Goal: Check status: Check status

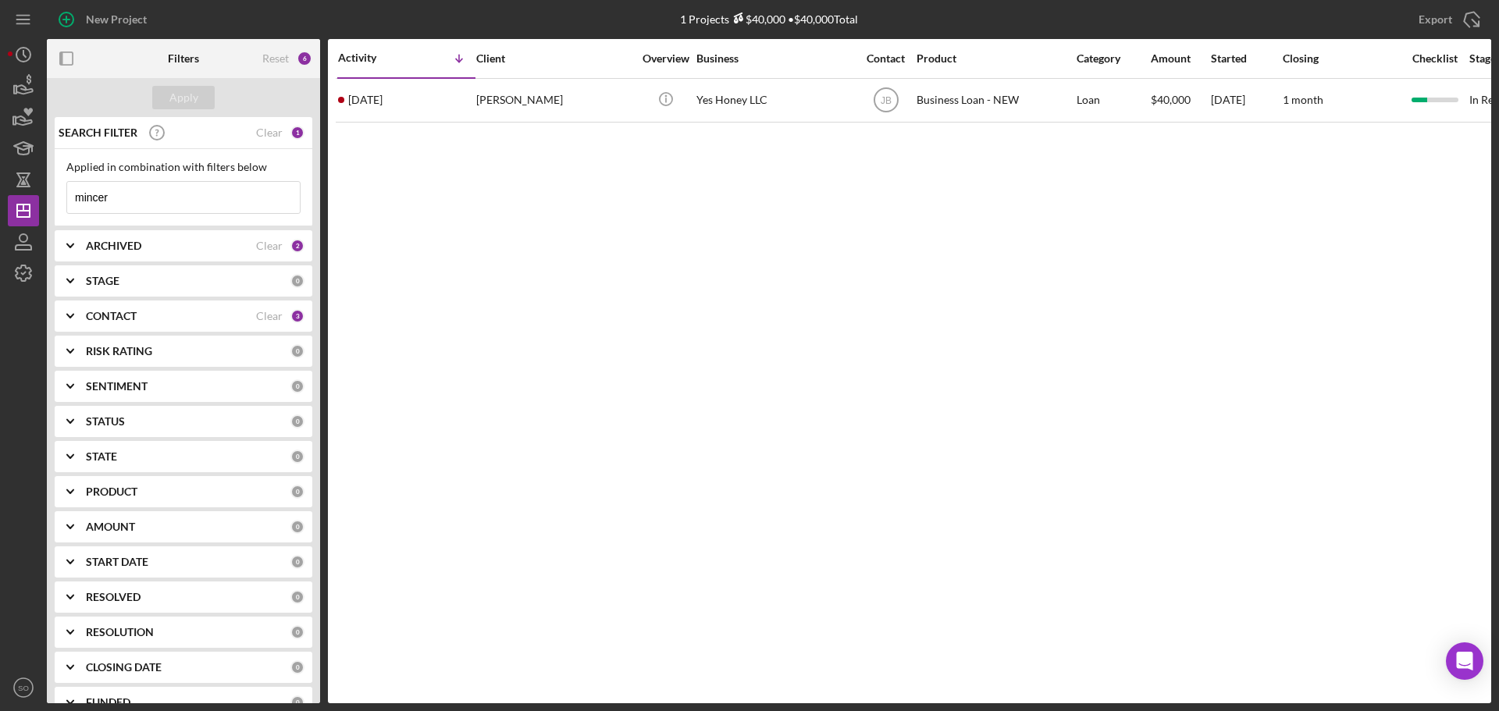
click at [477, 293] on div "Activity Icon/Table Sort Arrow Client Overview Business Contact Product Categor…" at bounding box center [909, 371] width 1163 height 664
drag, startPoint x: 139, startPoint y: 196, endPoint x: 0, endPoint y: 205, distance: 139.3
click at [2, 201] on div "New Project 1 Projects $40,000 • $40,000 Total mincer Export Icon/Export Filter…" at bounding box center [749, 355] width 1499 height 711
type input "chelsea"
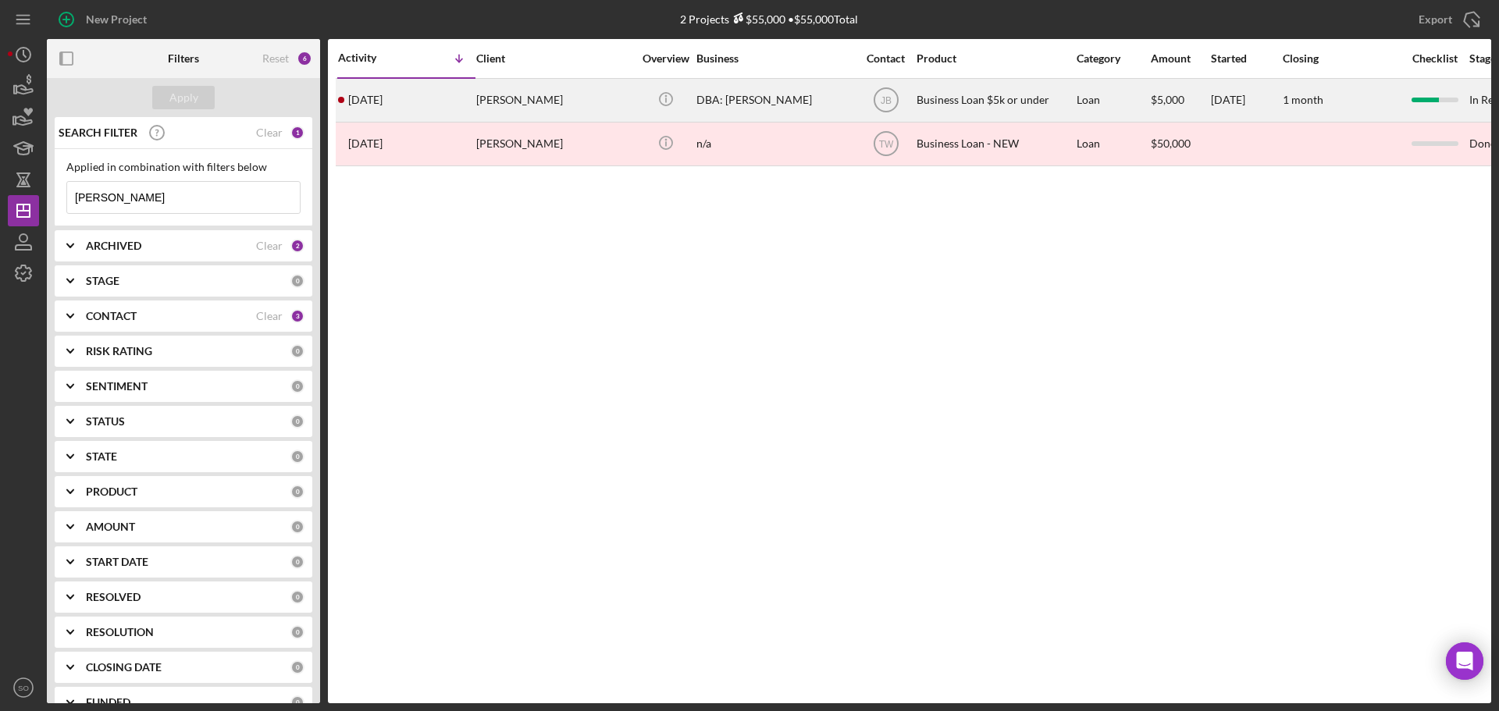
click at [543, 107] on div "Chelsea Anderson" at bounding box center [554, 100] width 156 height 41
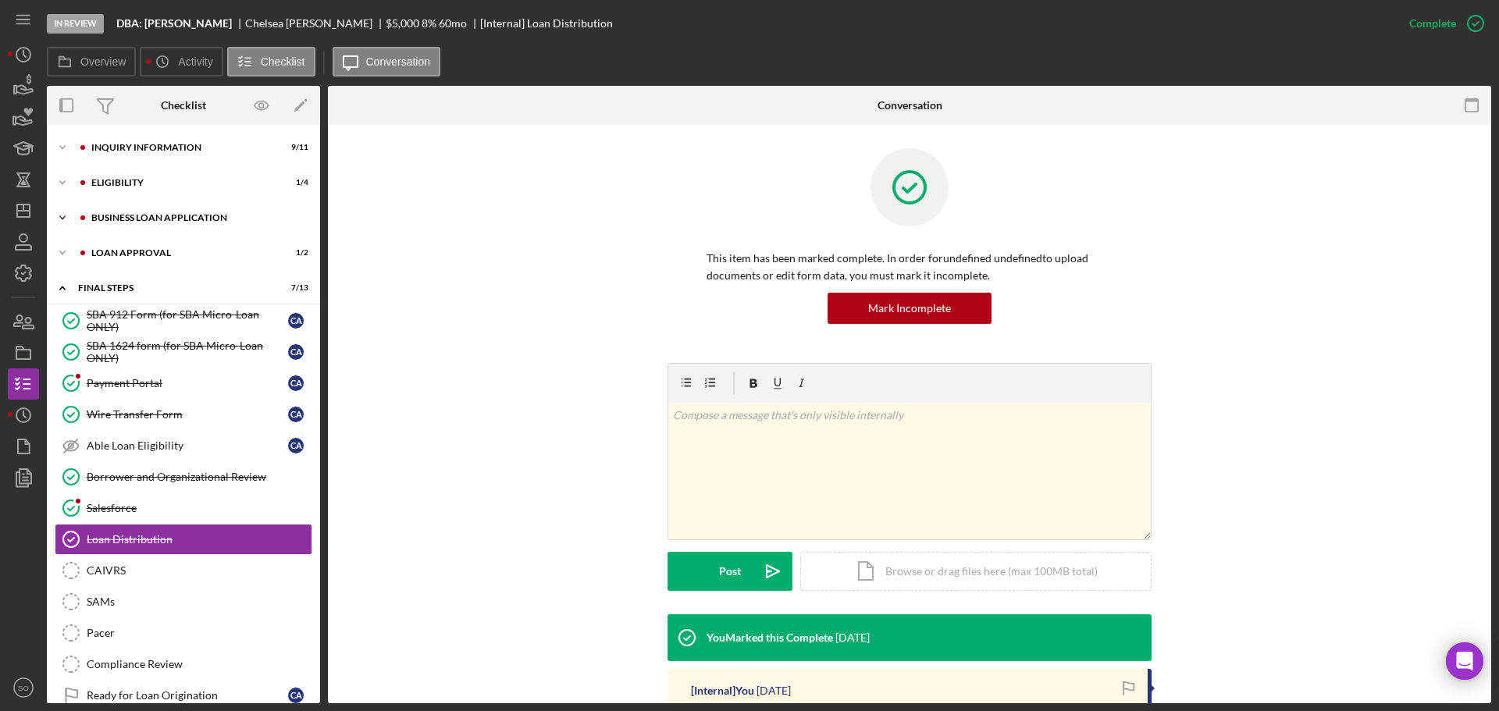
click at [142, 212] on div "Icon/Expander BUSINESS LOAN APPLICATION 7 / 11" at bounding box center [183, 217] width 273 height 31
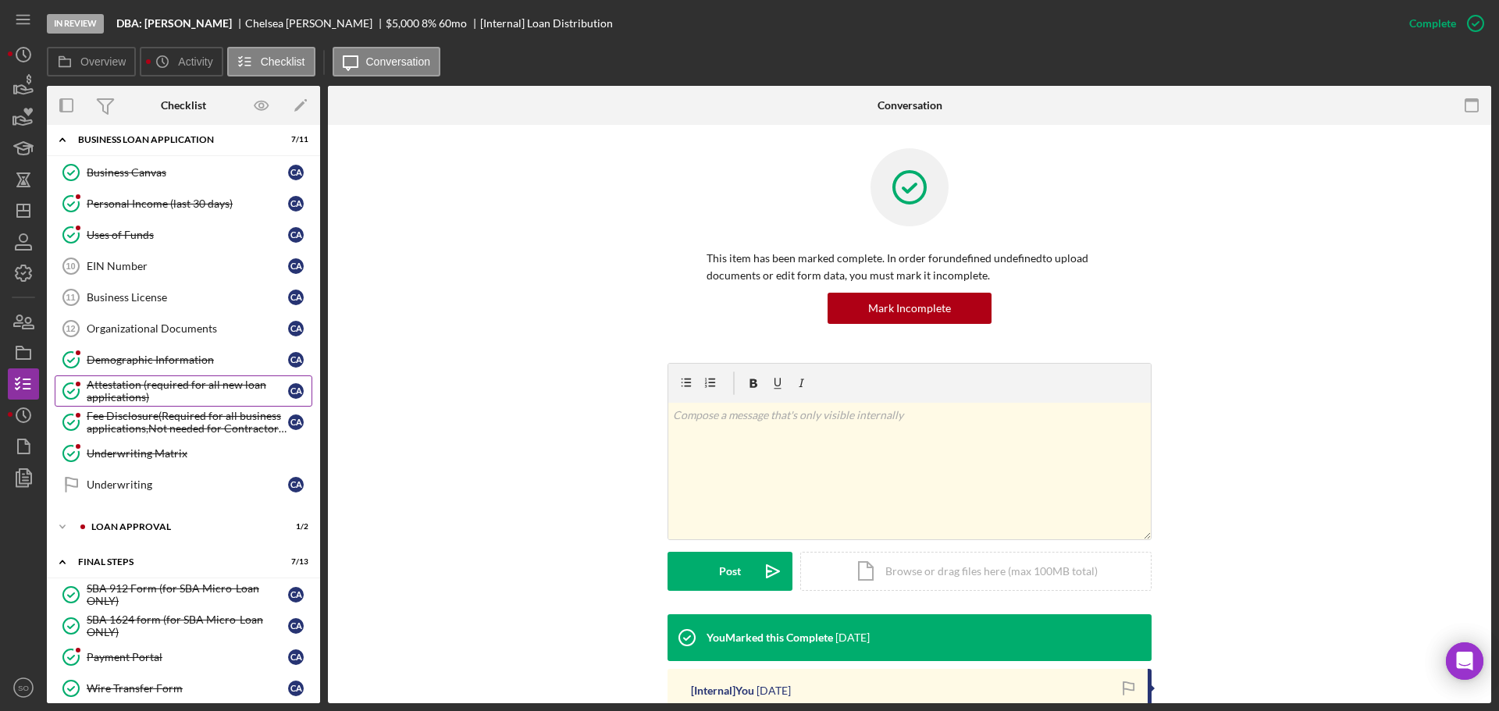
scroll to position [411, 0]
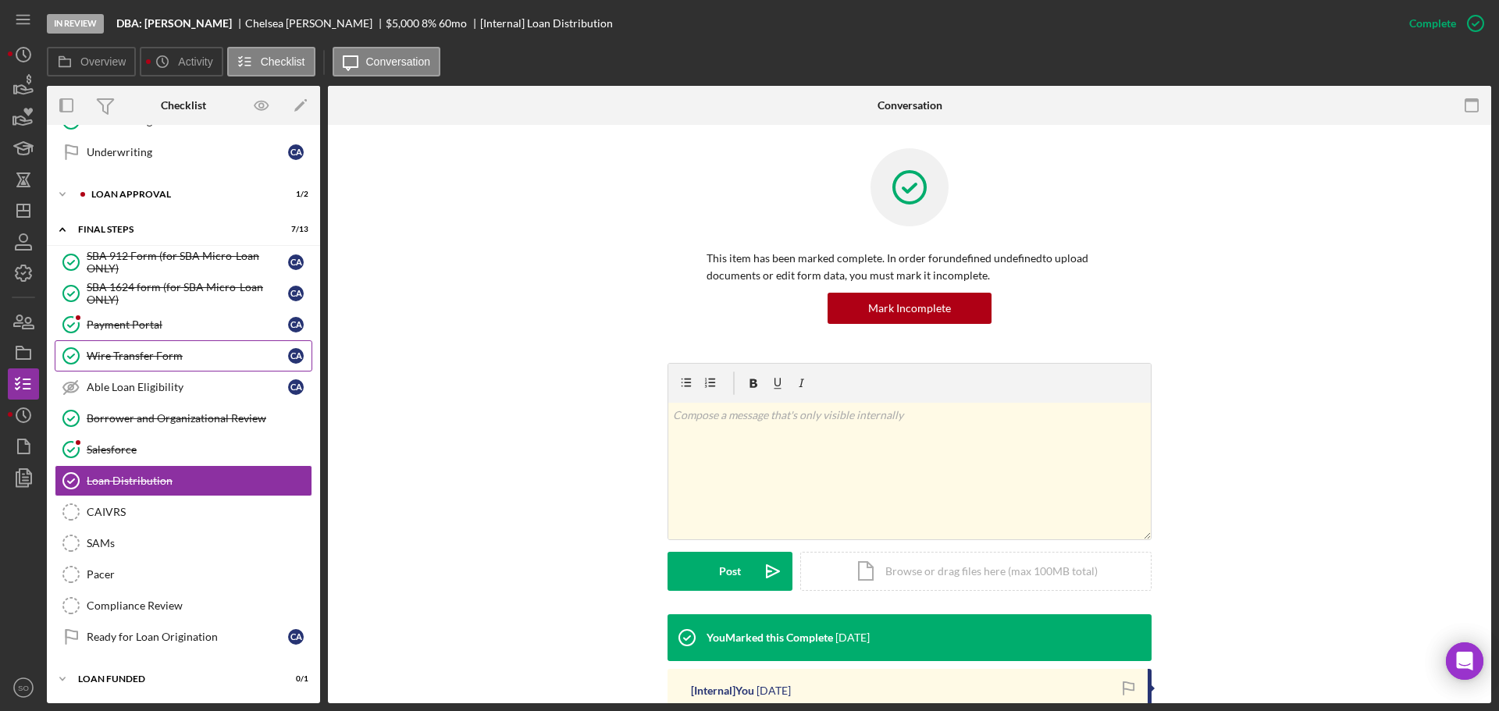
click at [159, 350] on div "Wire Transfer Form" at bounding box center [187, 356] width 201 height 12
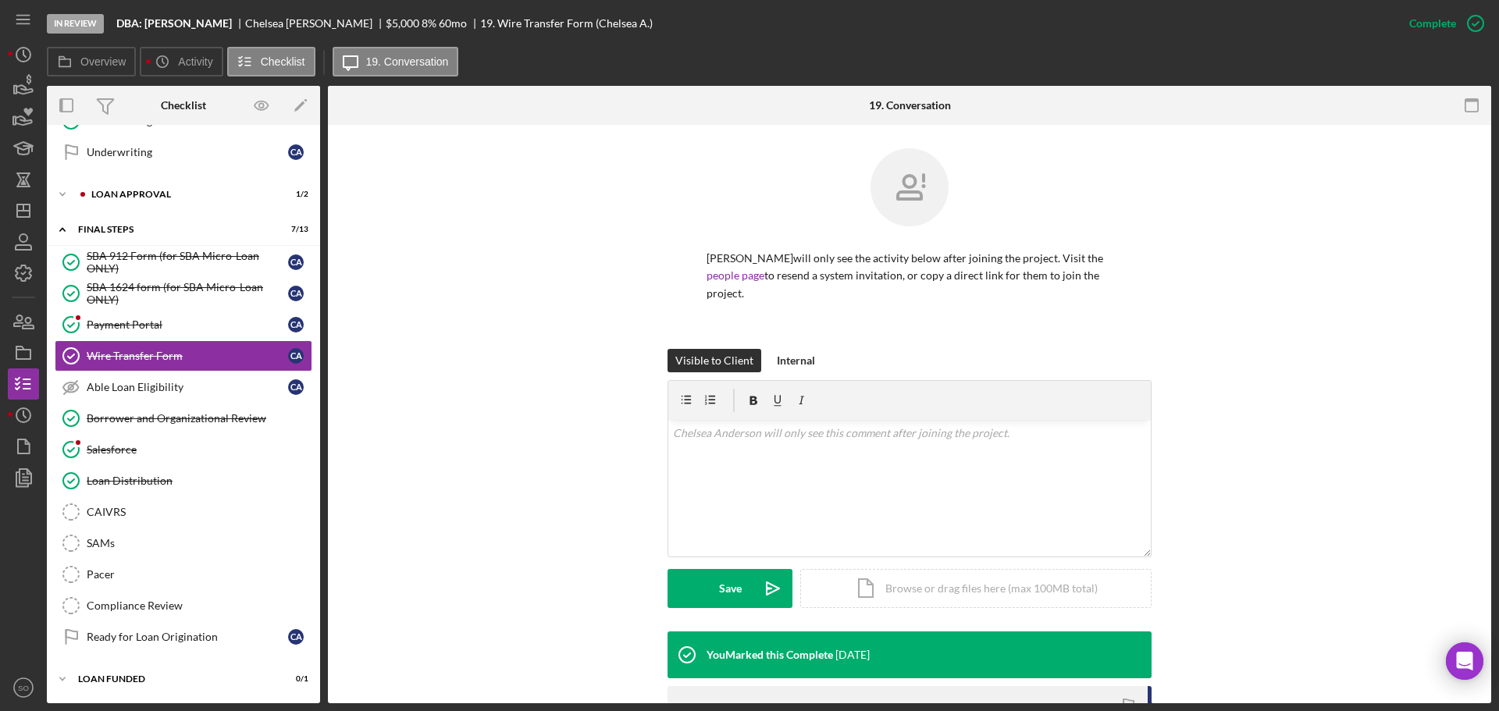
scroll to position [240, 0]
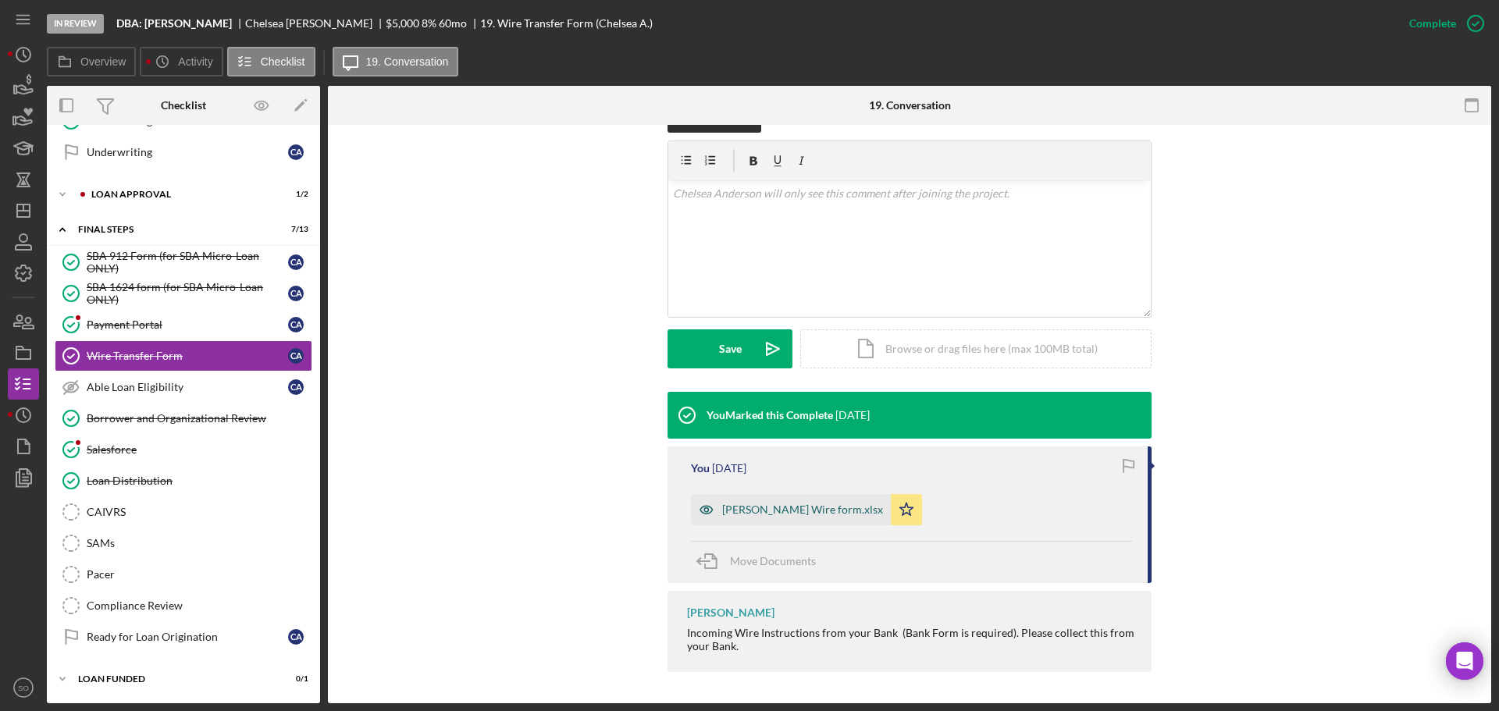
click at [823, 507] on div "Chelsea Anderson Wire form.xlsx" at bounding box center [802, 510] width 161 height 12
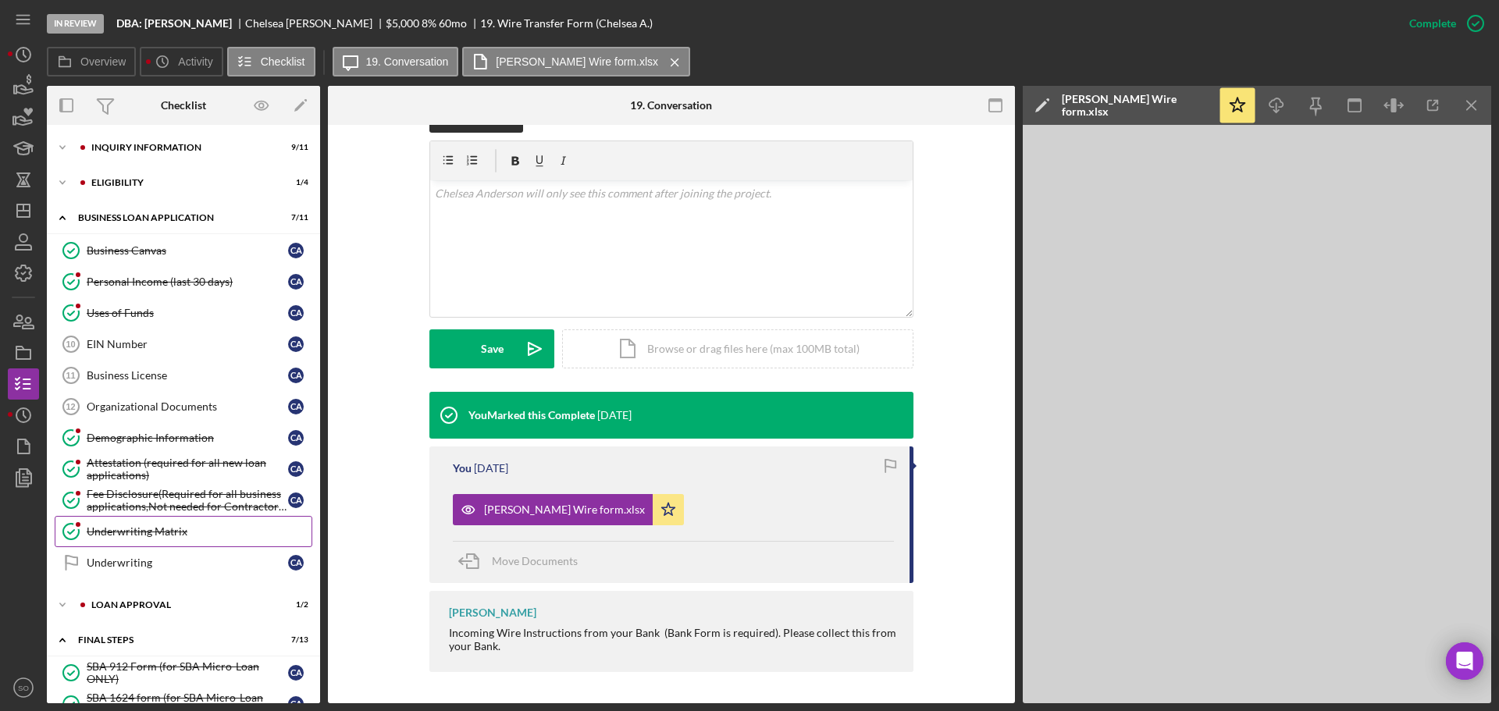
scroll to position [411, 0]
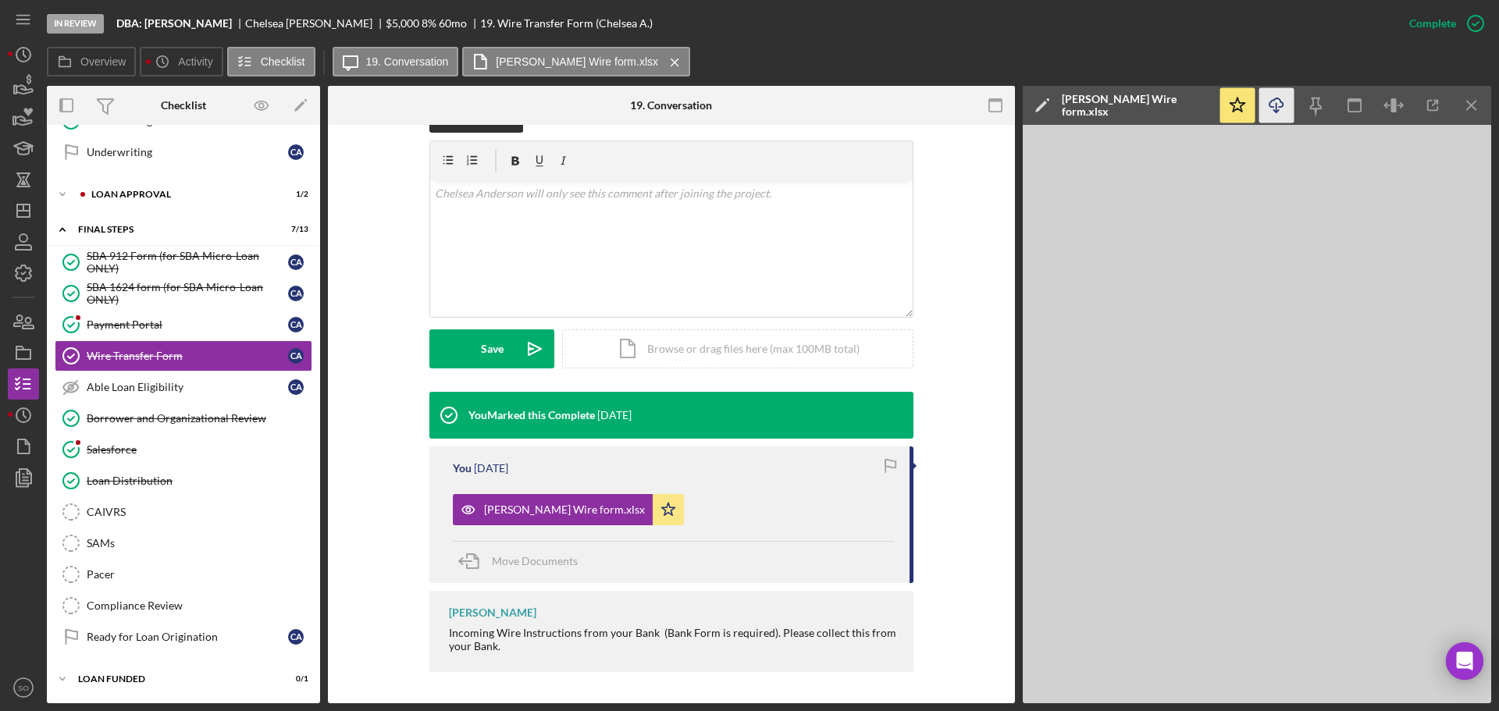
click at [1270, 105] on icon "Icon/Download" at bounding box center [1276, 105] width 35 height 35
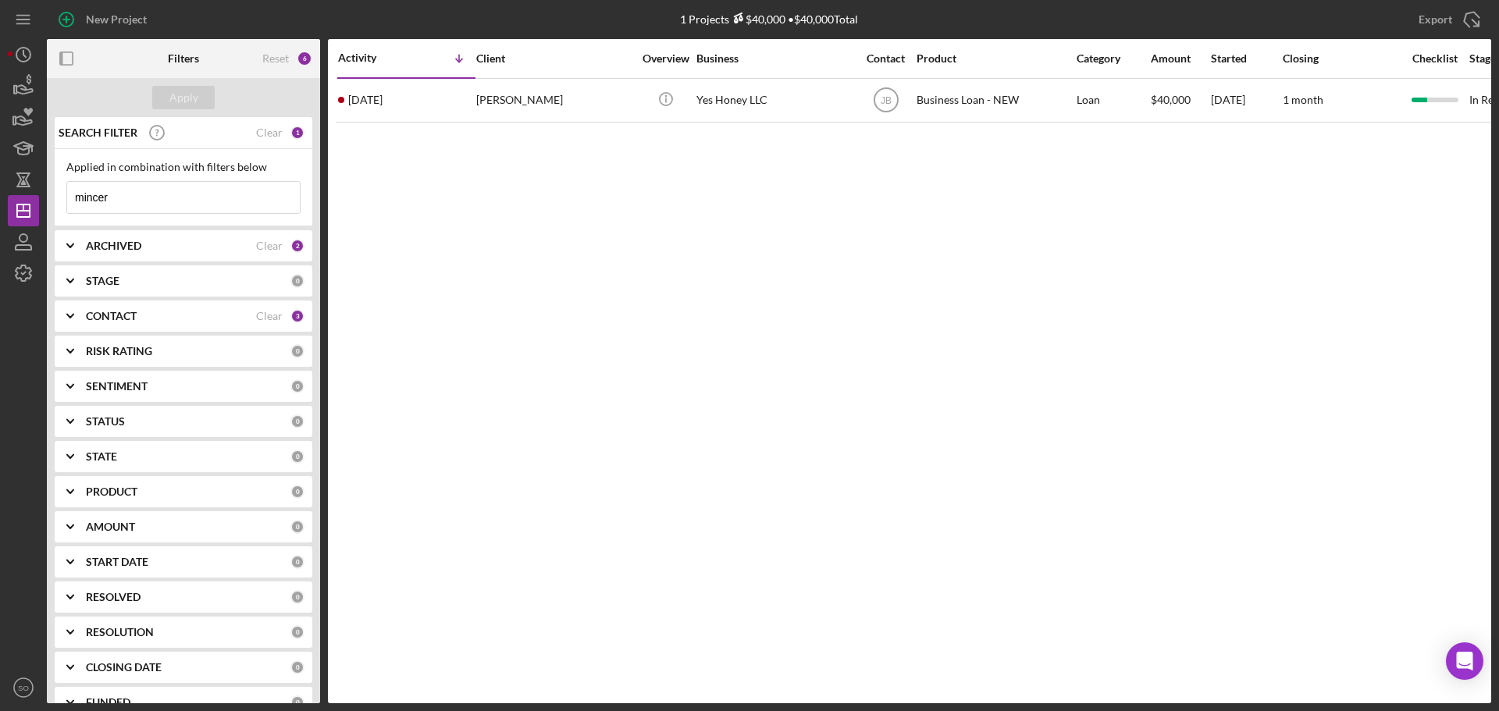
drag, startPoint x: 131, startPoint y: 201, endPoint x: 0, endPoint y: 194, distance: 131.3
click at [0, 198] on div "New Project 1 Projects $40,000 • $40,000 Total mincer Export Icon/Export Filter…" at bounding box center [749, 355] width 1499 height 711
type input "chamon"
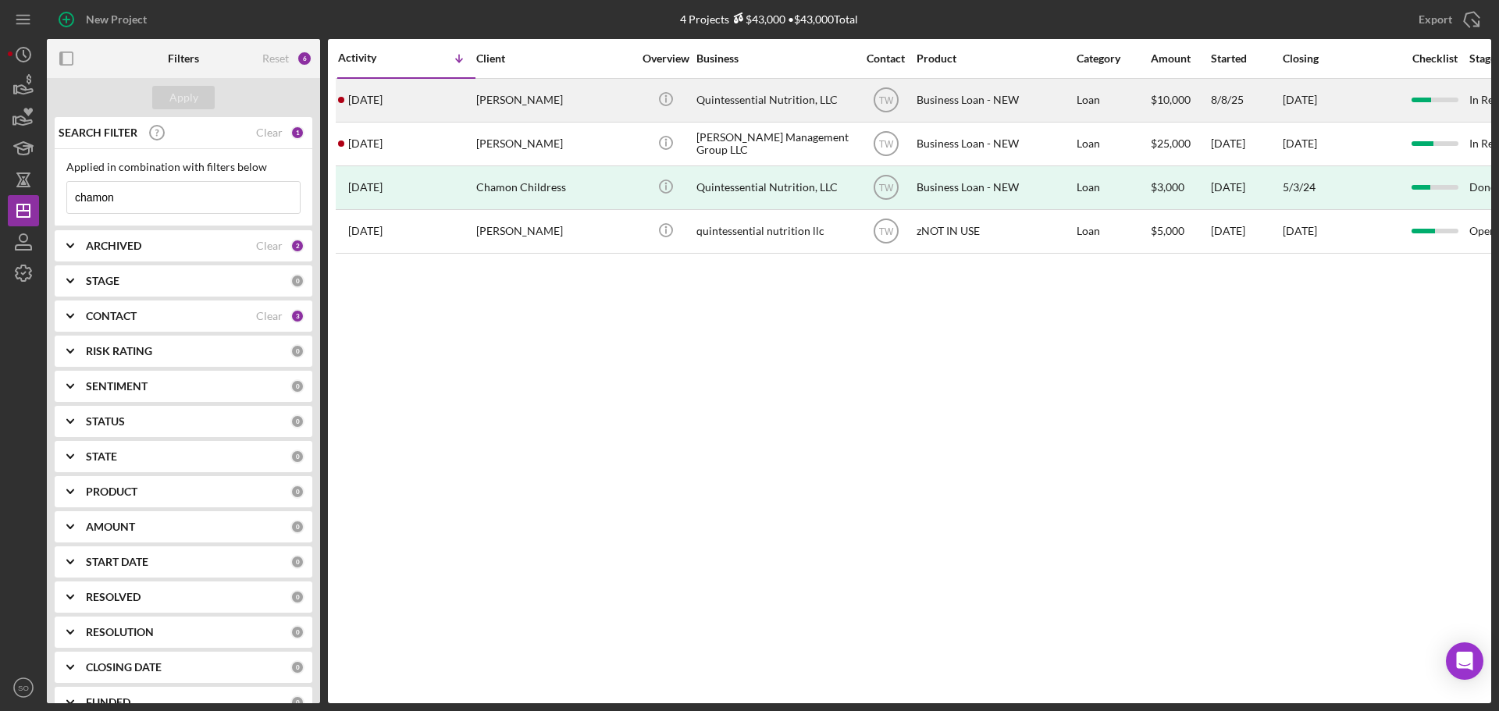
click at [552, 95] on div "[PERSON_NAME]" at bounding box center [554, 100] width 156 height 41
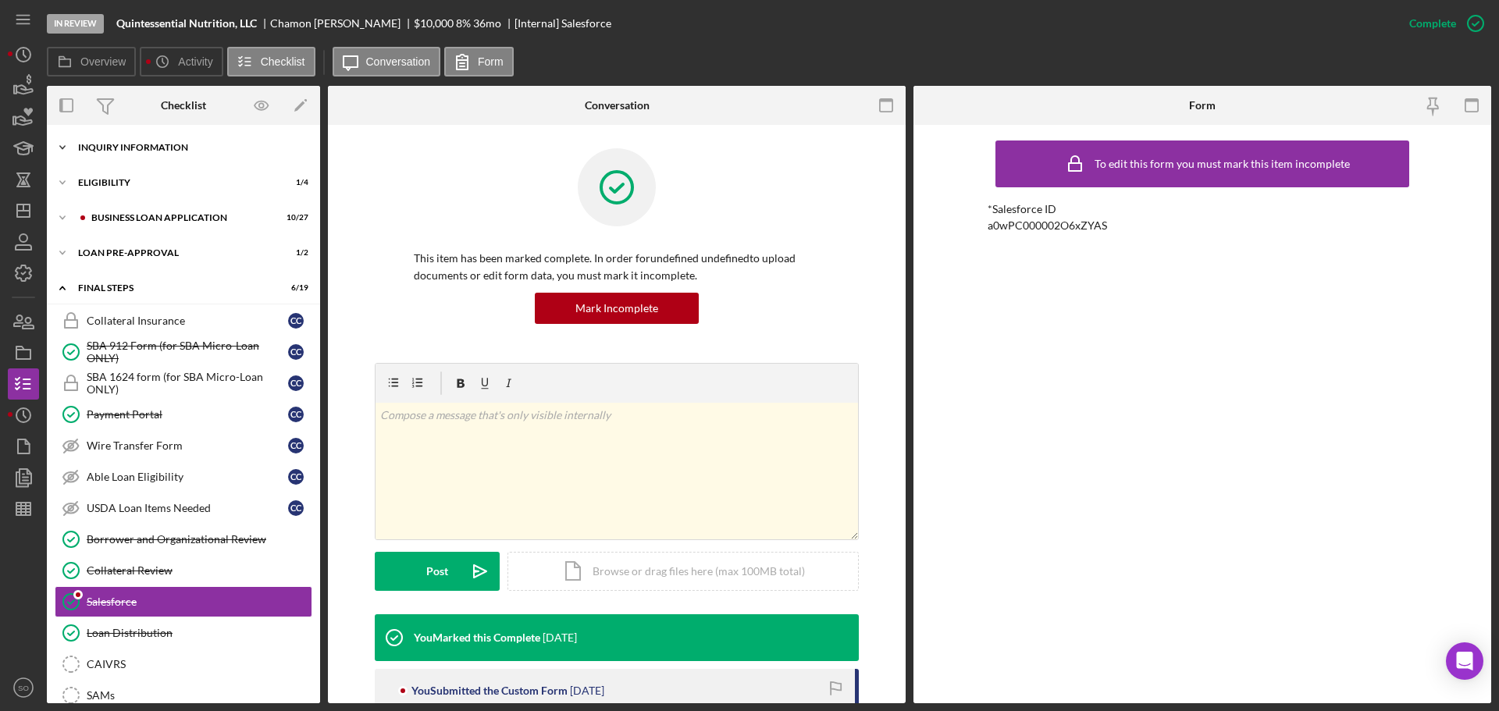
click at [129, 158] on div "Icon/Expander INQUIRY INFORMATION 9 / 11" at bounding box center [183, 147] width 273 height 31
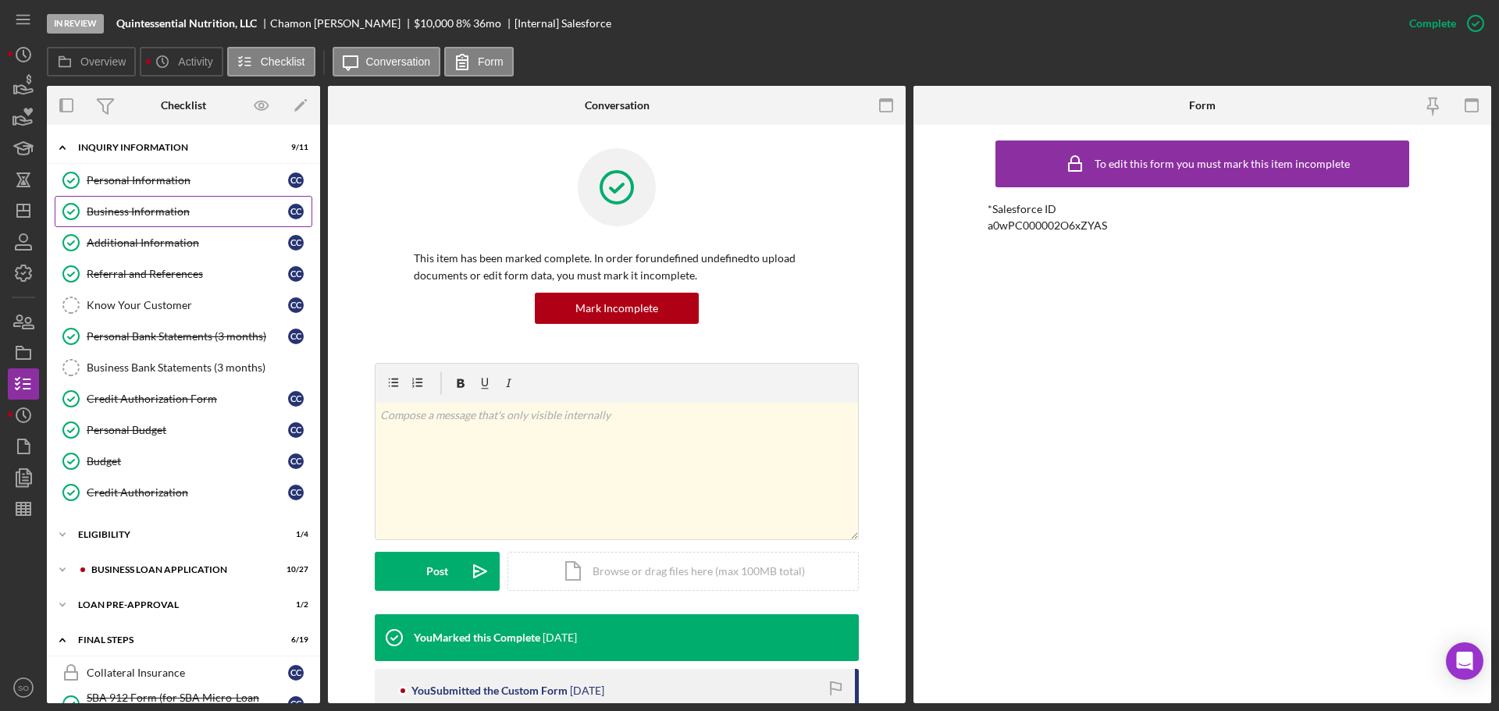
click at [134, 206] on div "Business Information" at bounding box center [187, 211] width 201 height 12
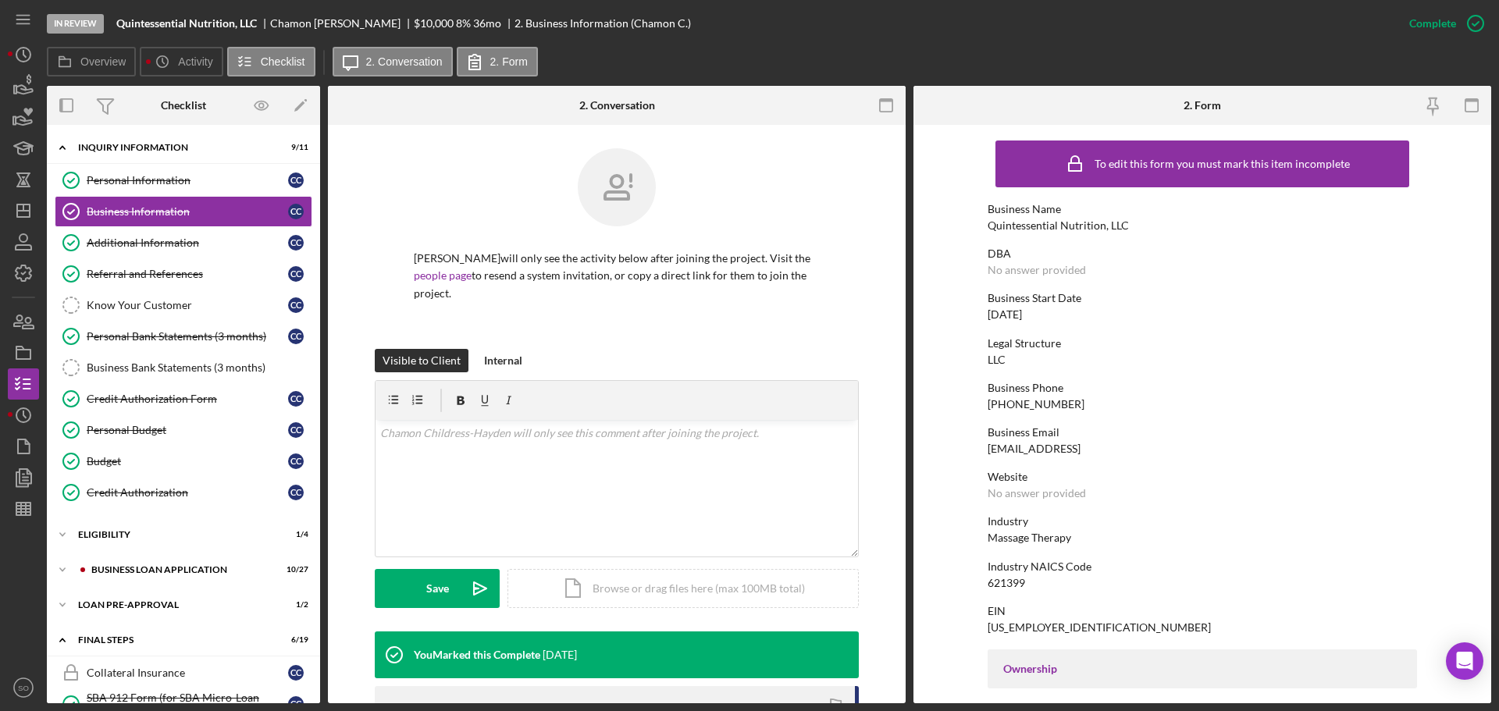
click at [1033, 230] on div "Quintessential Nutrition, LLC" at bounding box center [1058, 225] width 141 height 12
copy div "Quintessential Nutrition, LLC"
click at [27, 217] on polygon "button" at bounding box center [23, 211] width 12 height 12
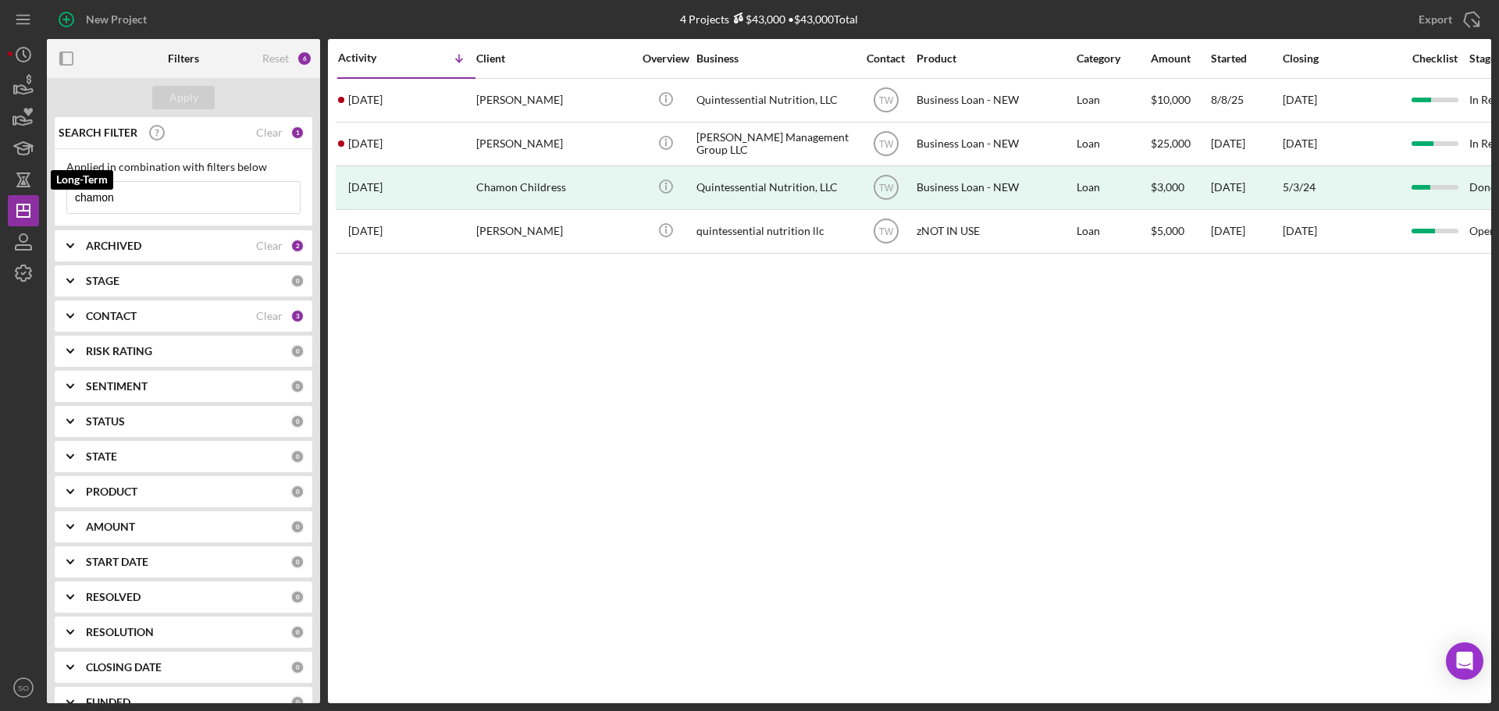
drag, startPoint x: 29, startPoint y: 194, endPoint x: 0, endPoint y: 191, distance: 29.0
click at [0, 192] on div "New Project 4 Projects $43,000 • $43,000 Total chamon Export Icon/Export Filter…" at bounding box center [749, 355] width 1499 height 711
type input "pamela bunch"
click at [197, 79] on div "Apply" at bounding box center [183, 97] width 273 height 39
click at [198, 85] on div "Apply" at bounding box center [183, 97] width 273 height 39
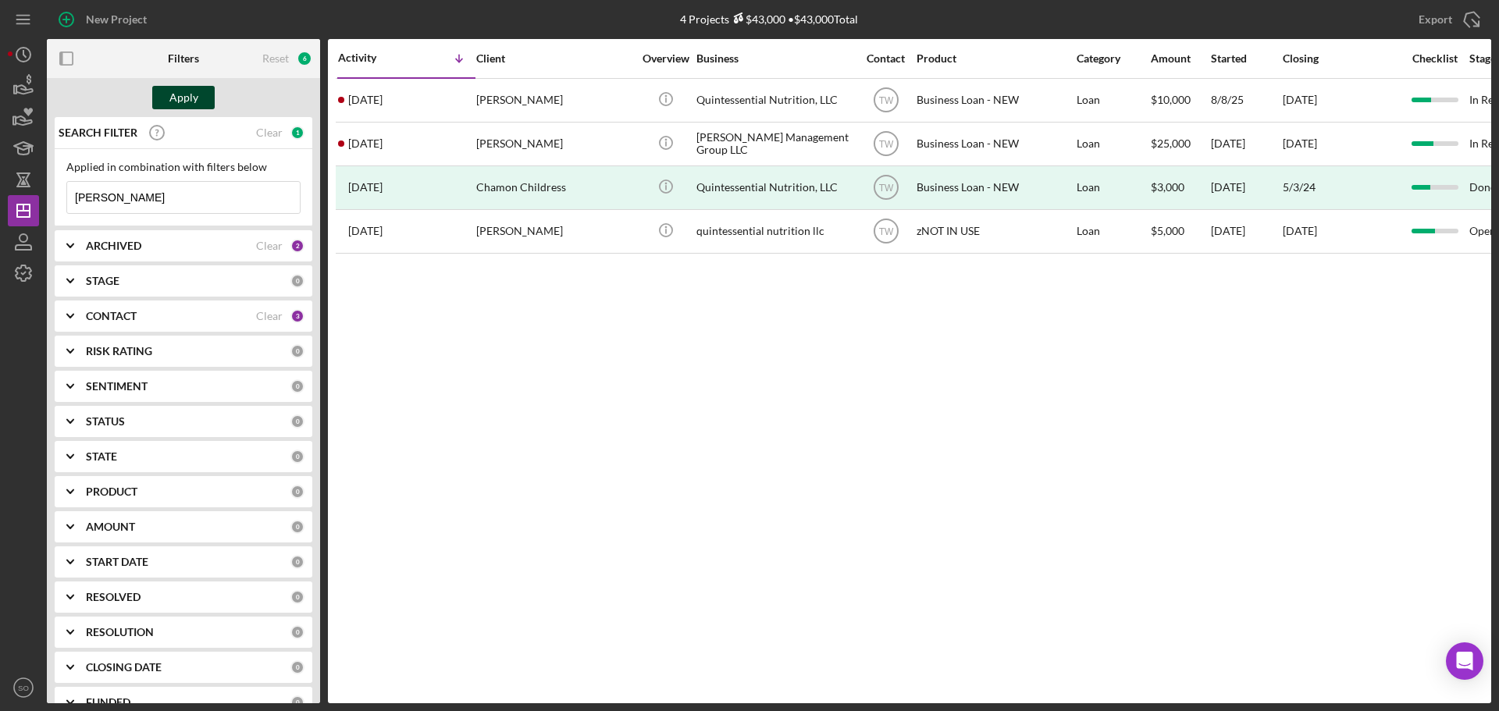
click at [201, 103] on button "Apply" at bounding box center [183, 97] width 62 height 23
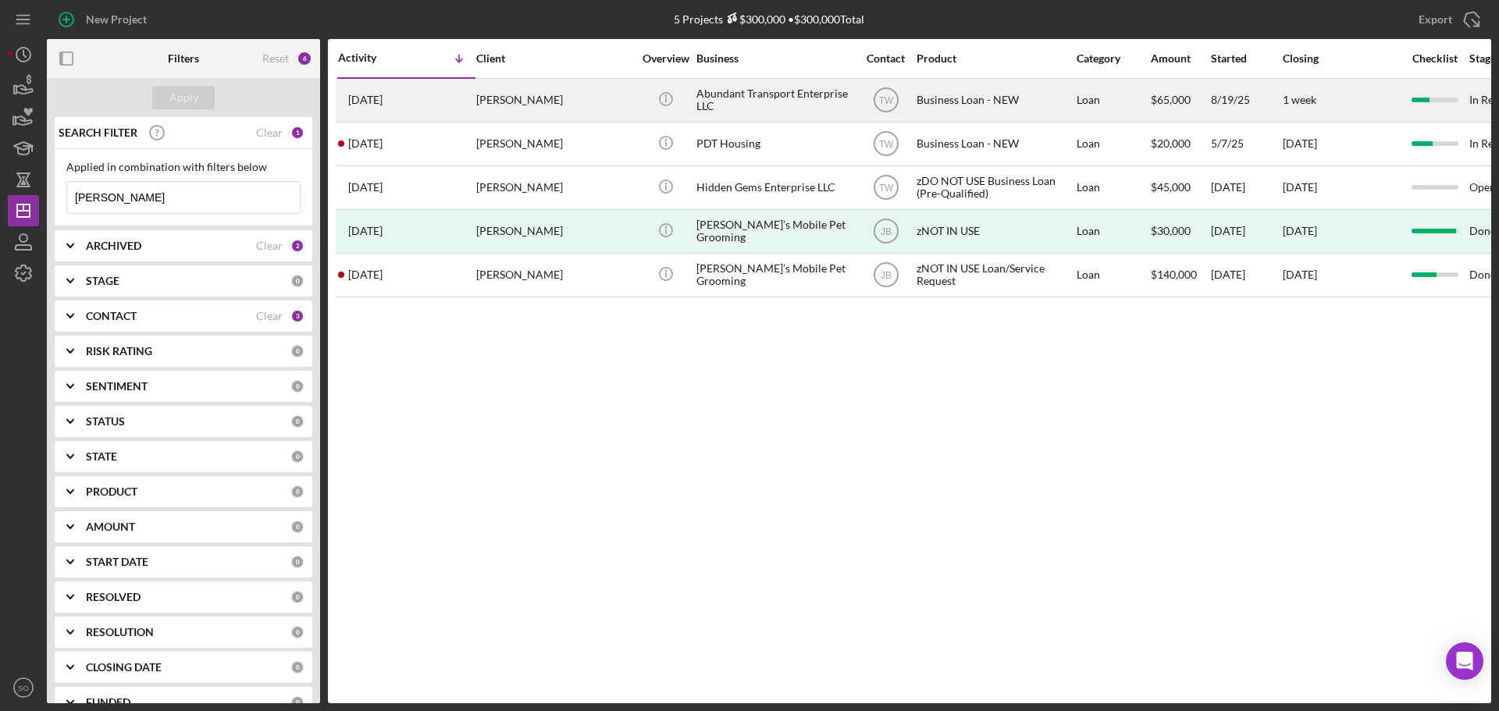
click at [383, 94] on time "1 month ago" at bounding box center [365, 100] width 34 height 12
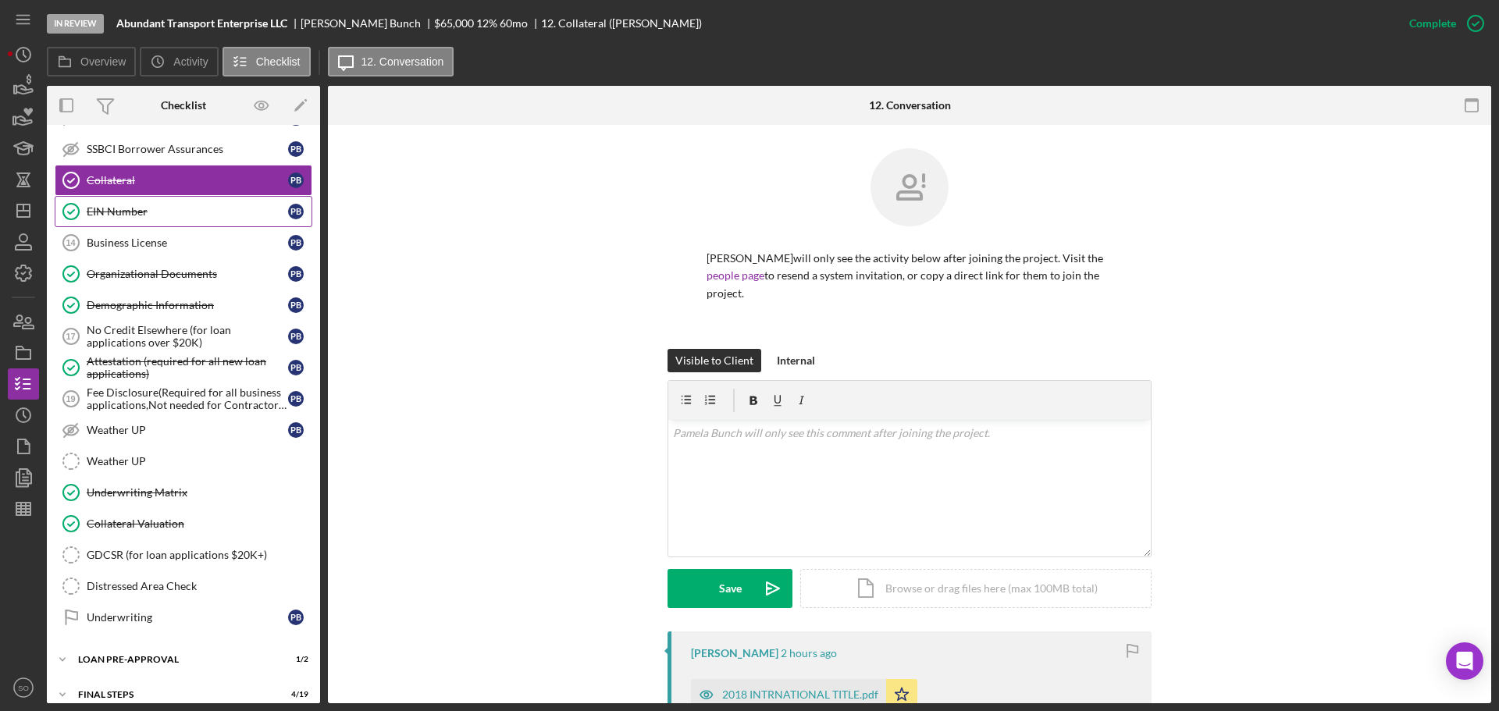
scroll to position [496, 0]
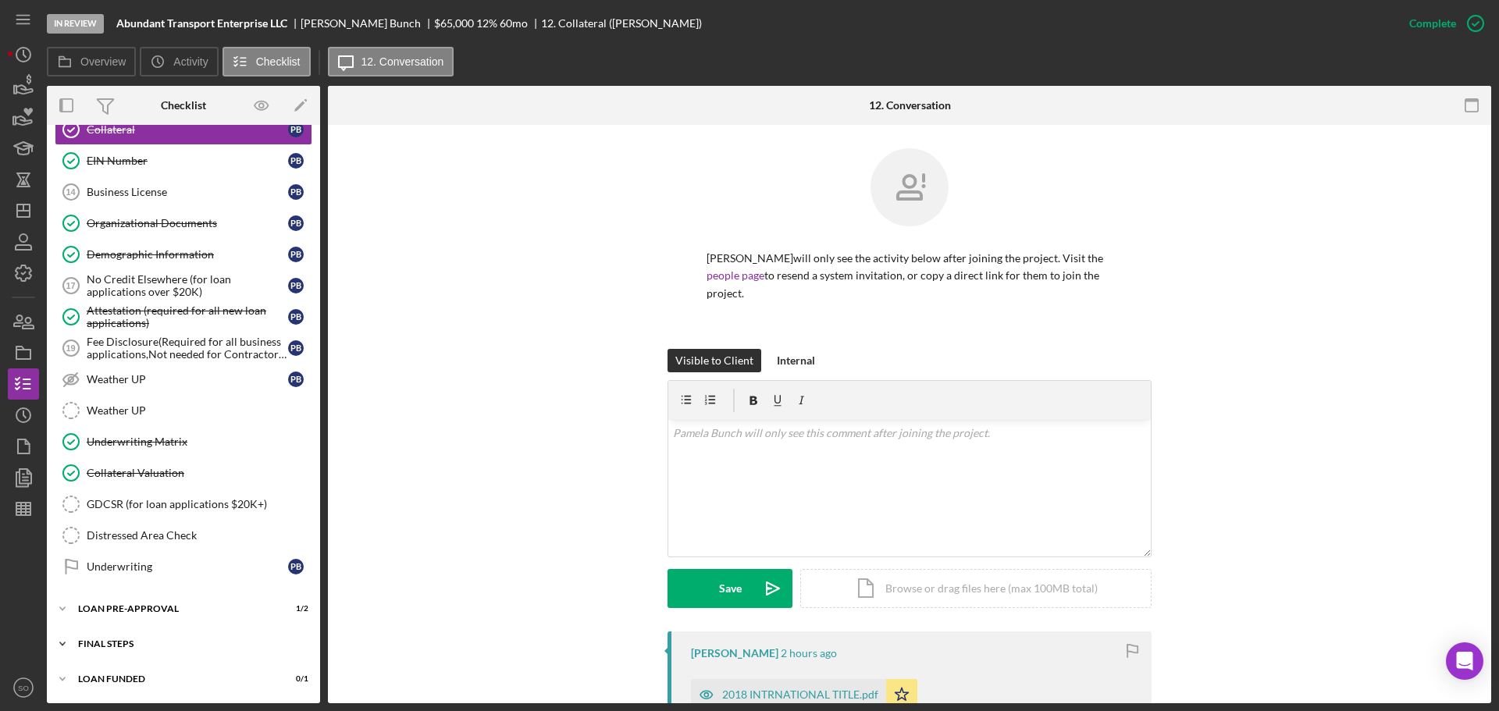
drag, startPoint x: 137, startPoint y: 638, endPoint x: 176, endPoint y: 650, distance: 40.8
click at [137, 638] on div "Icon/Expander FINAL STEPS 4 / 19" at bounding box center [183, 643] width 273 height 31
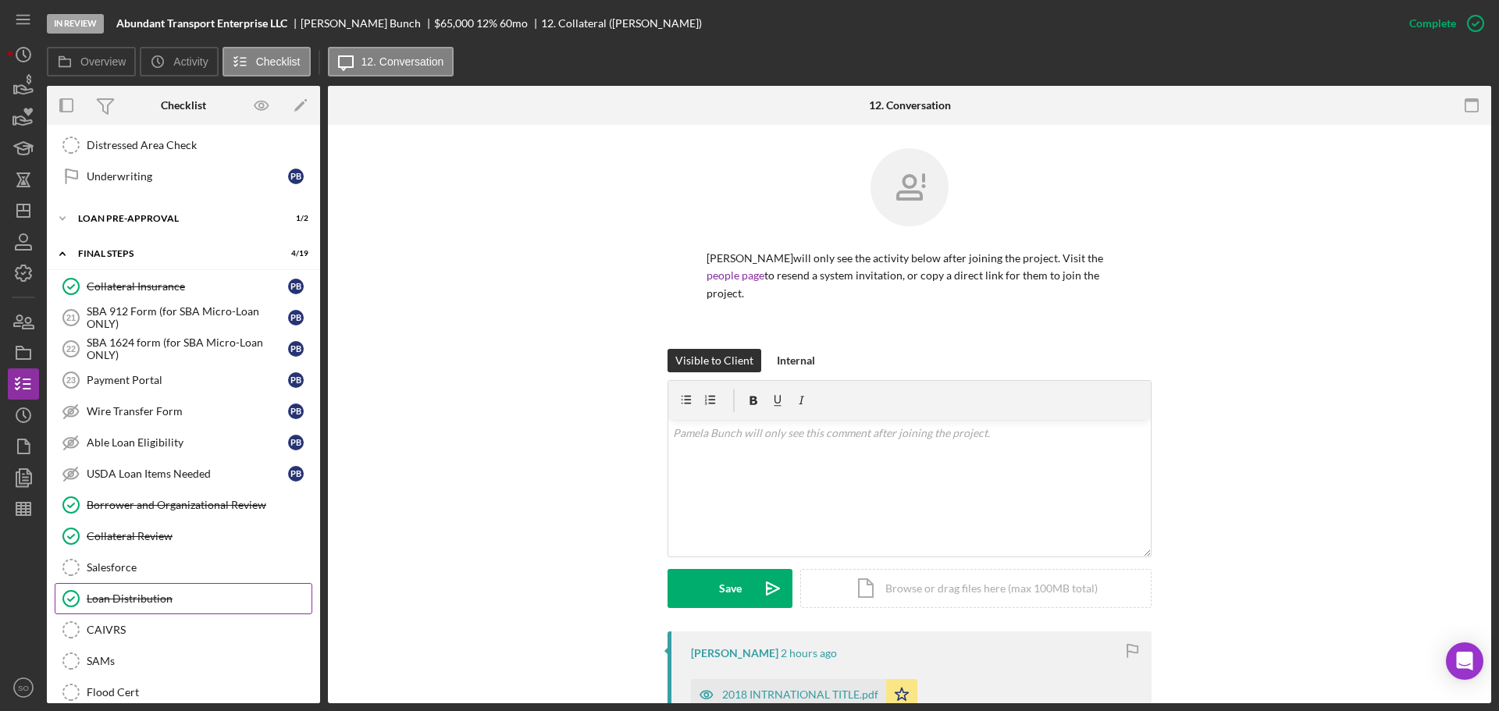
click at [180, 596] on div "Loan Distribution" at bounding box center [199, 599] width 225 height 12
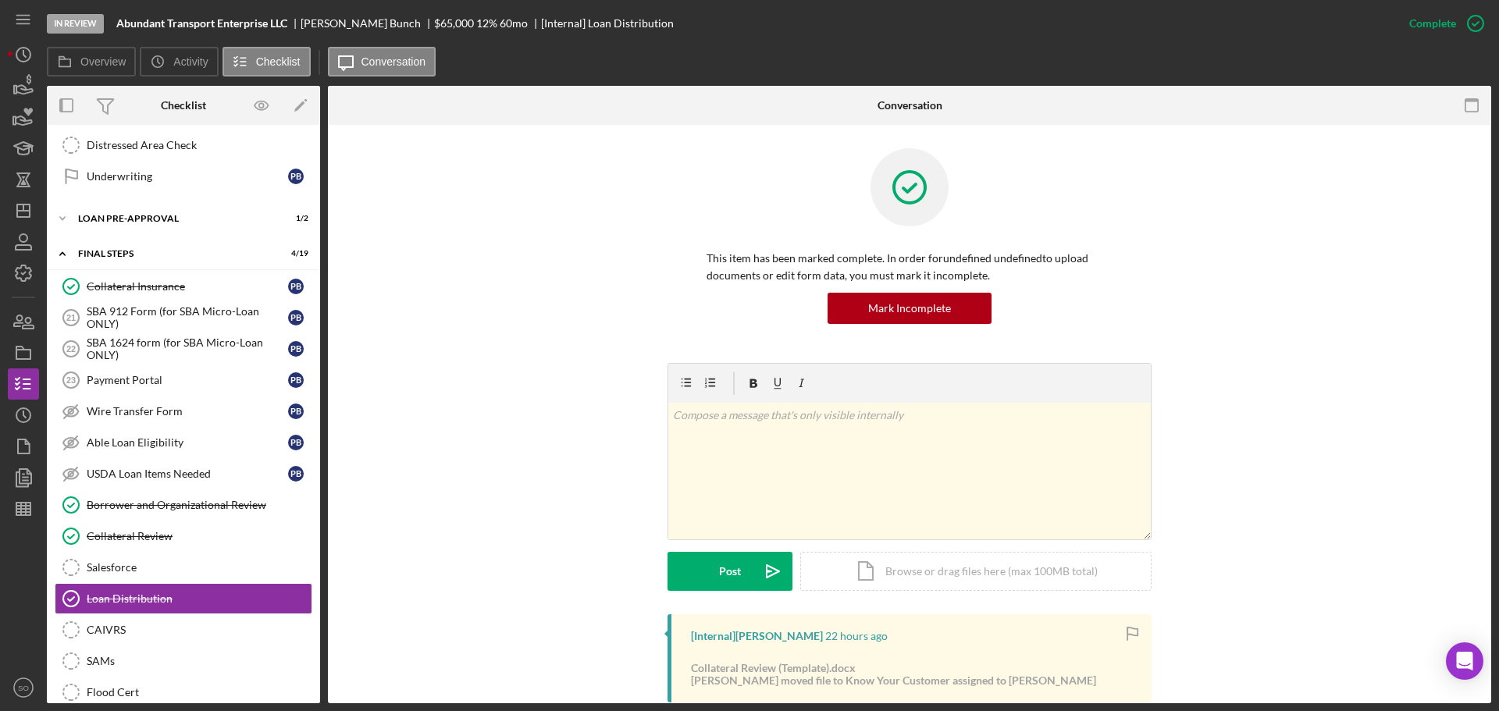
scroll to position [312, 0]
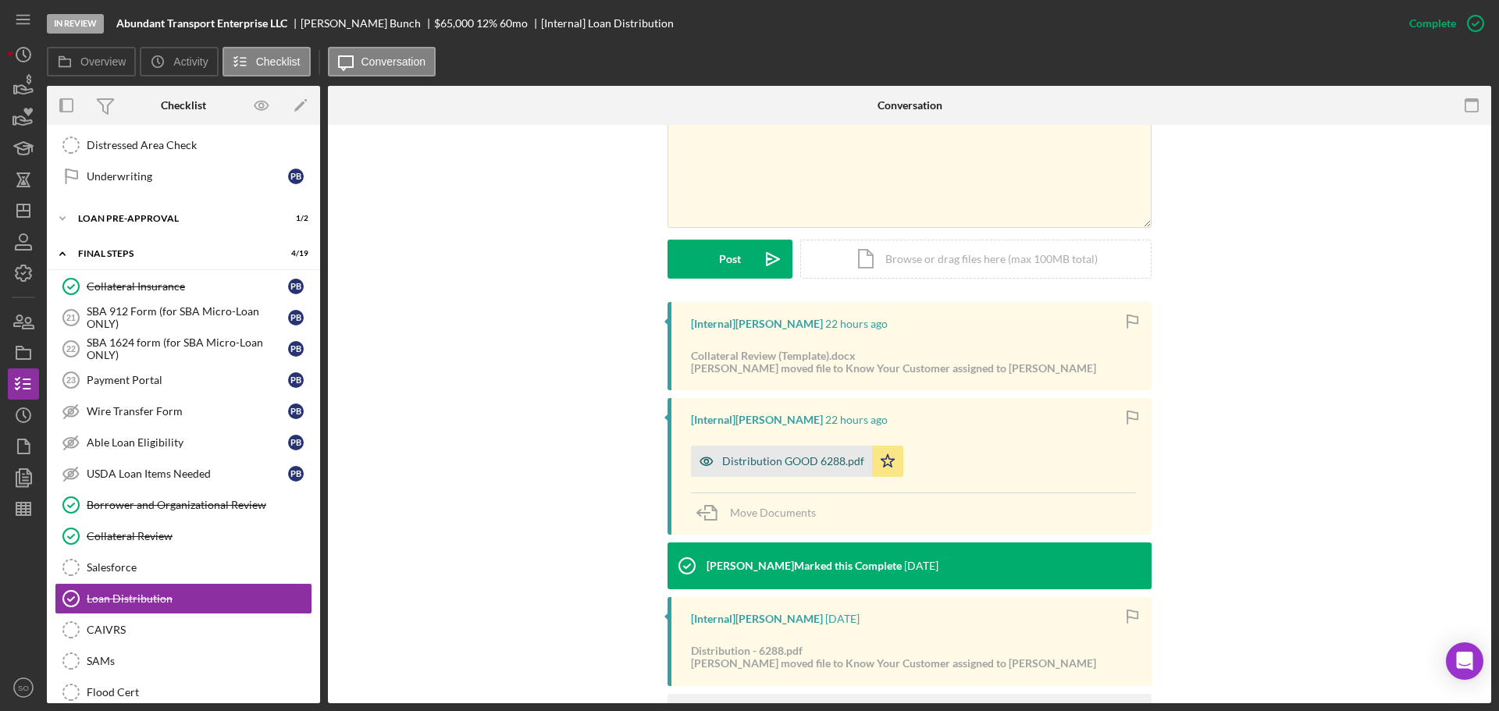
click at [762, 453] on div "Distribution GOOD 6288.pdf" at bounding box center [781, 461] width 181 height 31
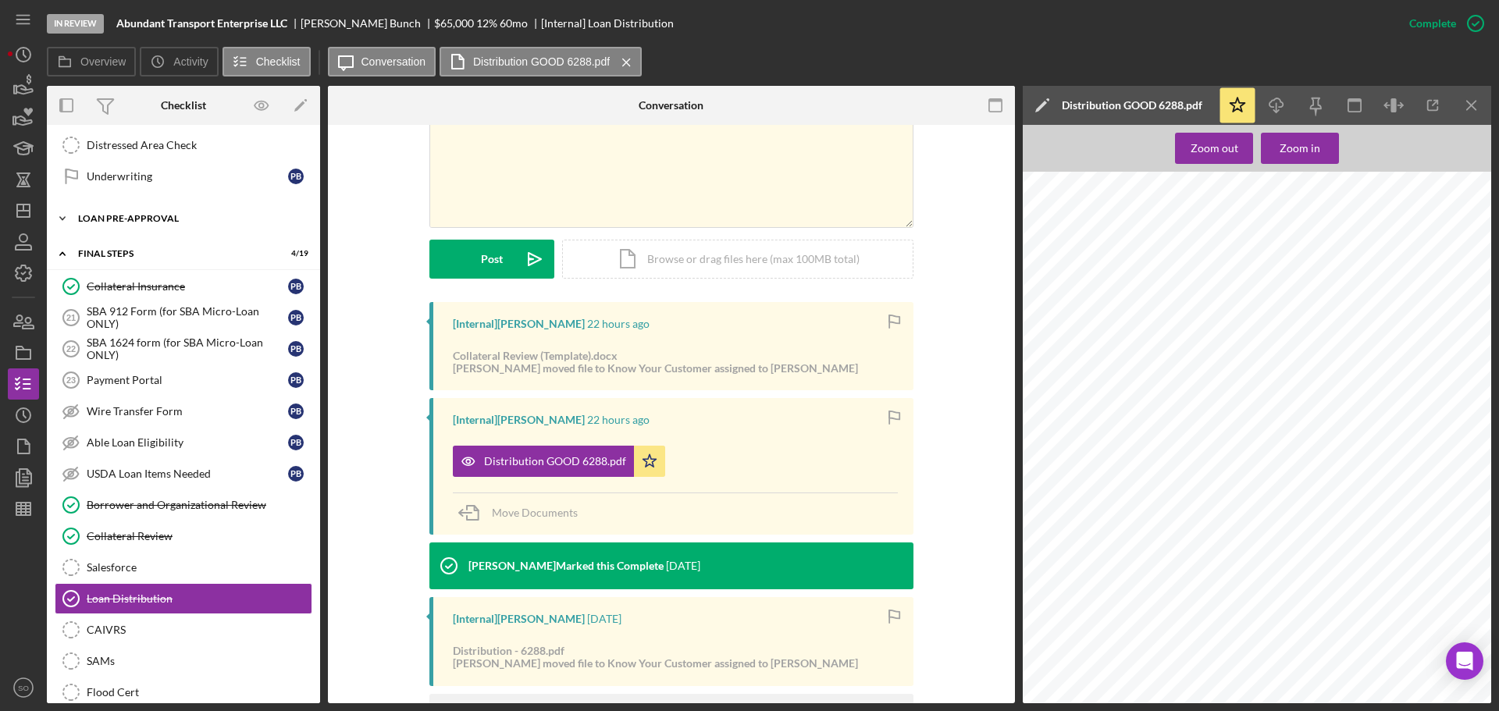
click at [122, 216] on div "LOAN PRE-APPROVAL" at bounding box center [189, 218] width 223 height 9
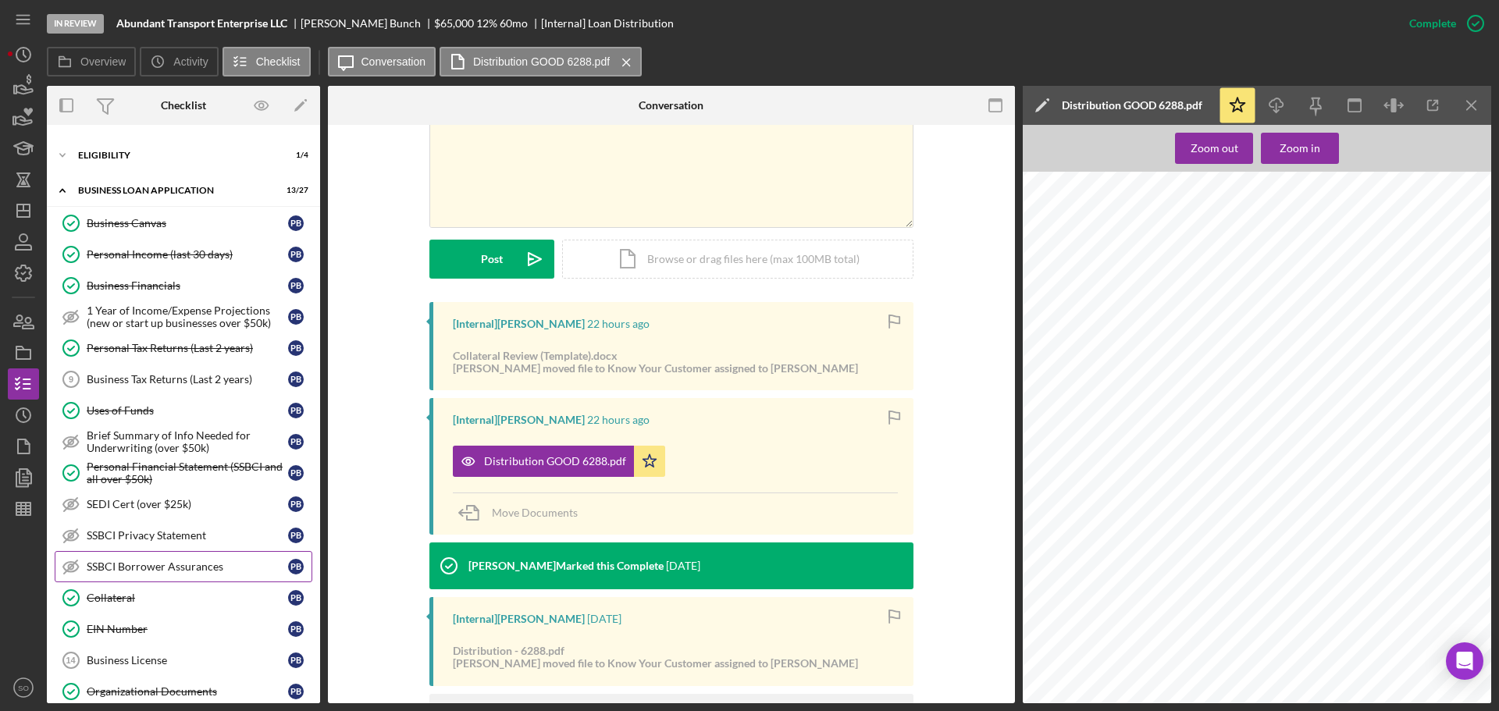
scroll to position [0, 0]
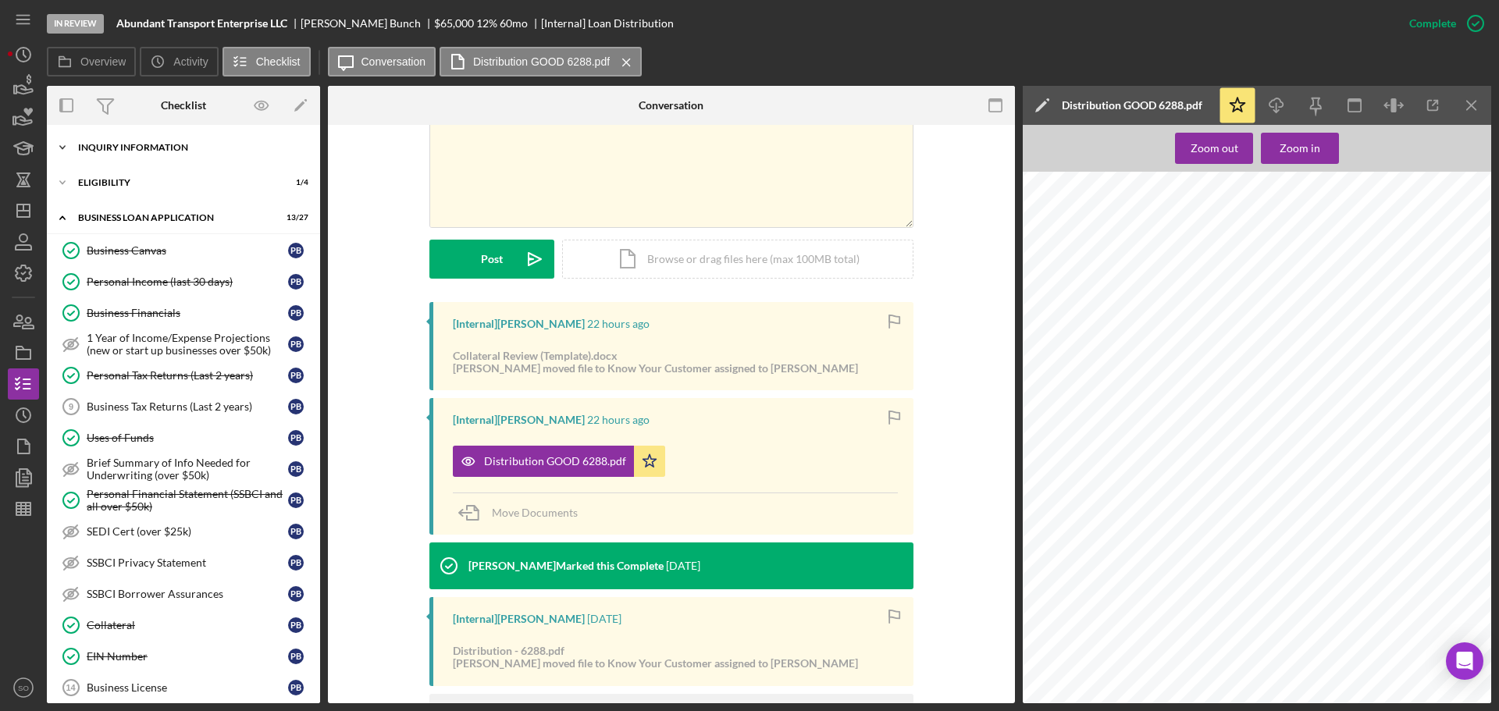
click at [161, 153] on div "Icon/Expander INQUIRY INFORMATION 6 / 11" at bounding box center [183, 147] width 273 height 31
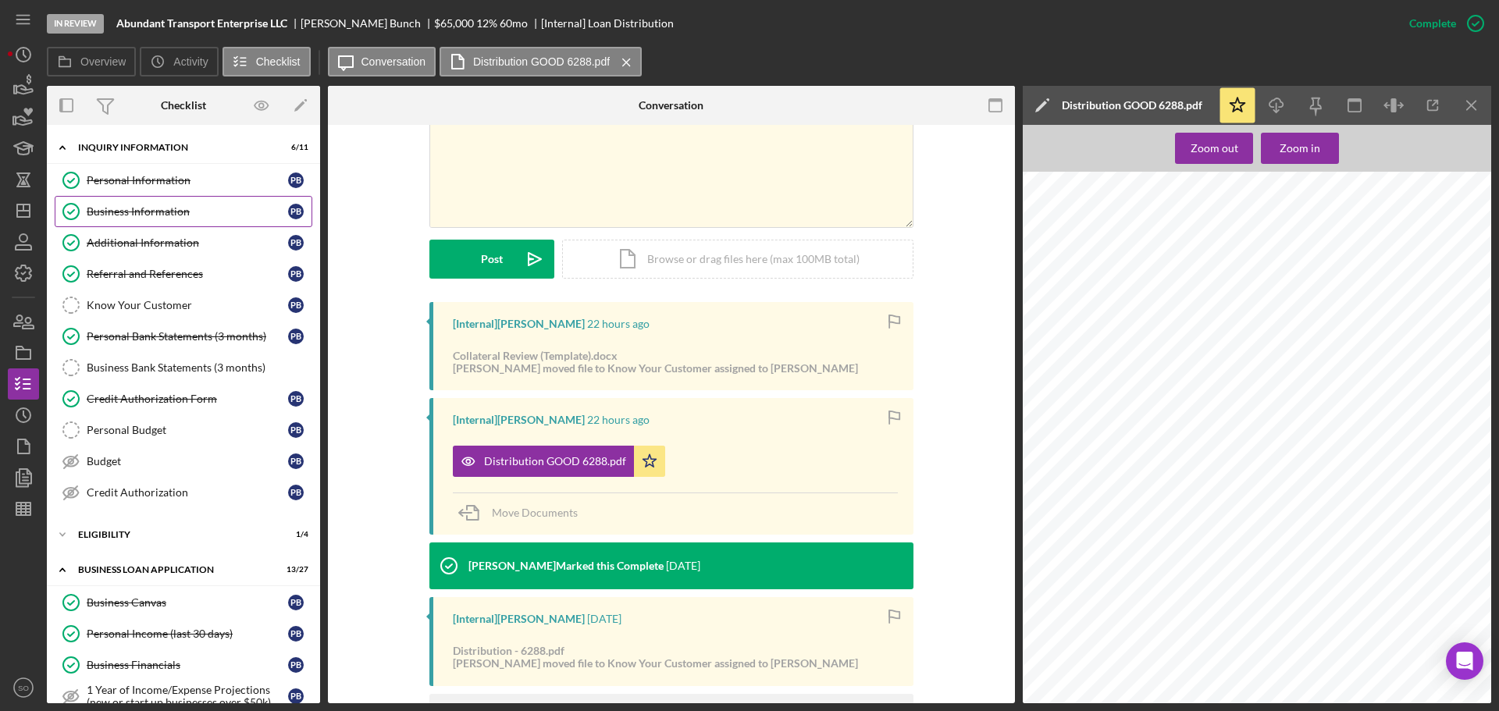
click at [142, 201] on link "Business Information Business Information P B" at bounding box center [184, 211] width 258 height 31
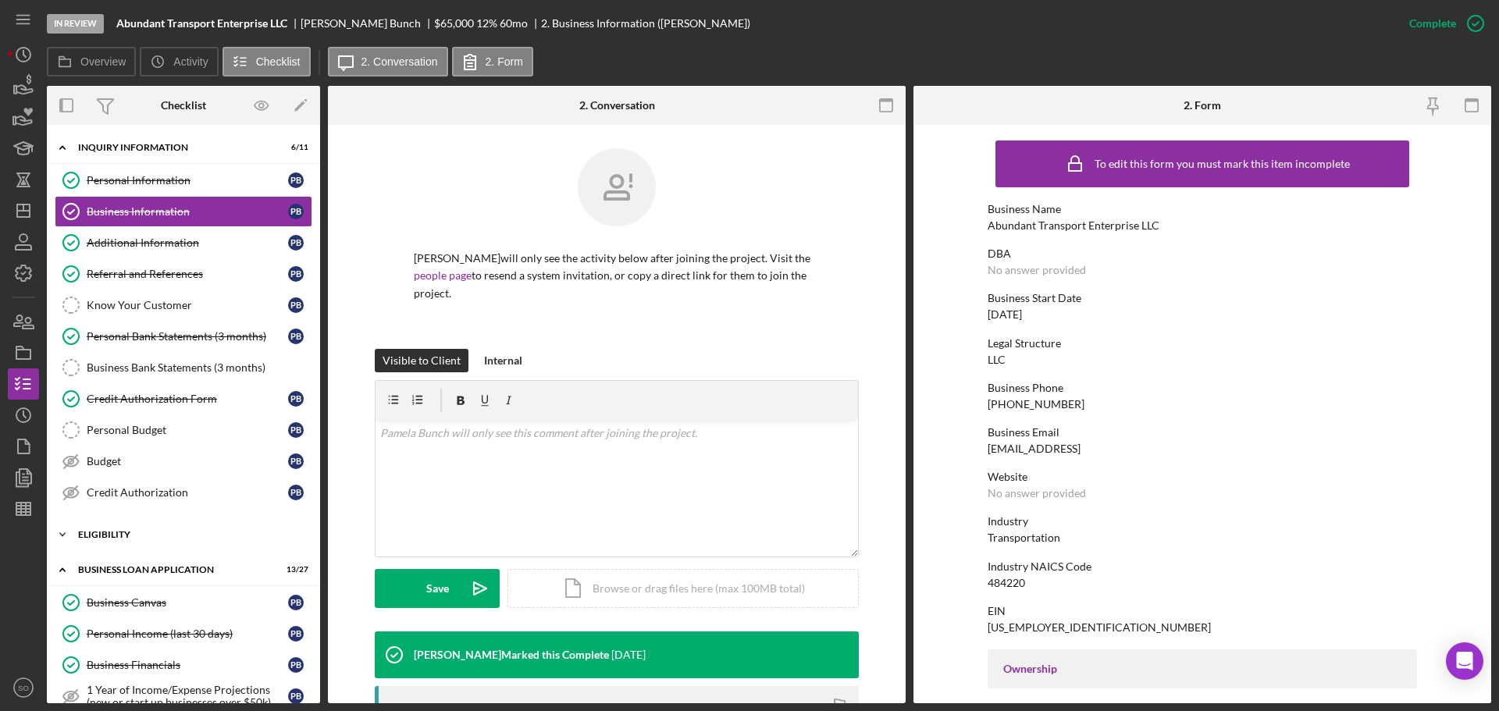
click at [162, 533] on div "ELIGIBILITY" at bounding box center [189, 534] width 223 height 9
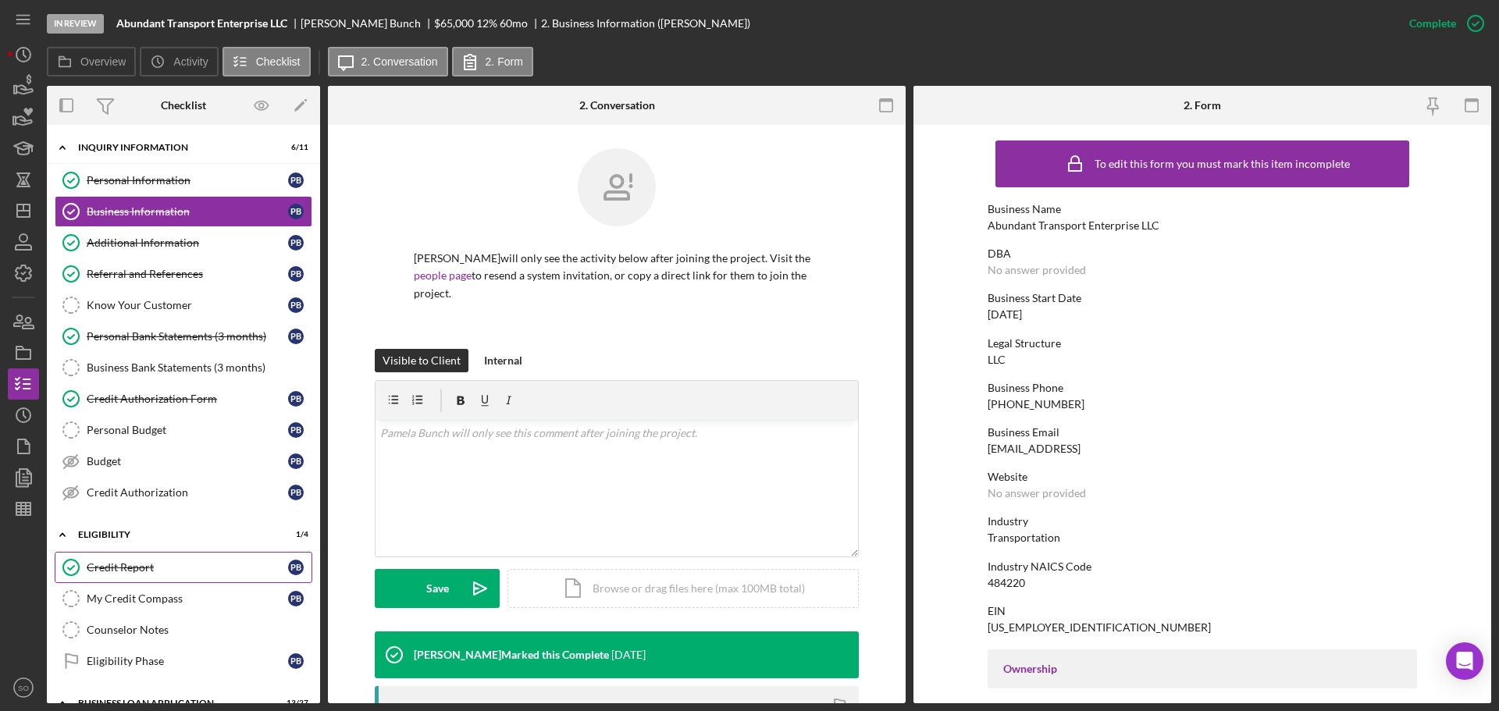
click at [158, 570] on div "Credit Report" at bounding box center [187, 567] width 201 height 12
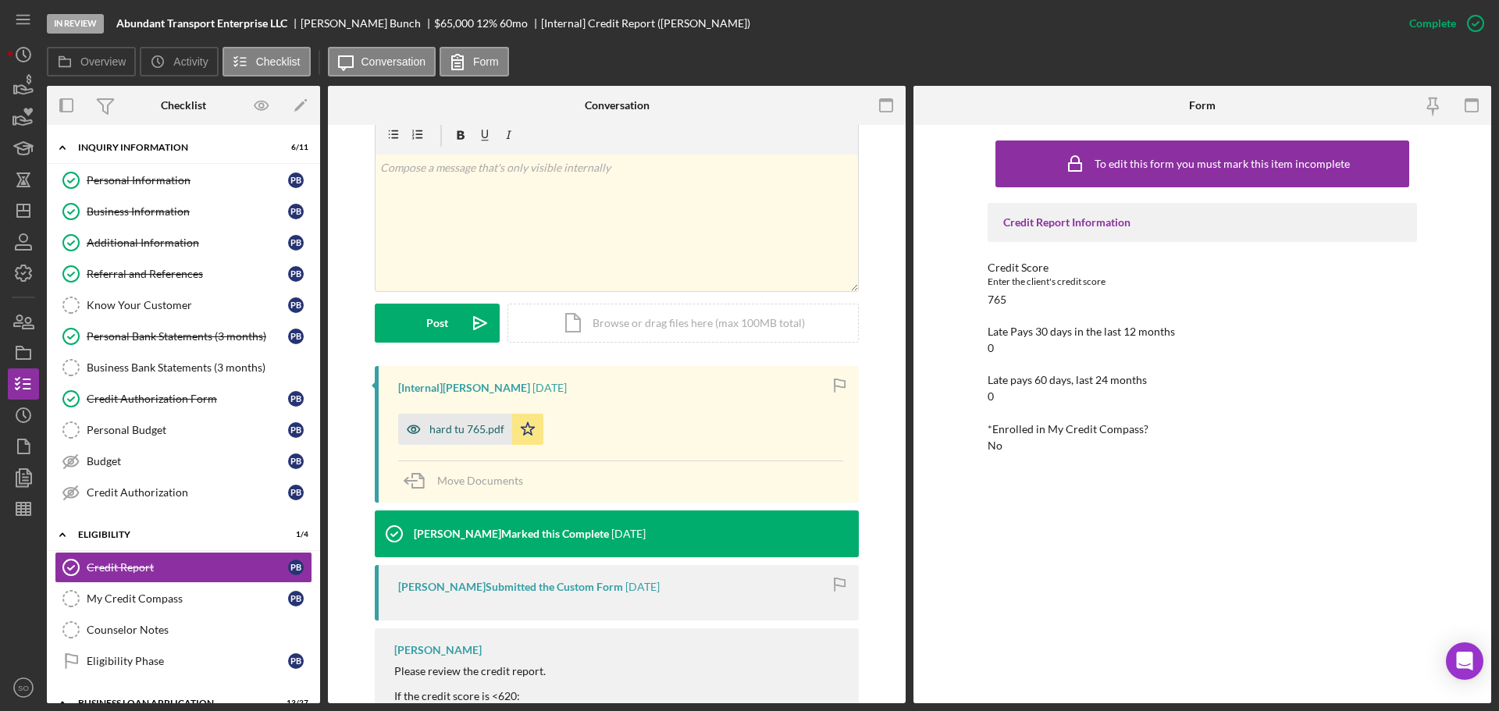
click at [470, 433] on div "hard tu 765.pdf" at bounding box center [466, 429] width 75 height 12
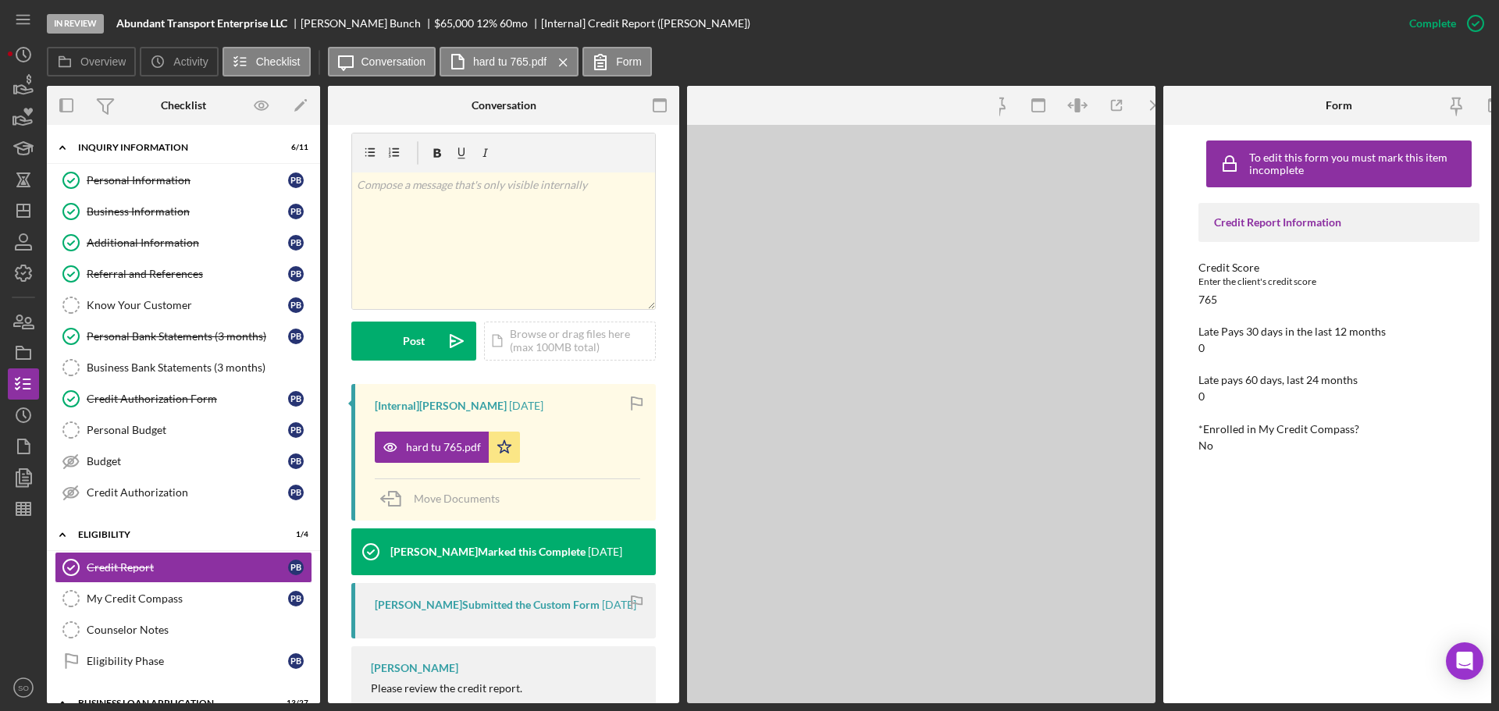
scroll to position [252, 0]
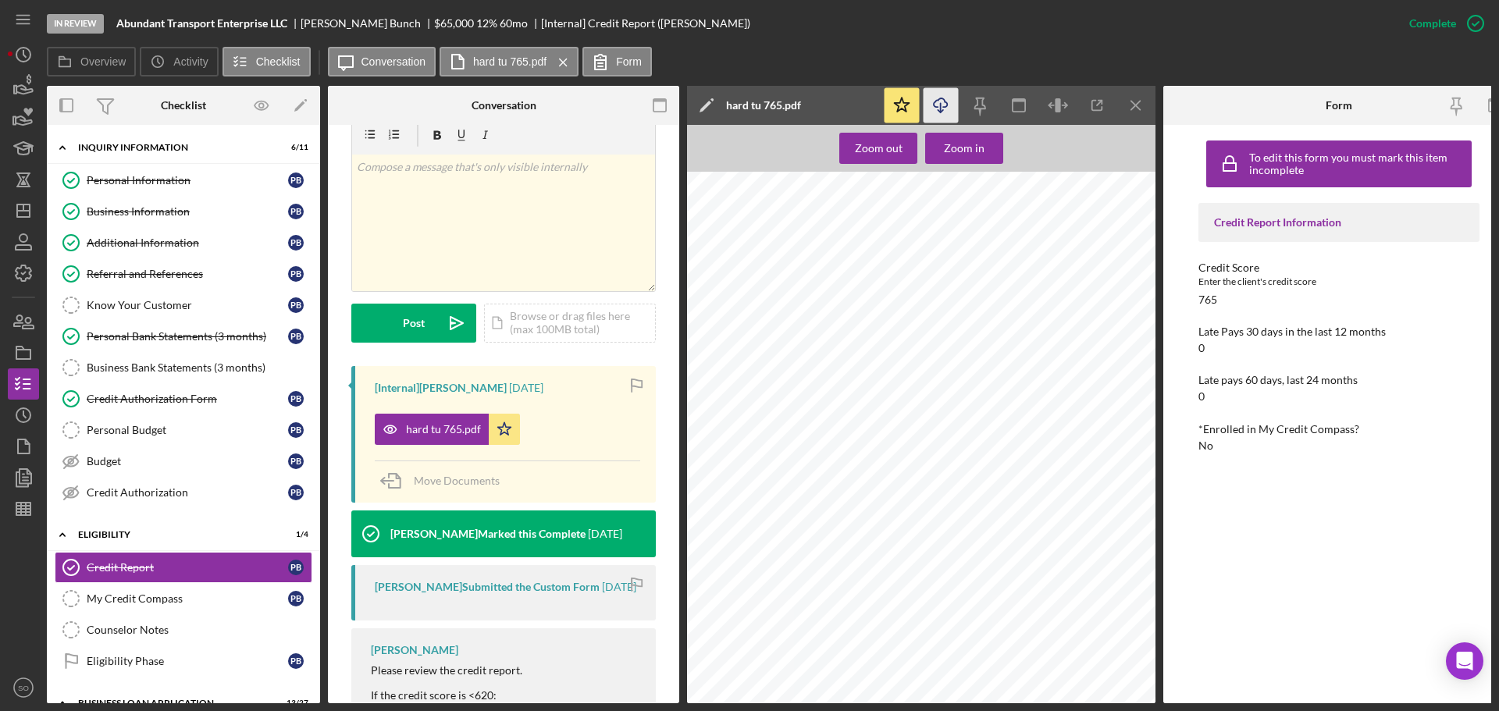
click at [939, 100] on icon "Icon/Download" at bounding box center [941, 105] width 35 height 35
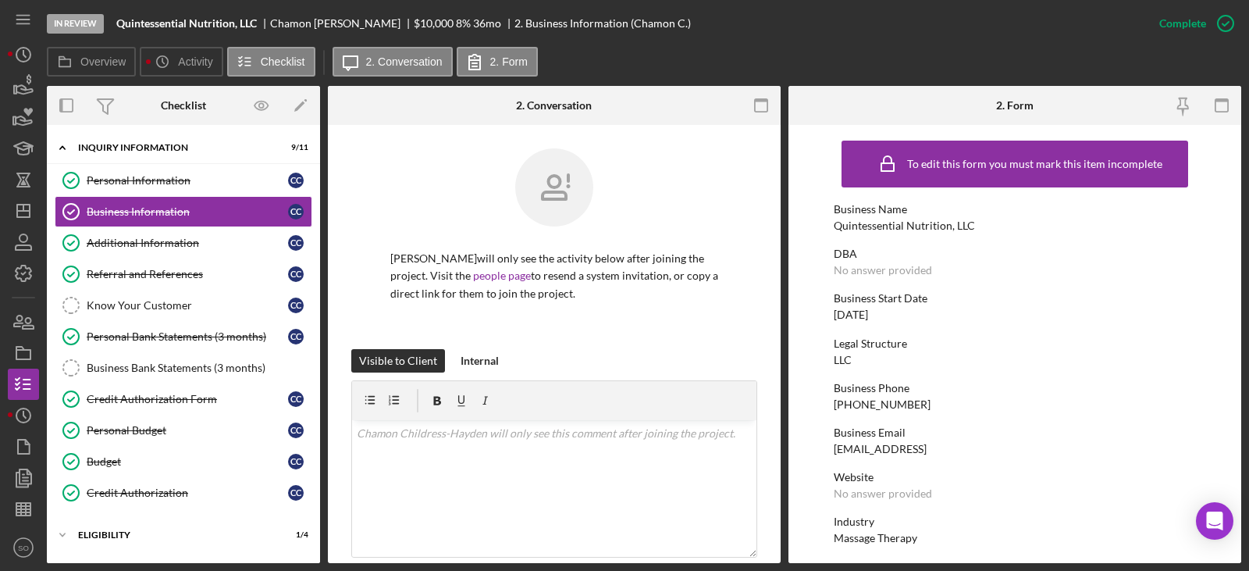
click at [863, 228] on div "Quintessential Nutrition, LLC" at bounding box center [904, 225] width 141 height 12
copy div "Quintessential Nutrition, LLC"
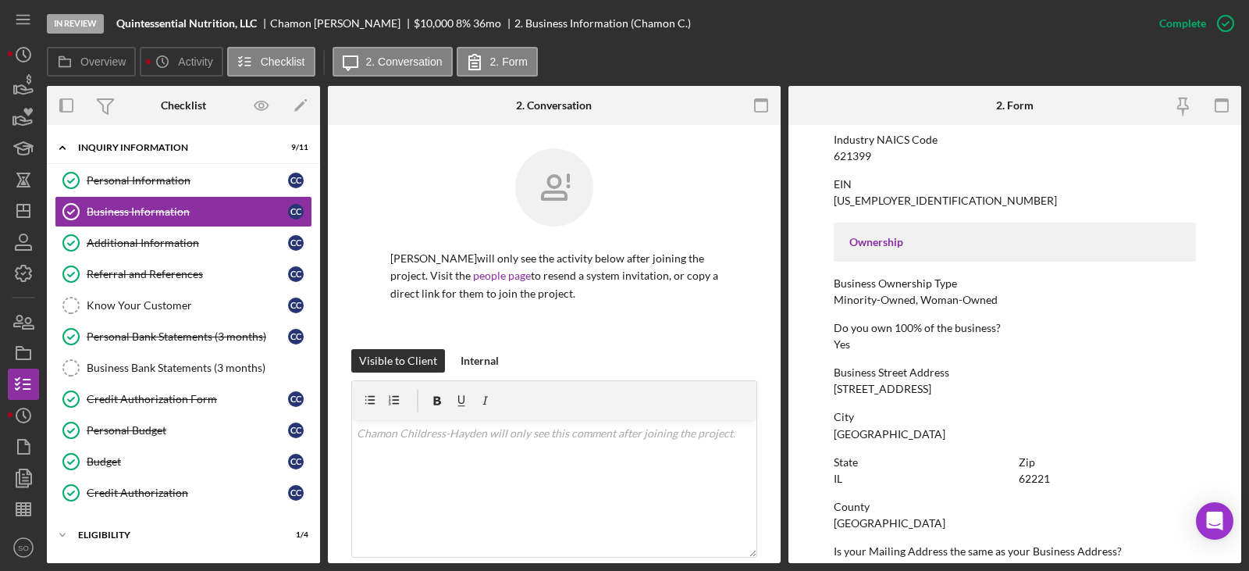
scroll to position [271, 0]
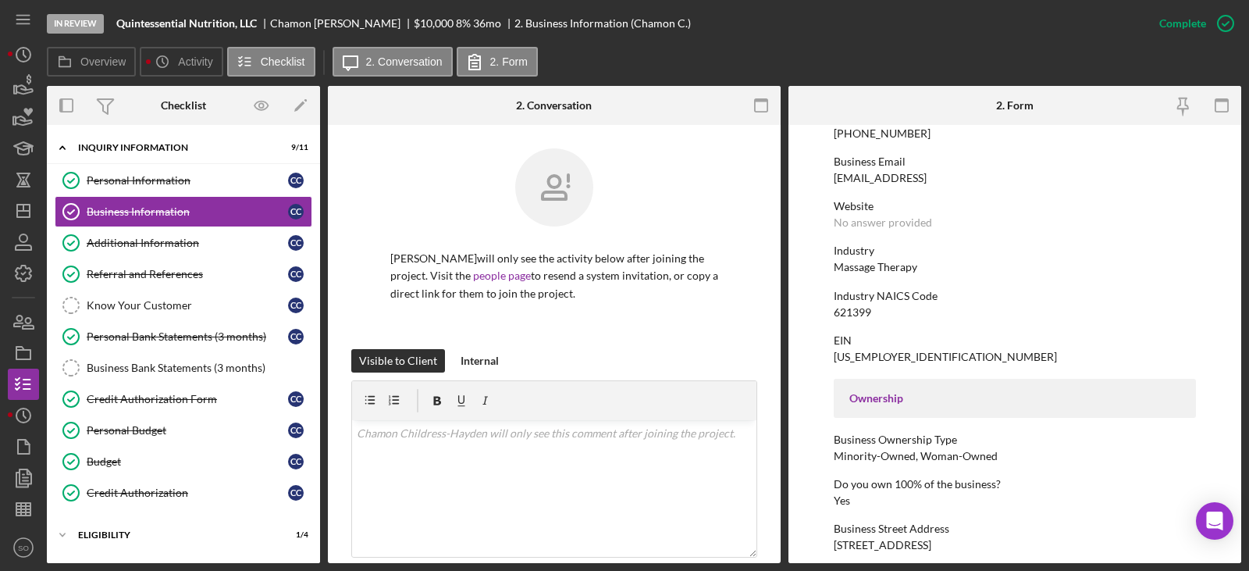
click at [875, 363] on div "To edit this form you must mark this item incomplete Business Name Quintessenti…" at bounding box center [1015, 443] width 362 height 1162
click at [875, 359] on div "[US_EMPLOYER_IDENTIFICATION_NUMBER]" at bounding box center [945, 357] width 223 height 12
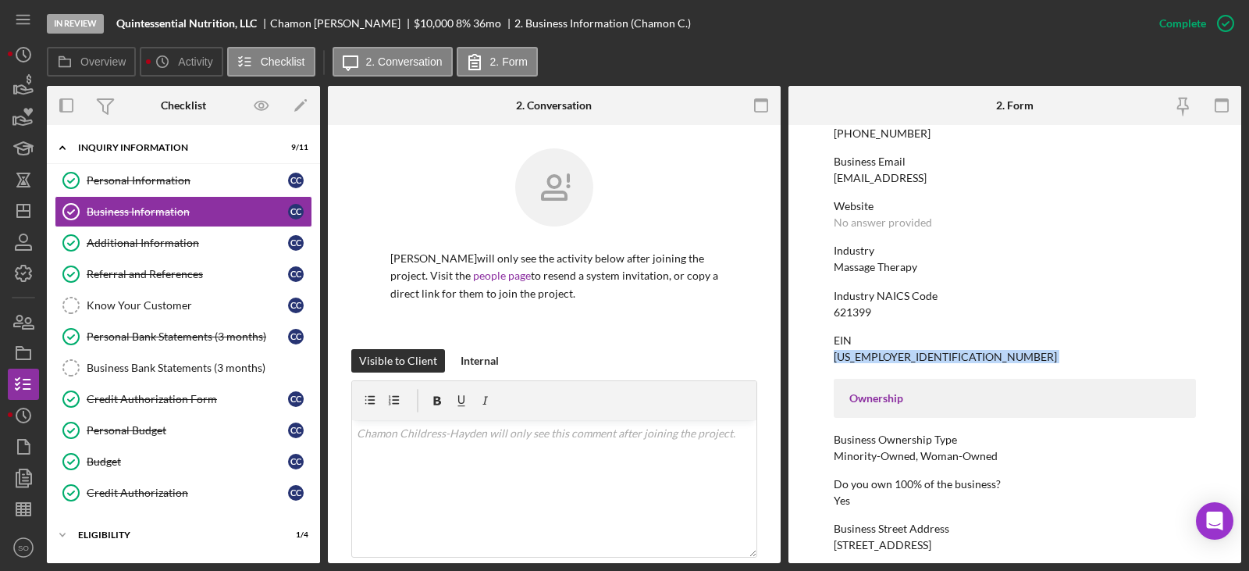
copy div "[US_EMPLOYER_IDENTIFICATION_NUMBER]"
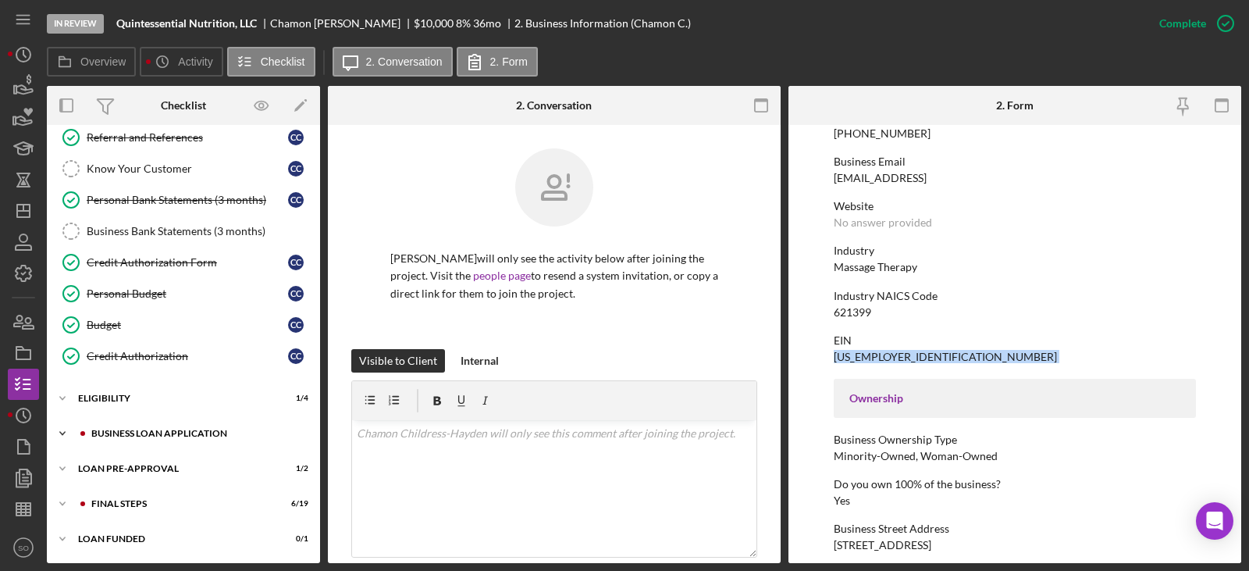
click at [163, 424] on div "Icon/Expander BUSINESS LOAN APPLICATION 10 / 27" at bounding box center [183, 433] width 273 height 31
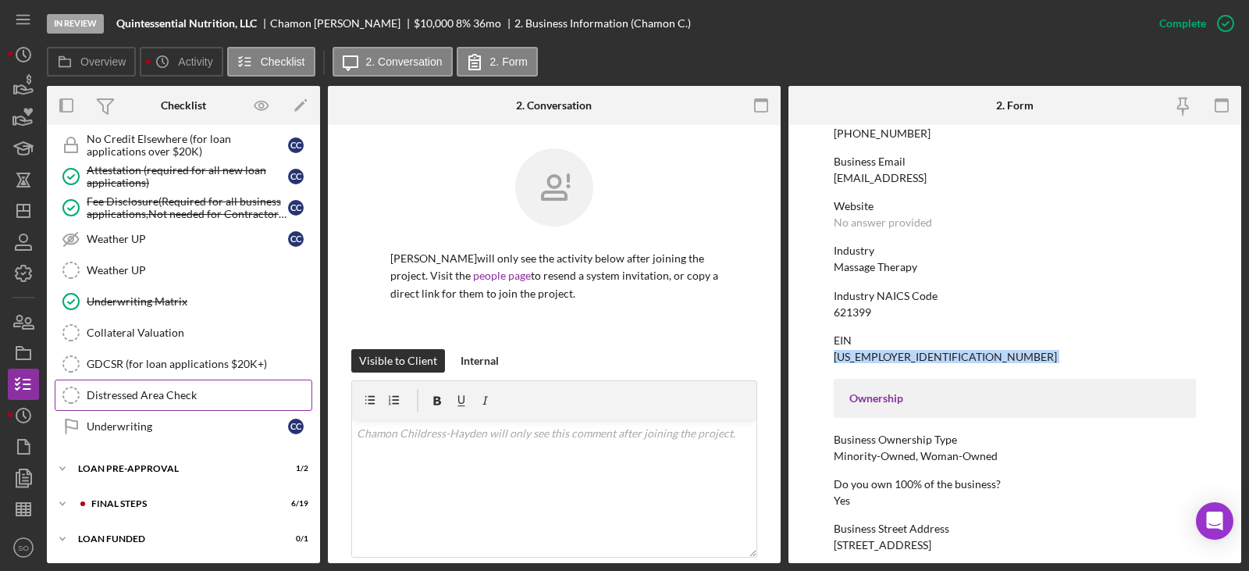
scroll to position [832, 0]
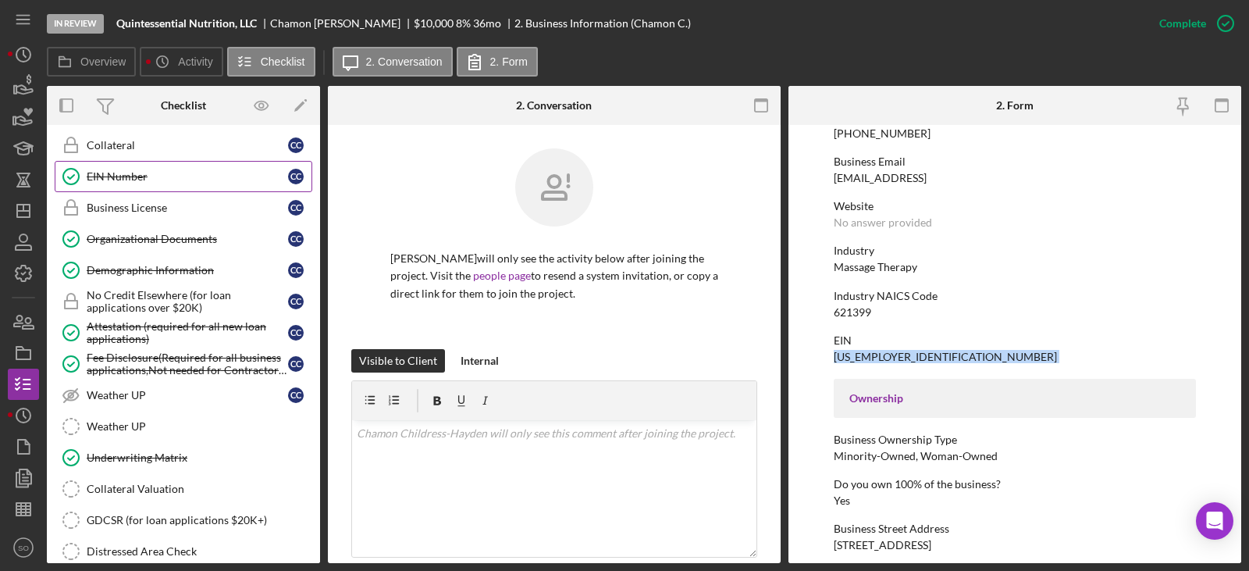
click at [151, 169] on link "EIN Number EIN Number C C" at bounding box center [184, 176] width 258 height 31
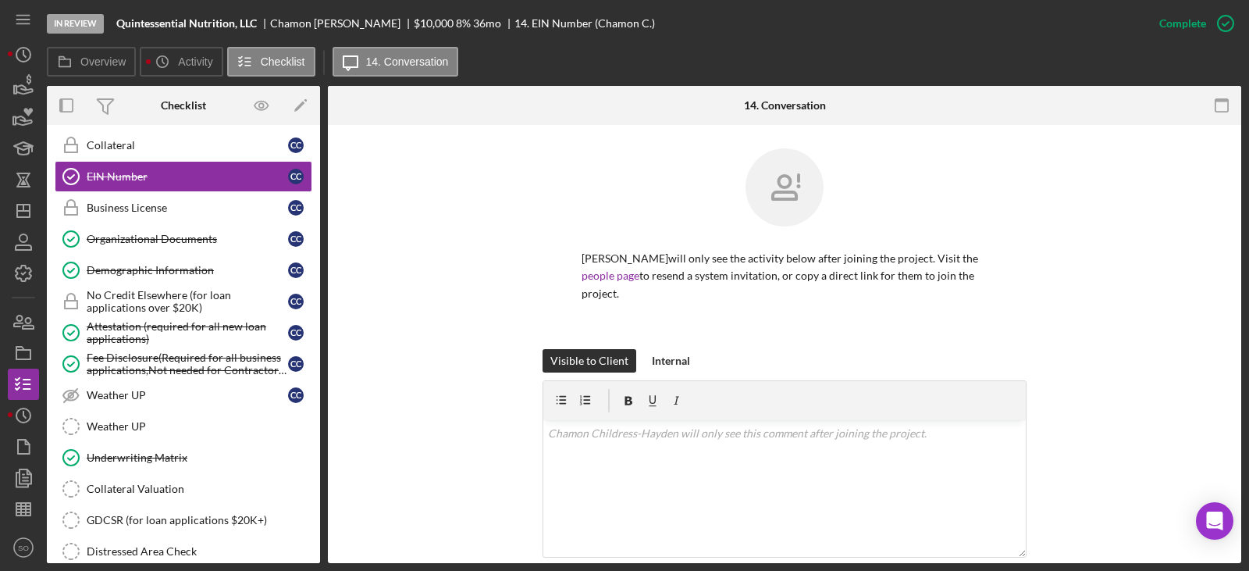
scroll to position [234, 0]
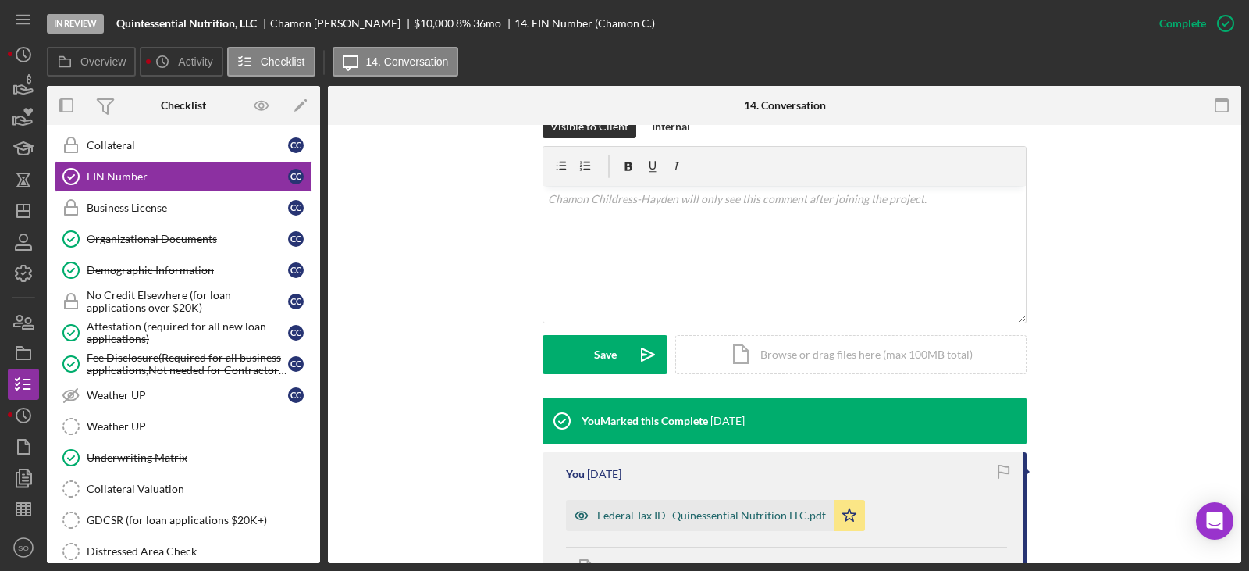
click at [686, 506] on div "Federal Tax ID- Quinessential Nutrition LLC.pdf" at bounding box center [700, 515] width 268 height 31
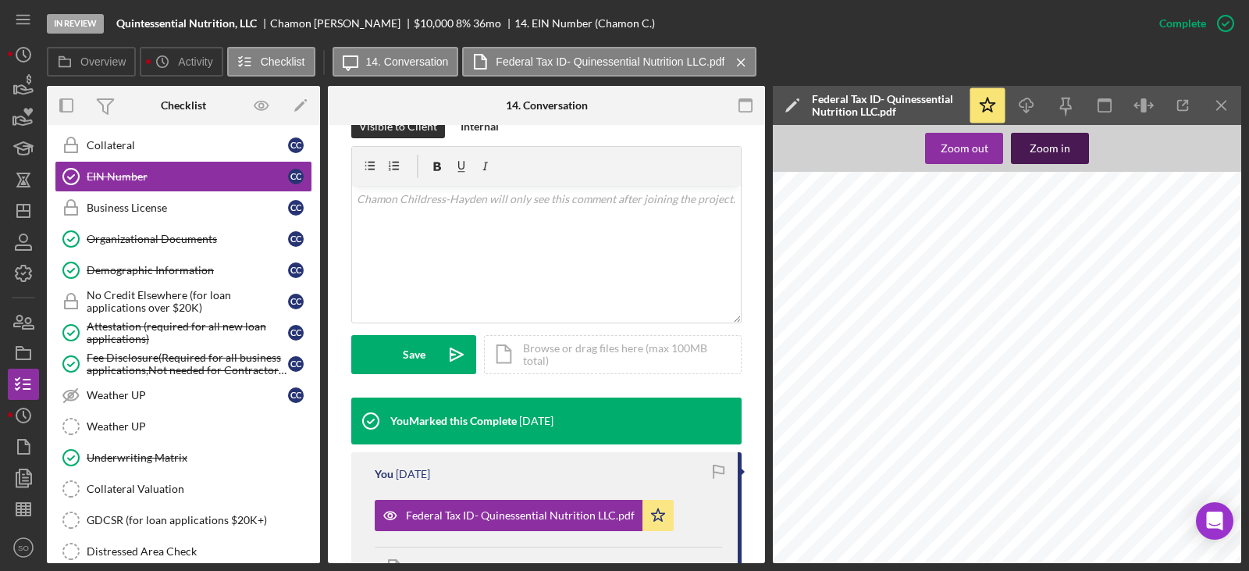
click at [1063, 135] on div "Zoom in" at bounding box center [1050, 148] width 41 height 31
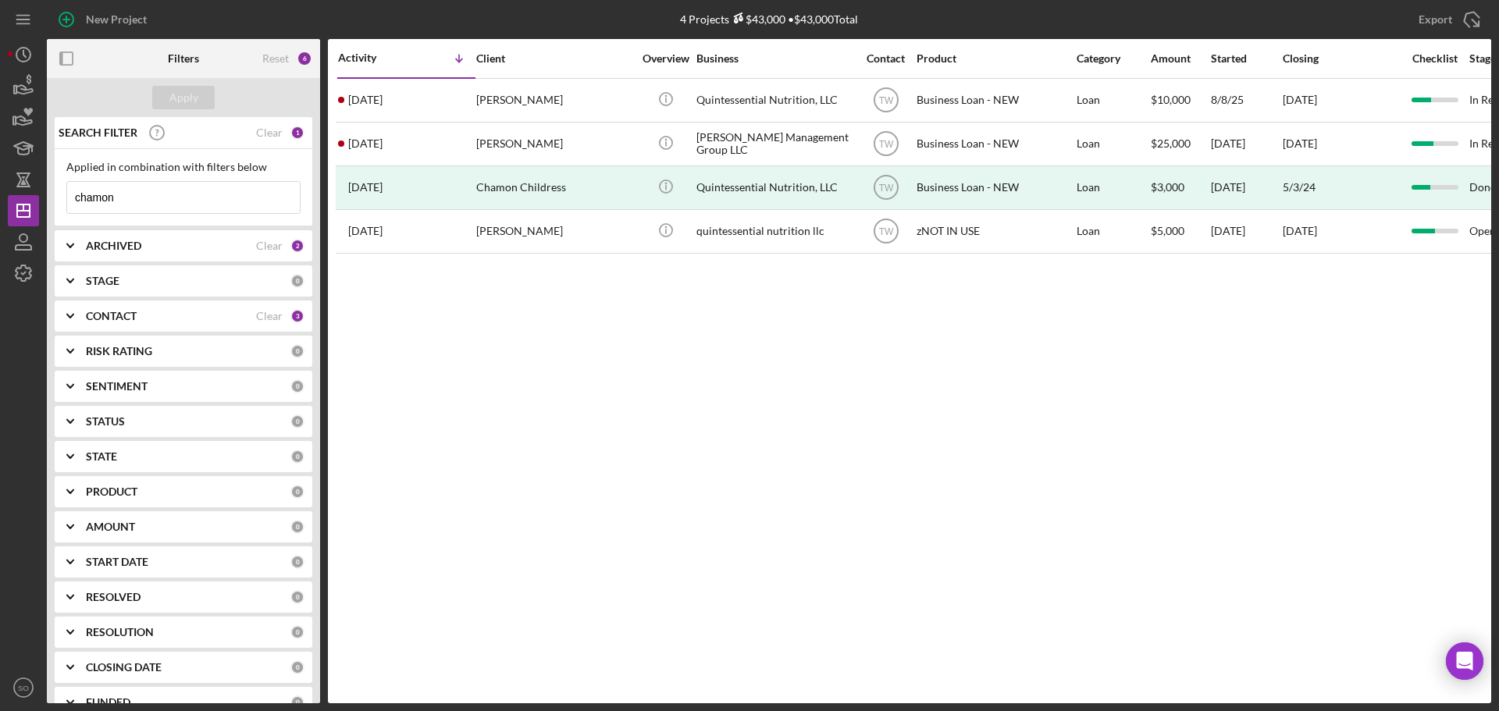
drag, startPoint x: 176, startPoint y: 193, endPoint x: 88, endPoint y: 198, distance: 88.4
click at [88, 198] on input "chamon" at bounding box center [183, 197] width 233 height 31
click at [189, 303] on div "CONTACT Clear 3" at bounding box center [195, 316] width 219 height 31
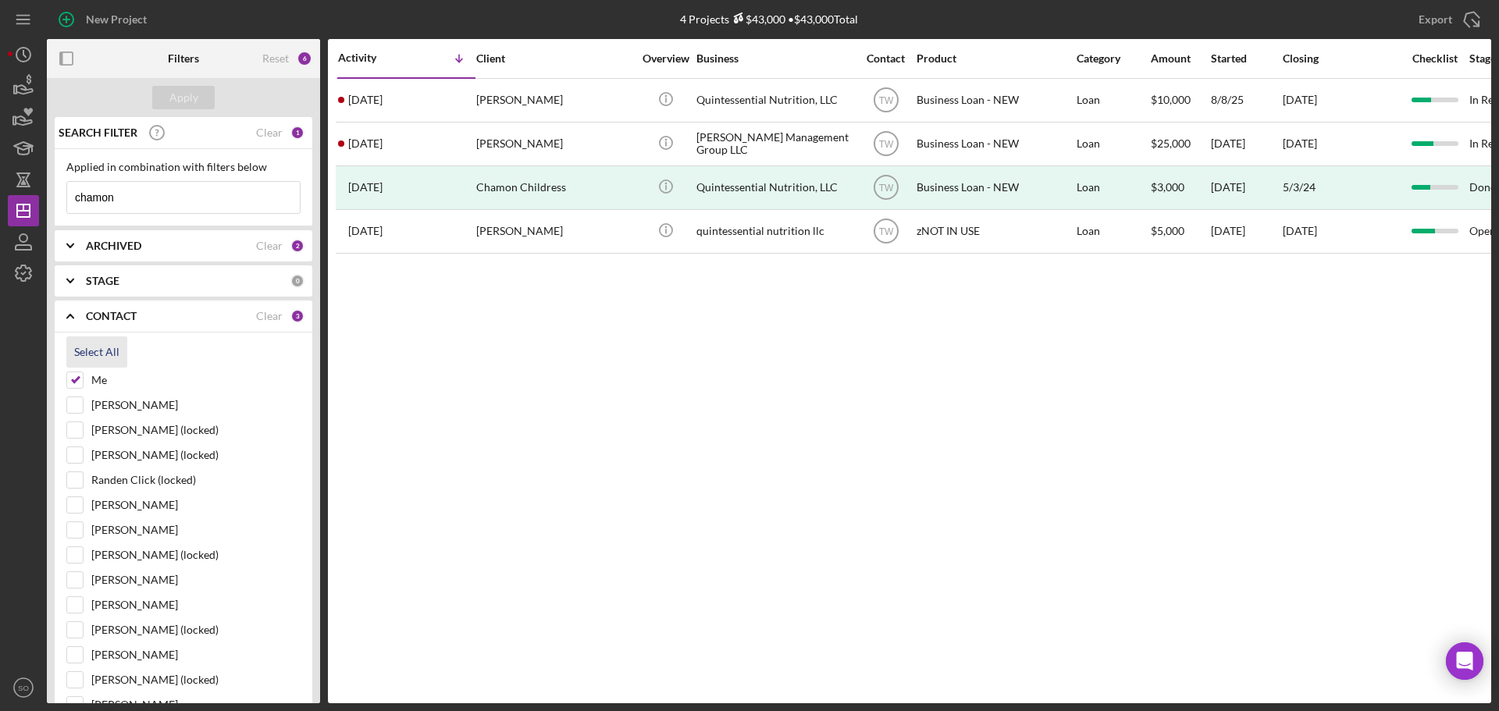
click at [112, 353] on div "Select All" at bounding box center [96, 351] width 45 height 31
checkbox input "true"
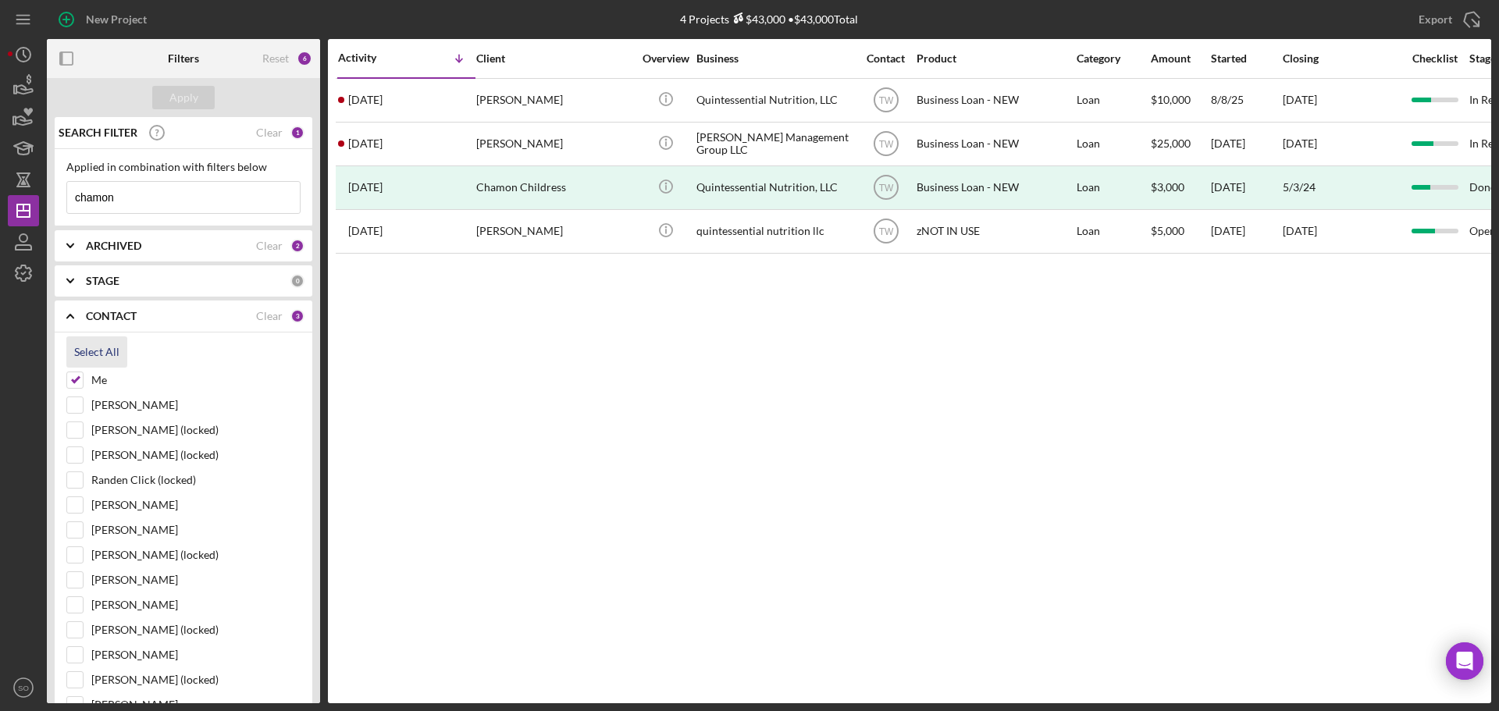
checkbox input "true"
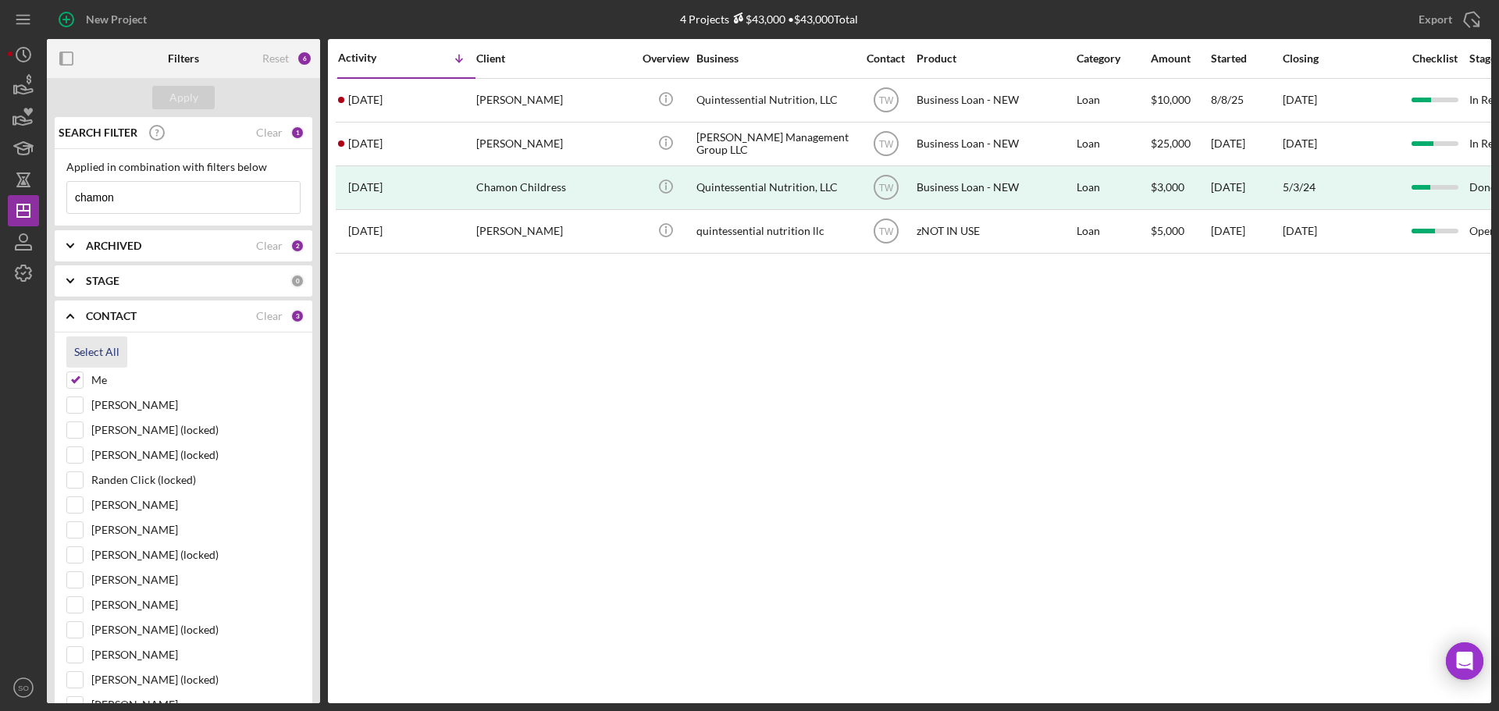
checkbox input "true"
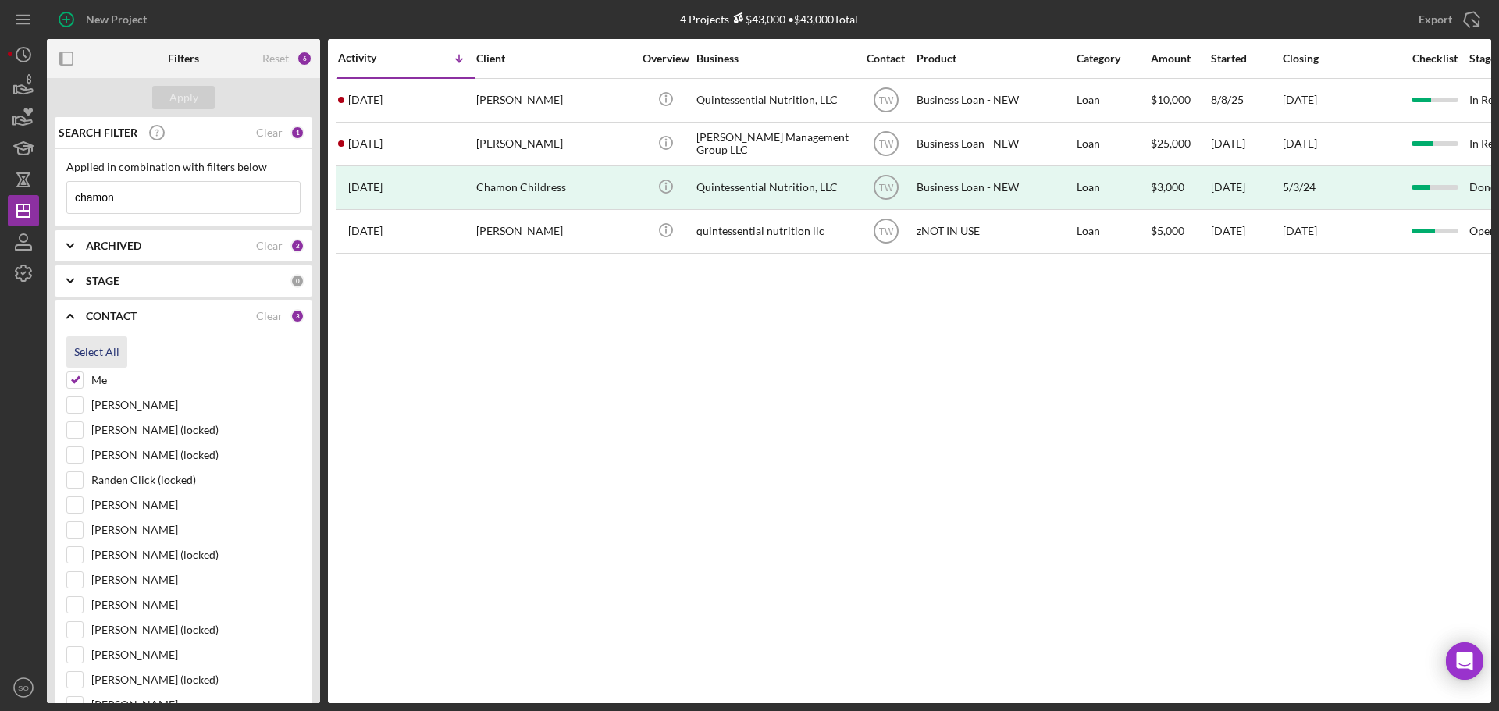
checkbox input "true"
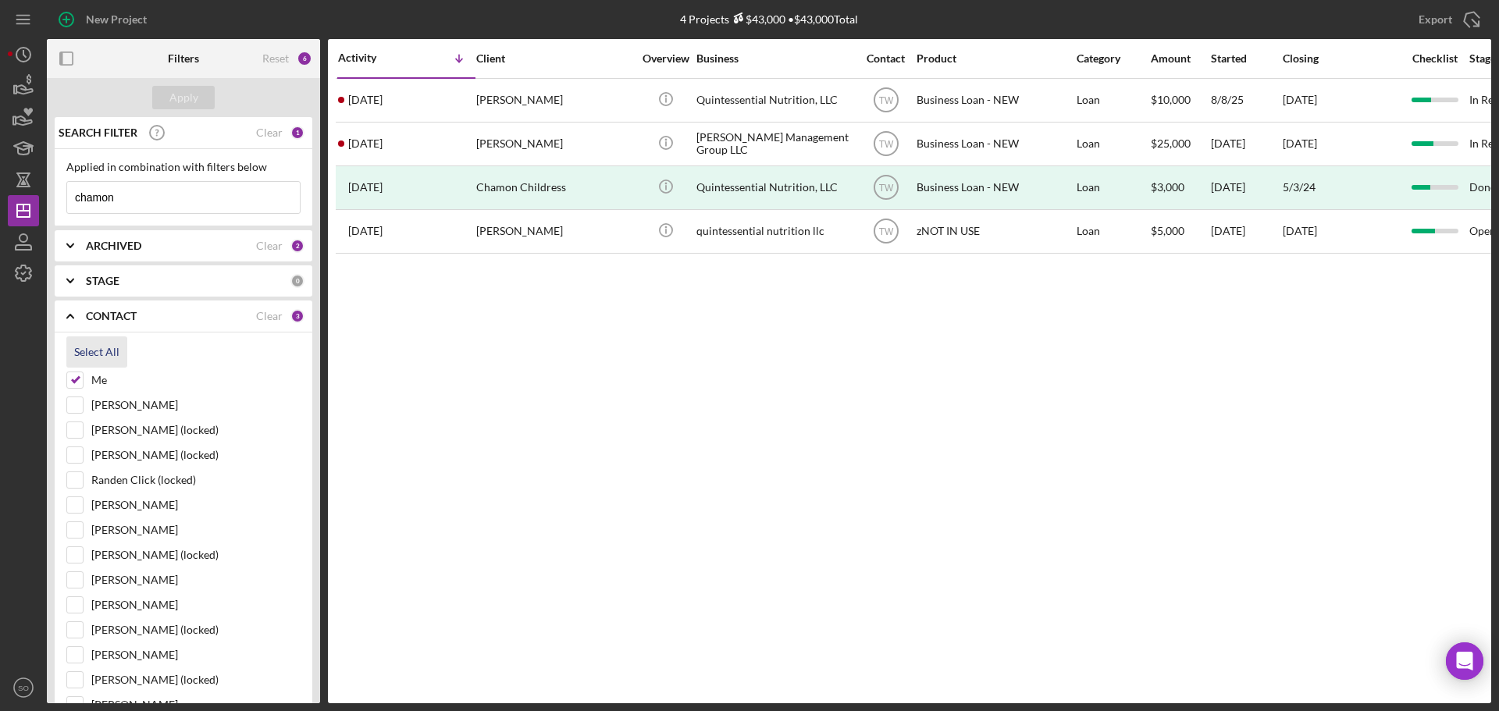
checkbox input "true"
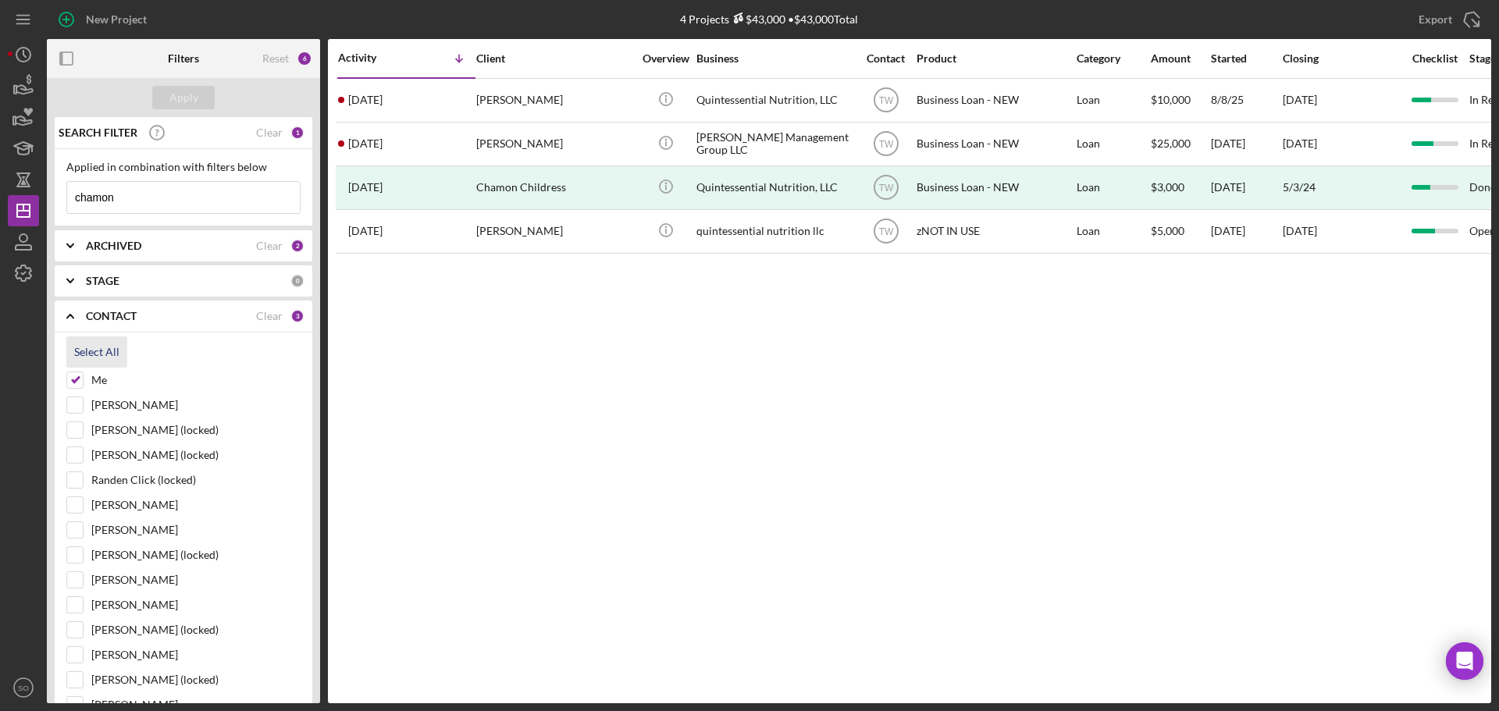
checkbox input "true"
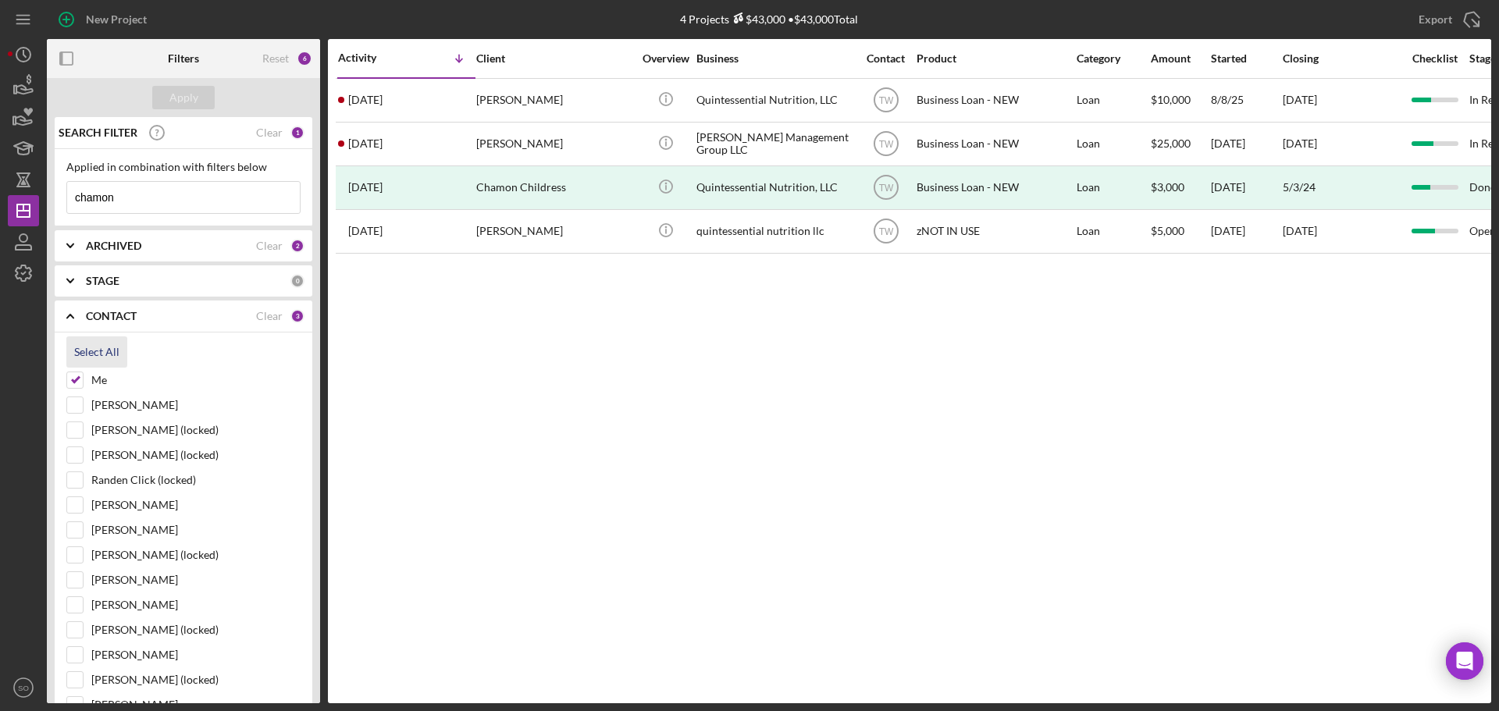
checkbox input "true"
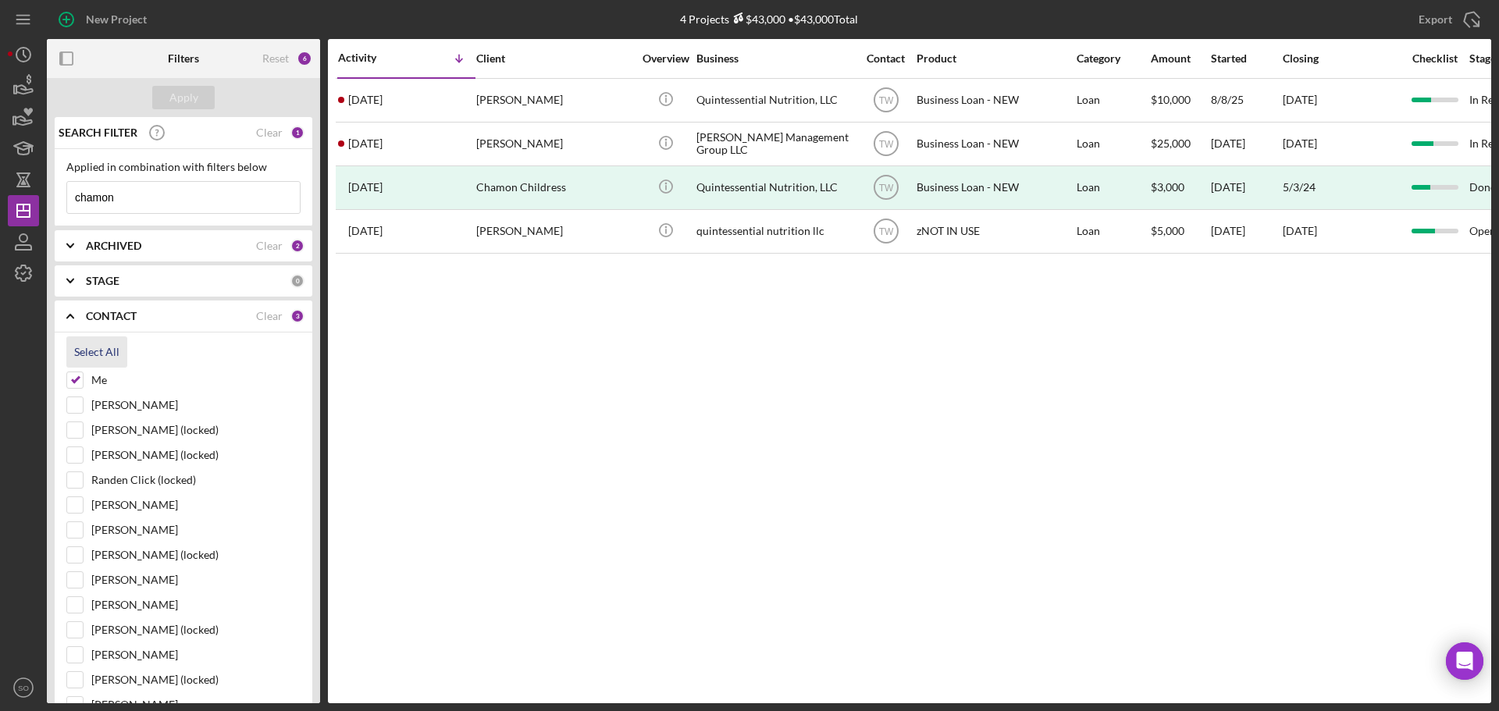
checkbox input "true"
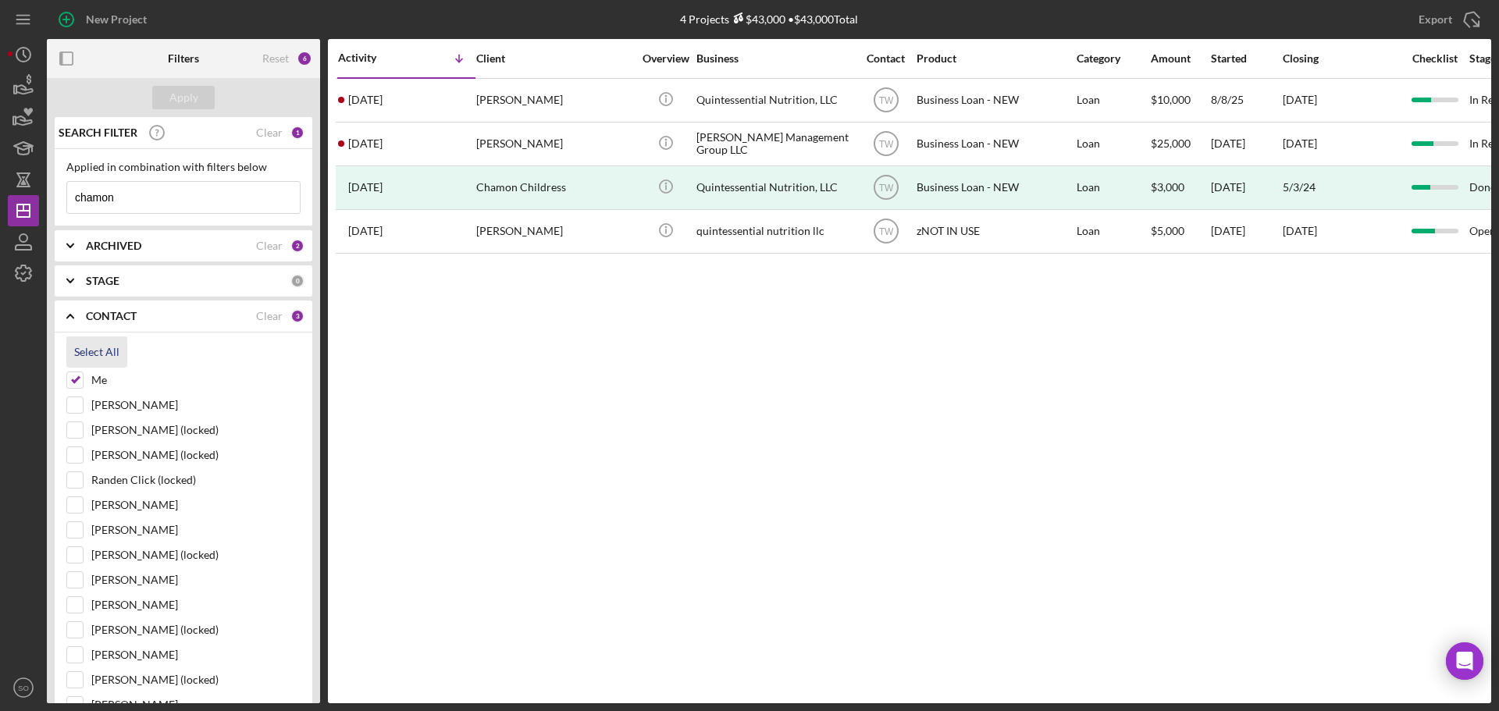
checkbox input "true"
drag, startPoint x: 177, startPoint y: 203, endPoint x: 0, endPoint y: 158, distance: 182.7
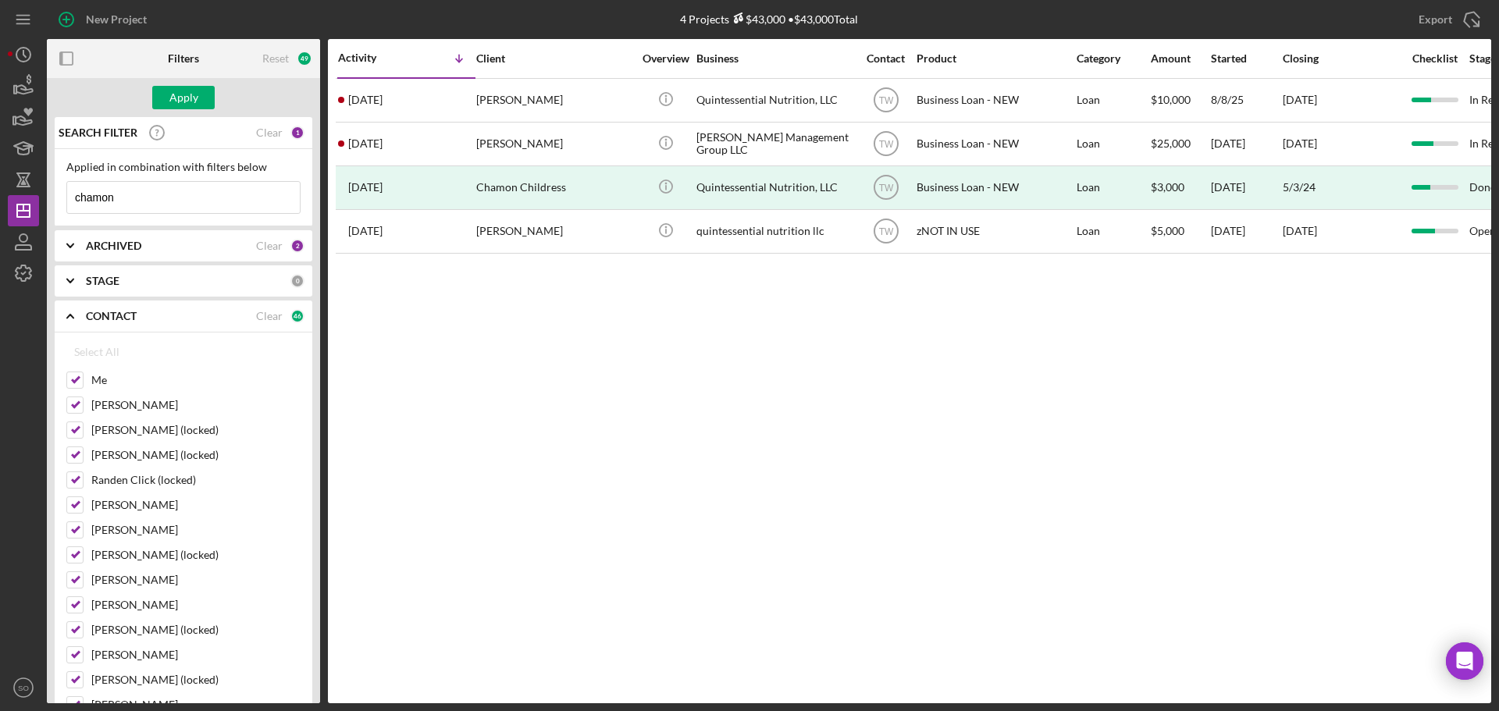
click at [0, 158] on div "New Project 4 Projects $43,000 • $43,000 Total chamon Export Icon/Export Filter…" at bounding box center [749, 355] width 1499 height 711
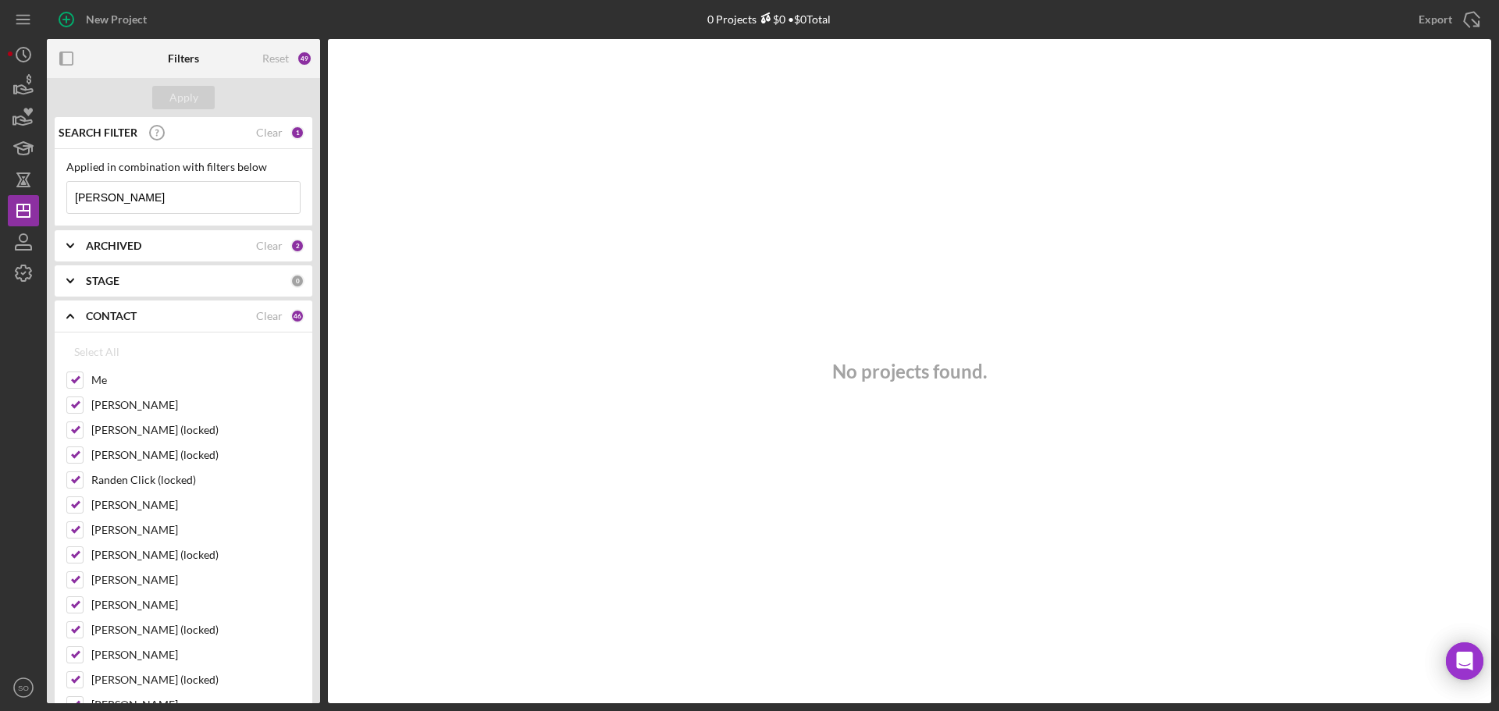
click at [78, 197] on input "shroeder" at bounding box center [183, 197] width 233 height 31
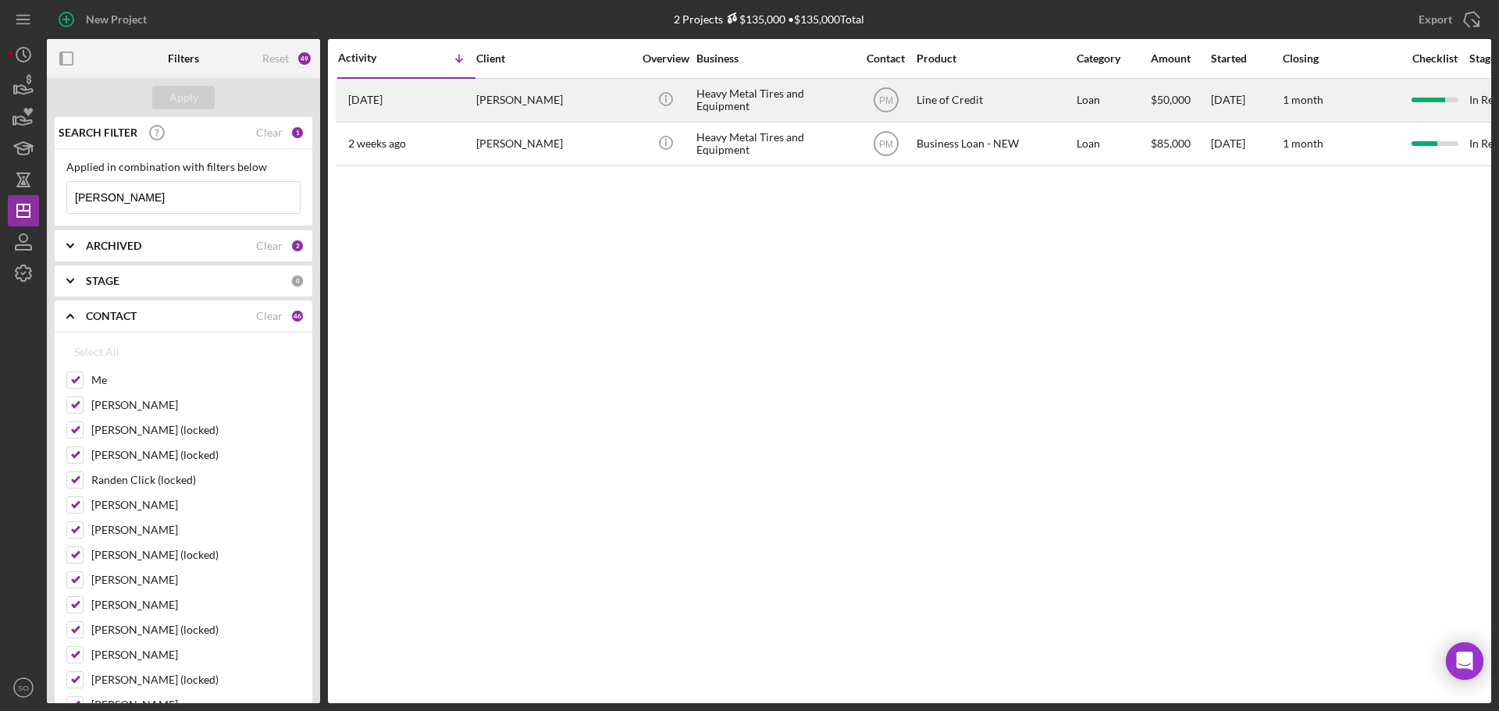
type input "schroeder"
click at [528, 99] on div "John Schroeder" at bounding box center [554, 100] width 156 height 41
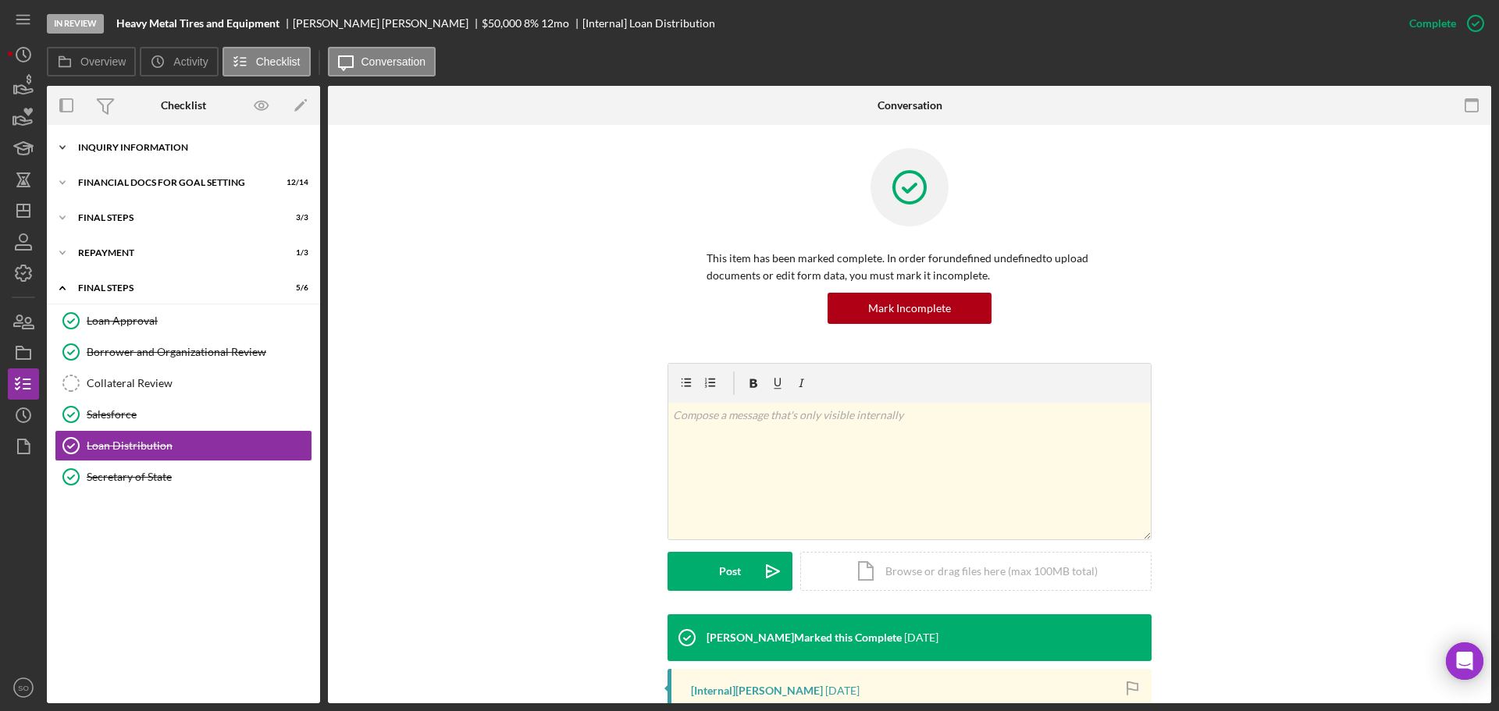
click at [118, 152] on div "Icon/Expander INQUIRY INFORMATION 6 / 11" at bounding box center [183, 147] width 273 height 31
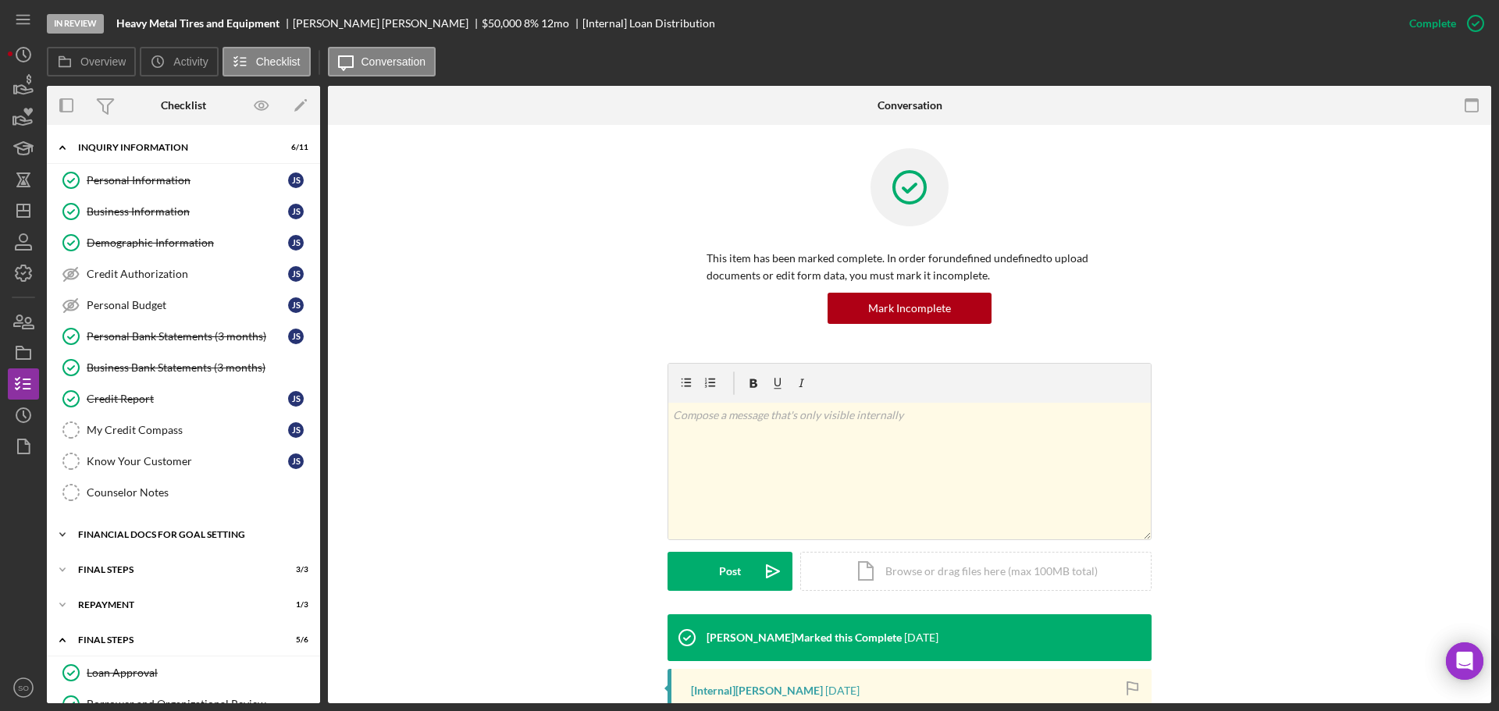
click at [174, 542] on div "Icon/Expander Financial Docs for Goal Setting 12 / 14" at bounding box center [183, 534] width 273 height 31
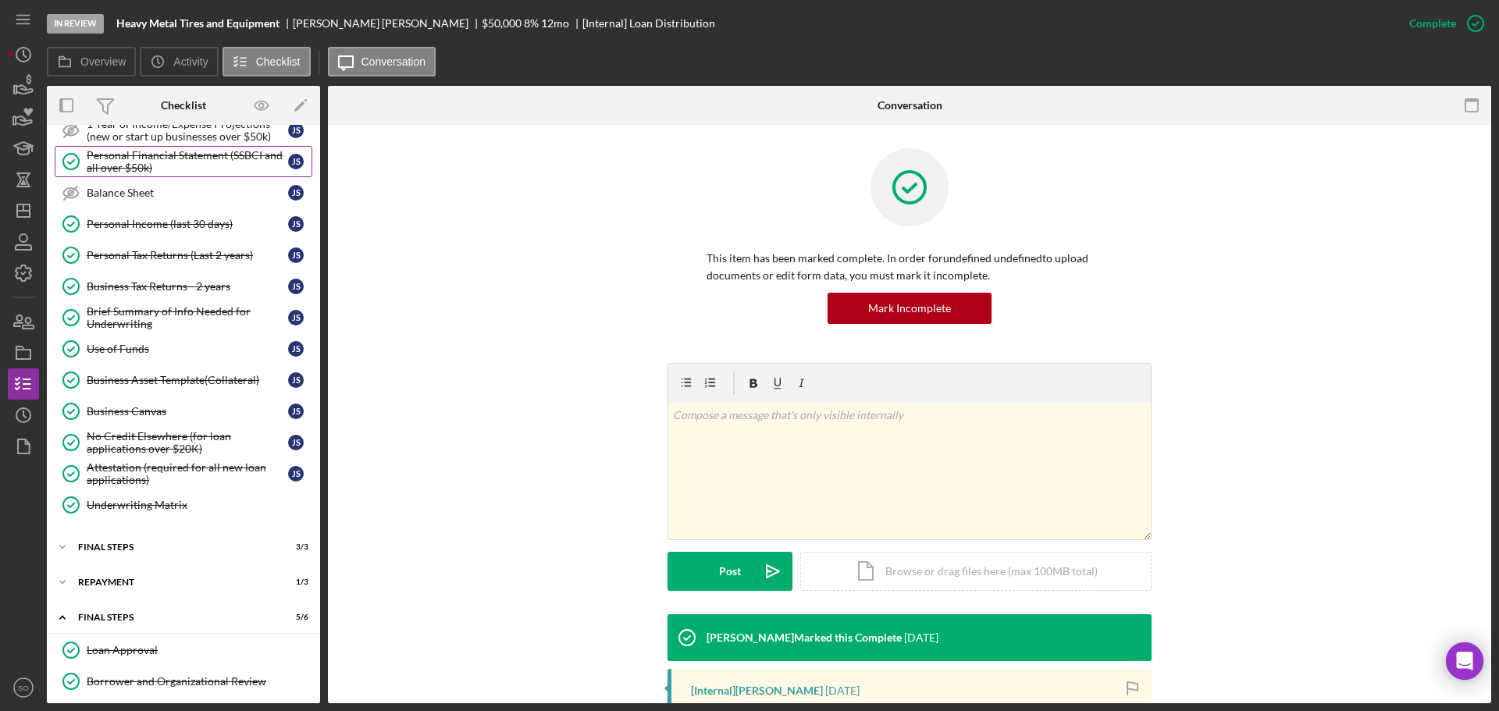
scroll to position [603, 0]
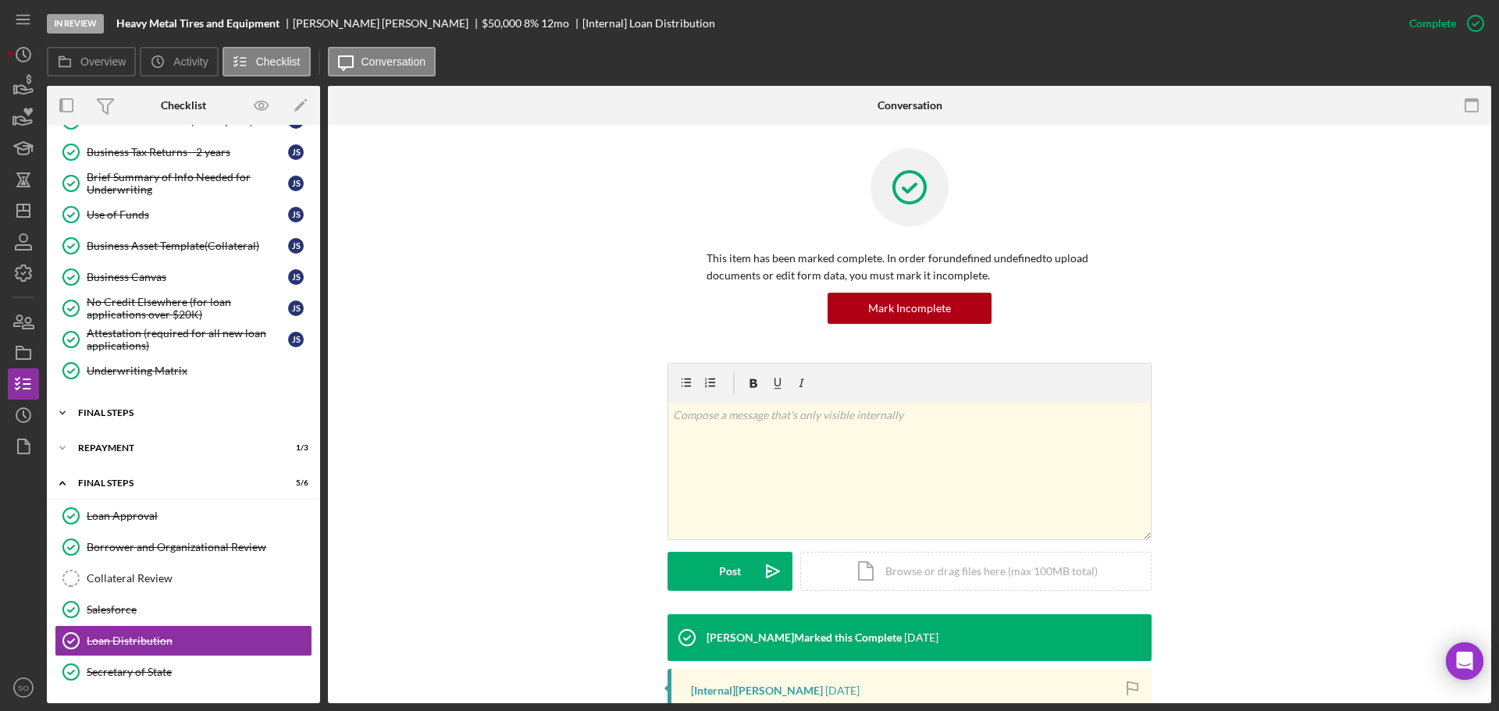
click at [140, 422] on div "Icon/Expander FINAL STEPS 3 / 3" at bounding box center [183, 412] width 273 height 31
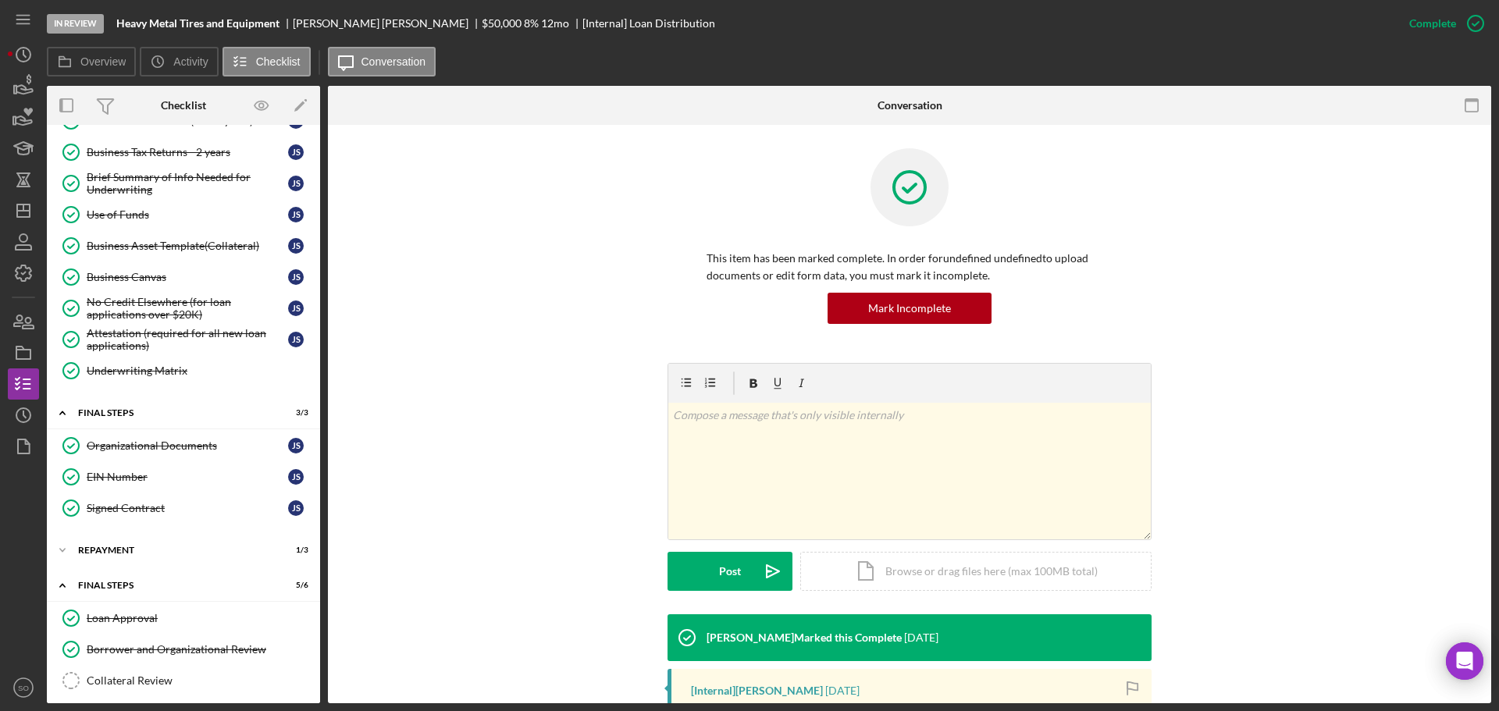
scroll to position [705, 0]
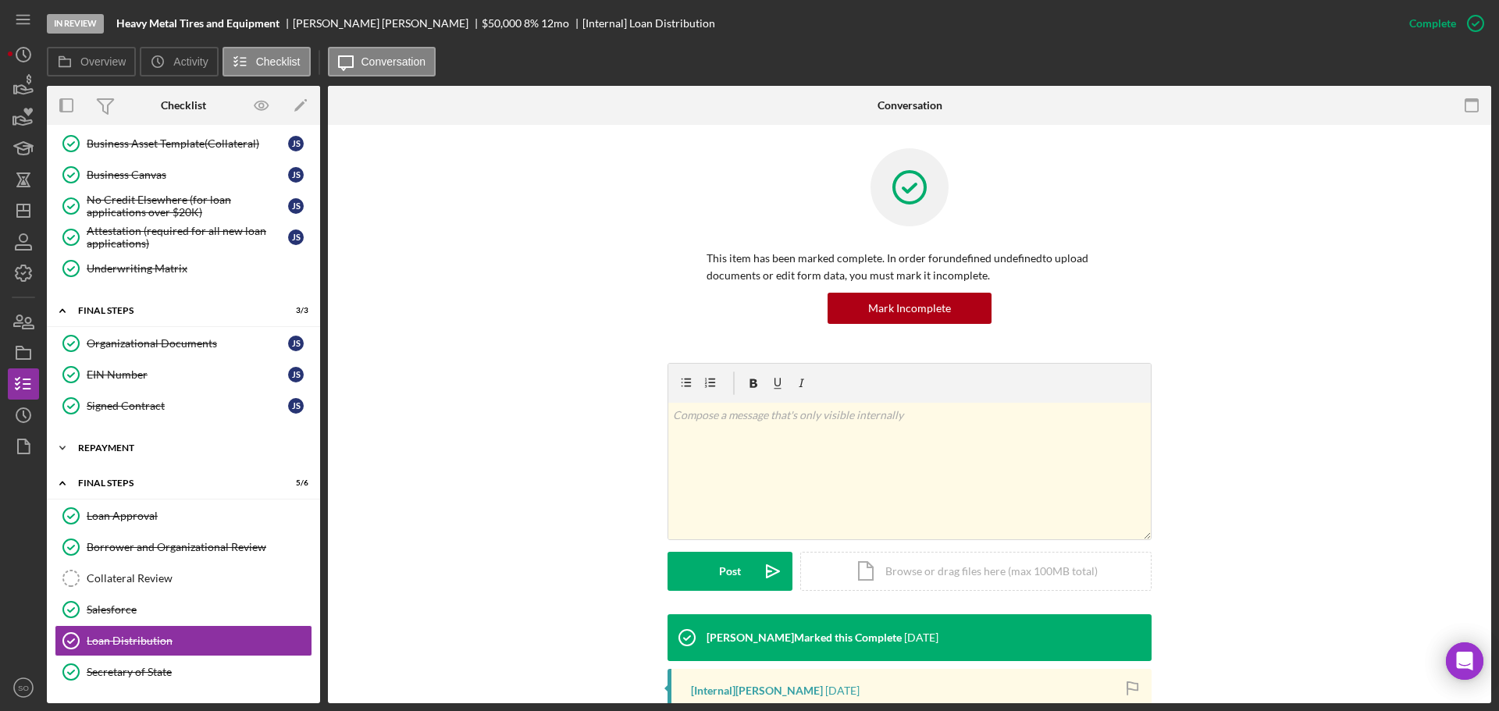
click at [127, 444] on div "Repayment" at bounding box center [189, 447] width 223 height 9
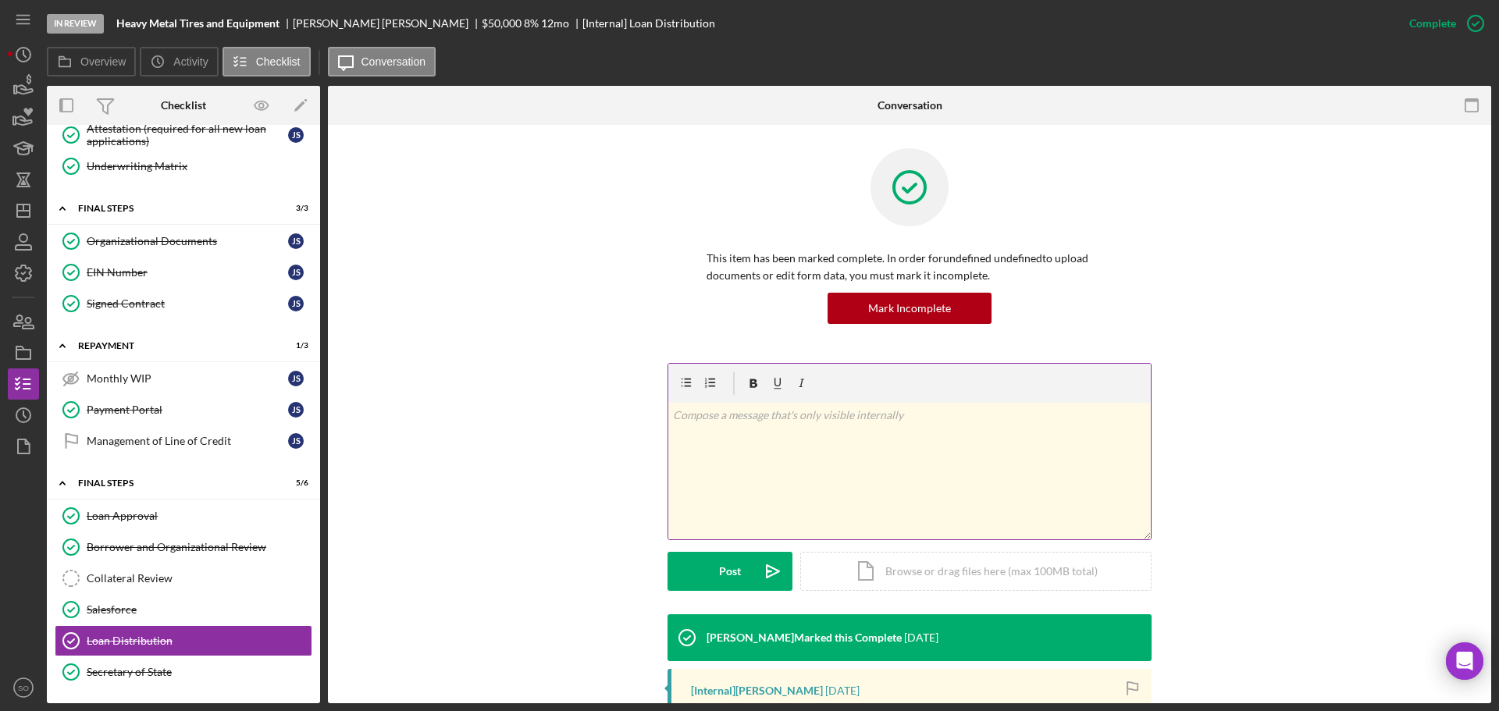
scroll to position [222, 0]
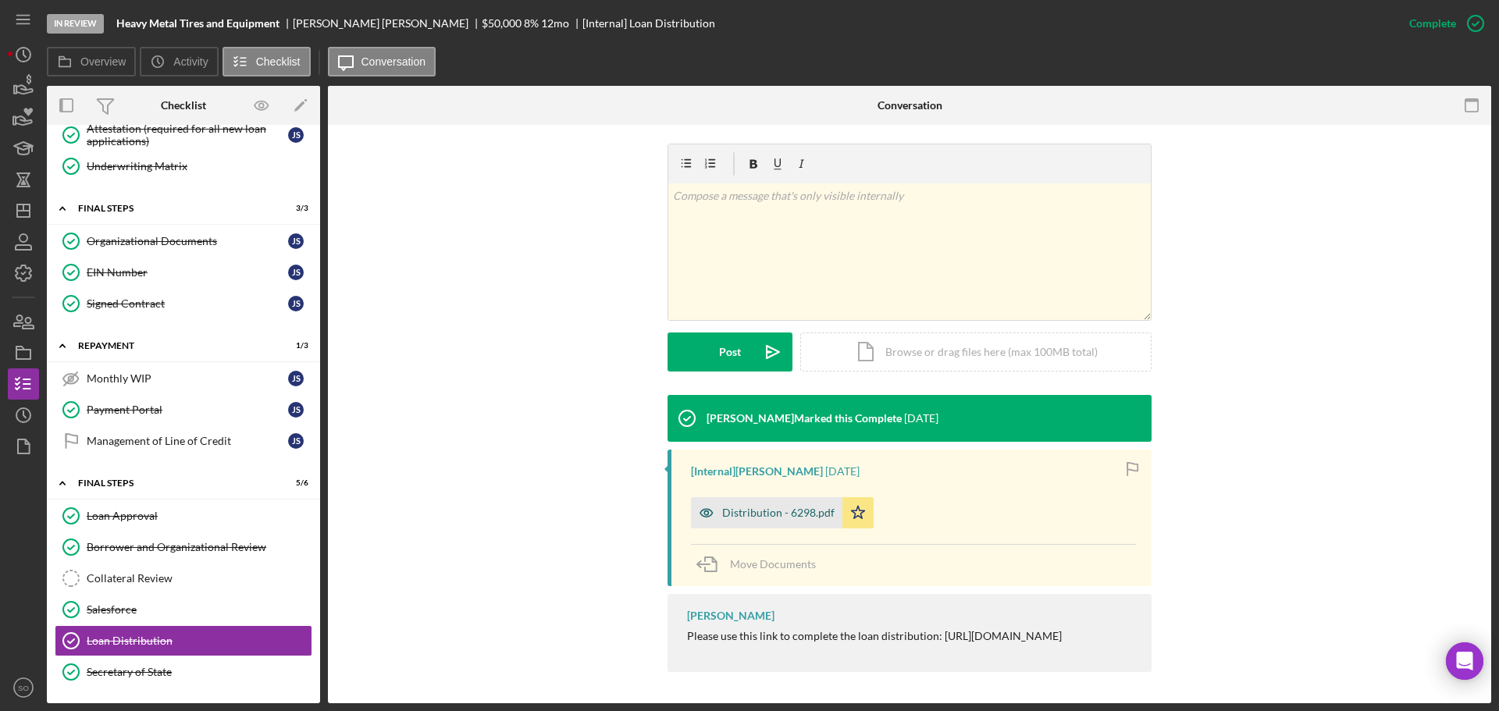
click at [797, 510] on div "Distribution - 6298.pdf" at bounding box center [778, 513] width 112 height 12
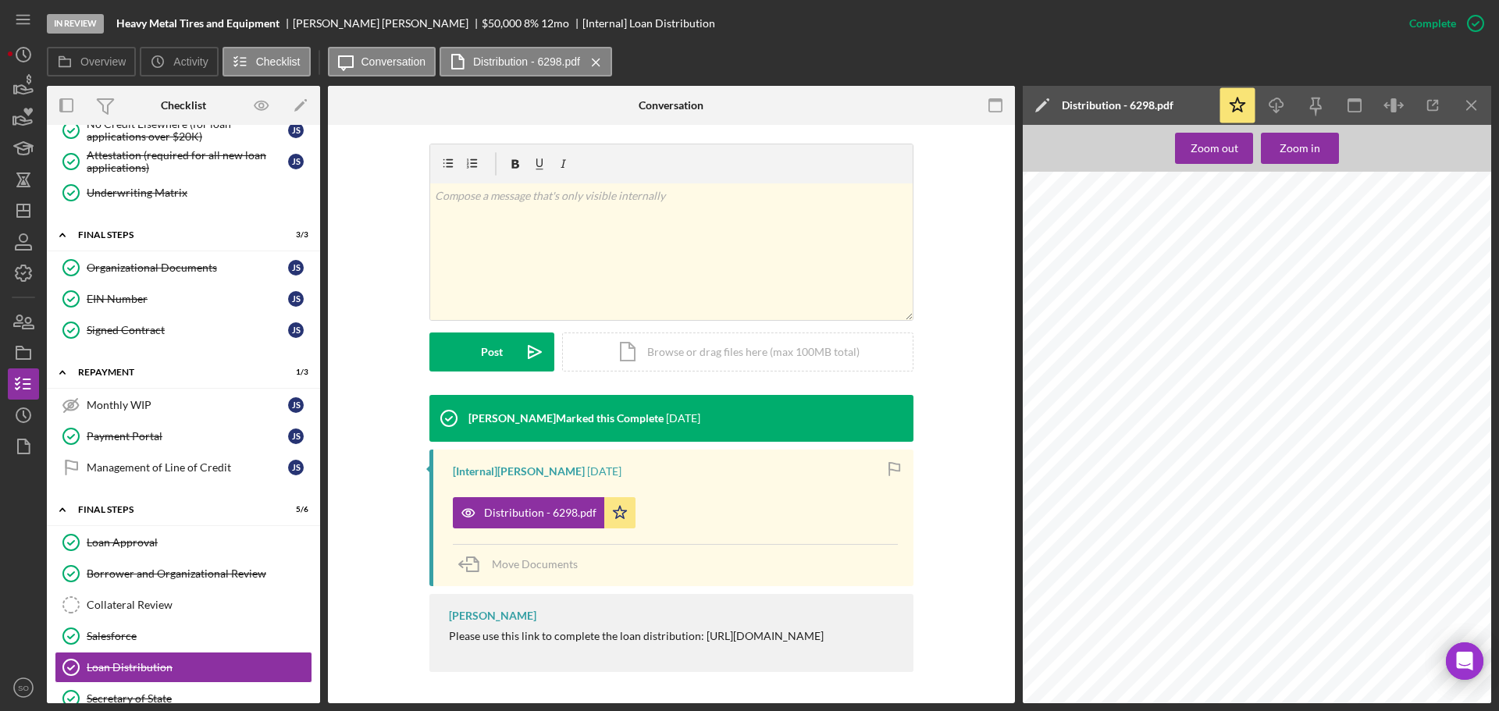
scroll to position [807, 0]
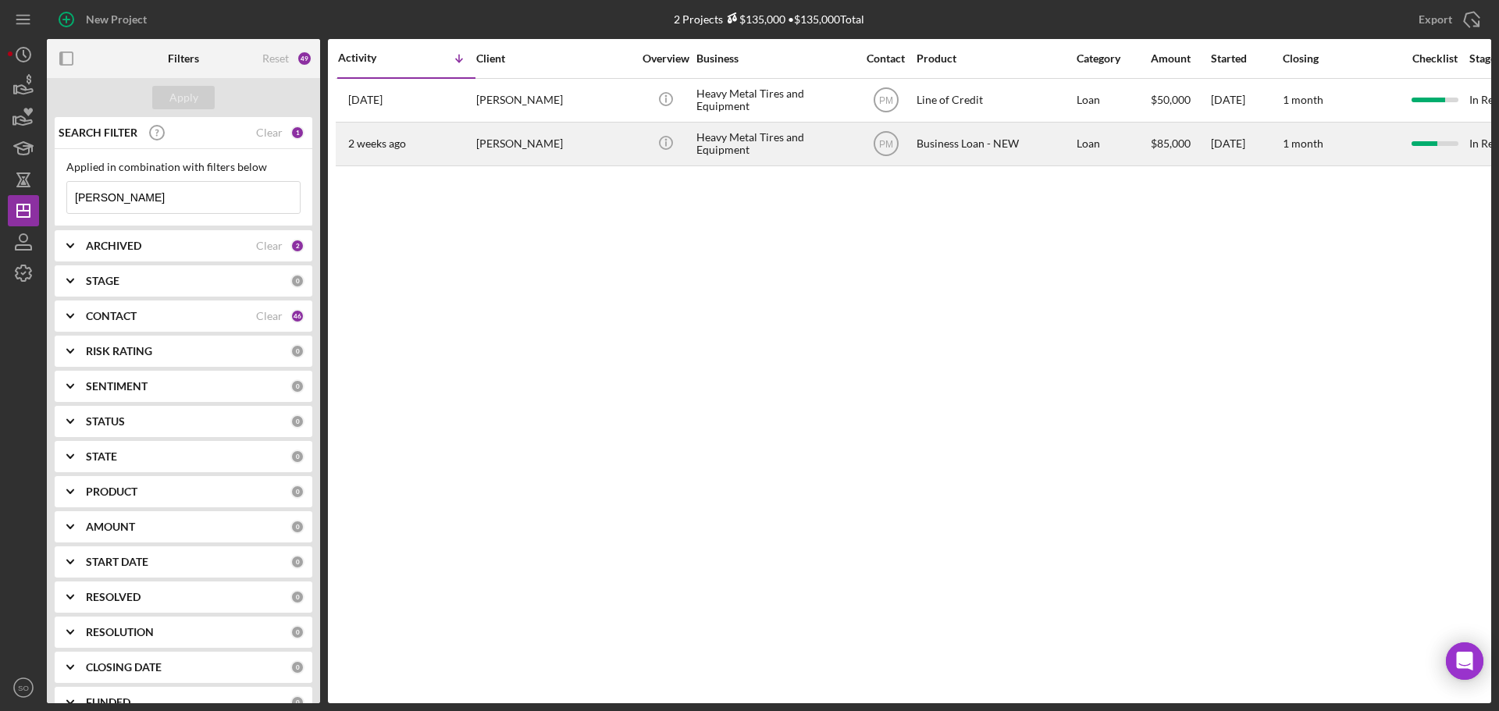
click at [397, 143] on time "2 weeks ago" at bounding box center [377, 143] width 58 height 12
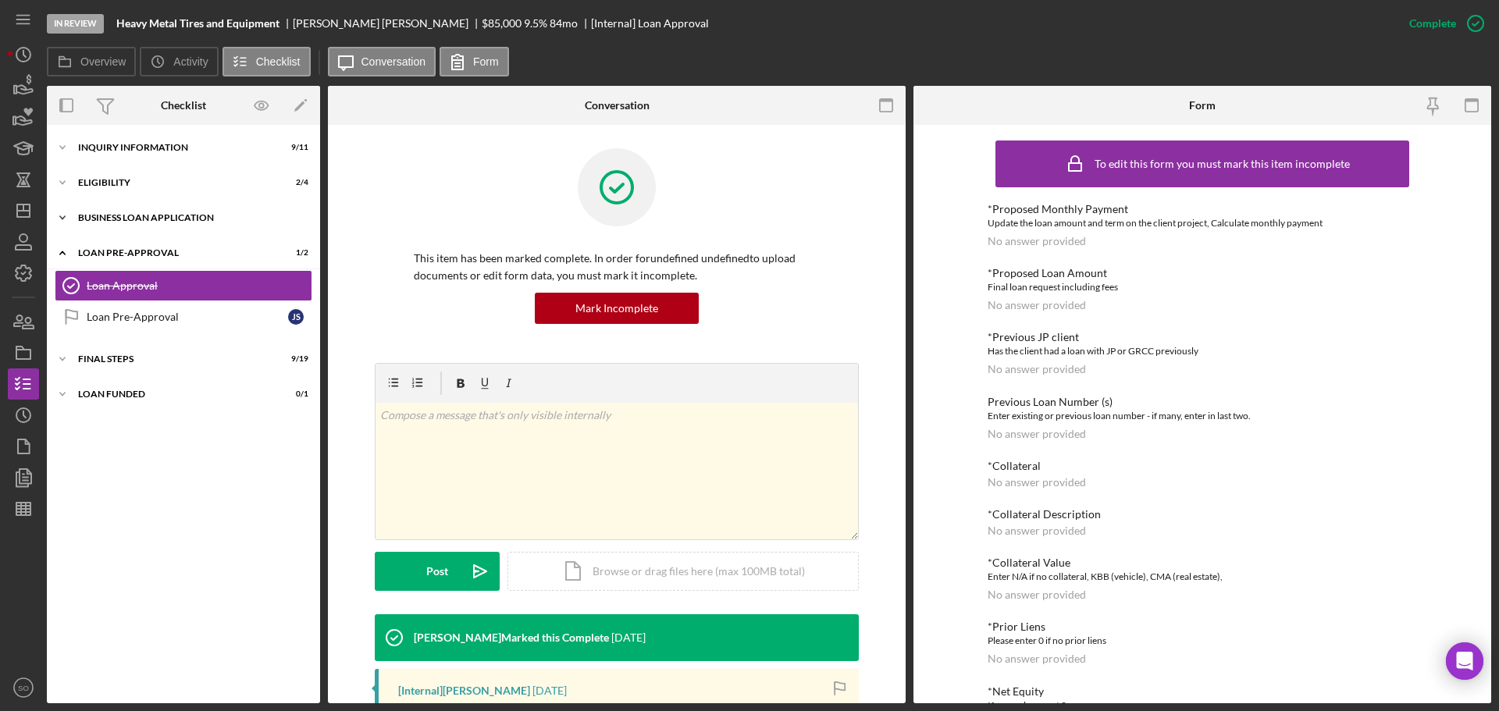
click at [158, 220] on div "BUSINESS LOAN APPLICATION" at bounding box center [189, 217] width 223 height 9
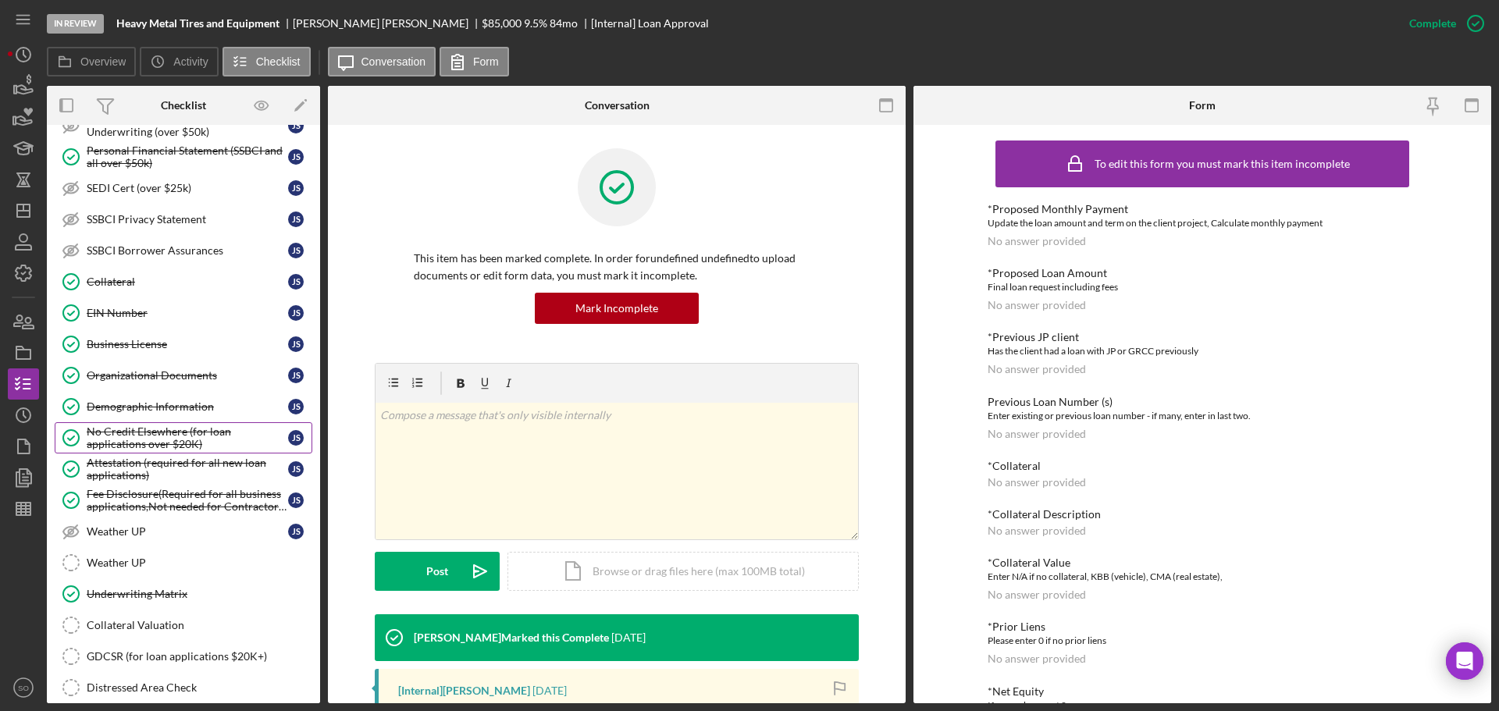
scroll to position [547, 0]
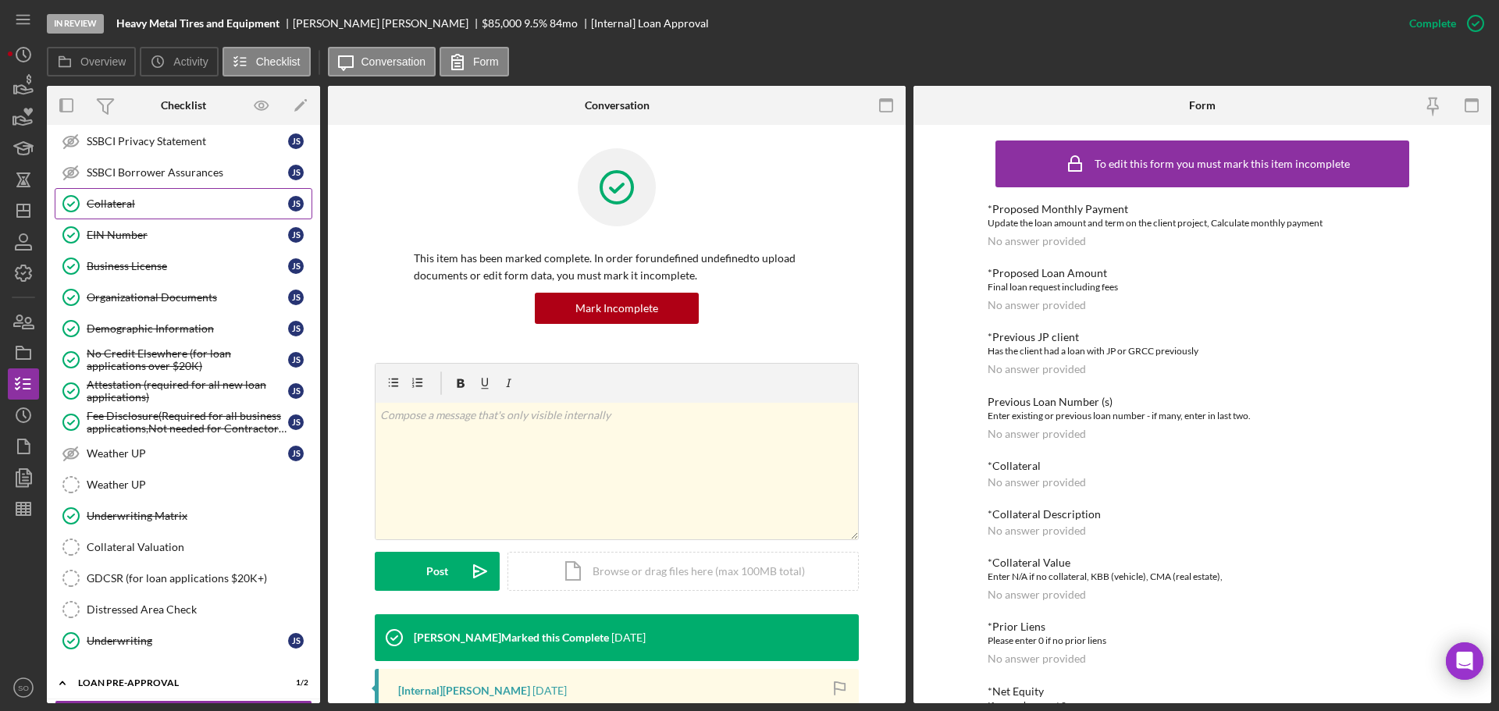
click at [126, 204] on div "Collateral" at bounding box center [187, 204] width 201 height 12
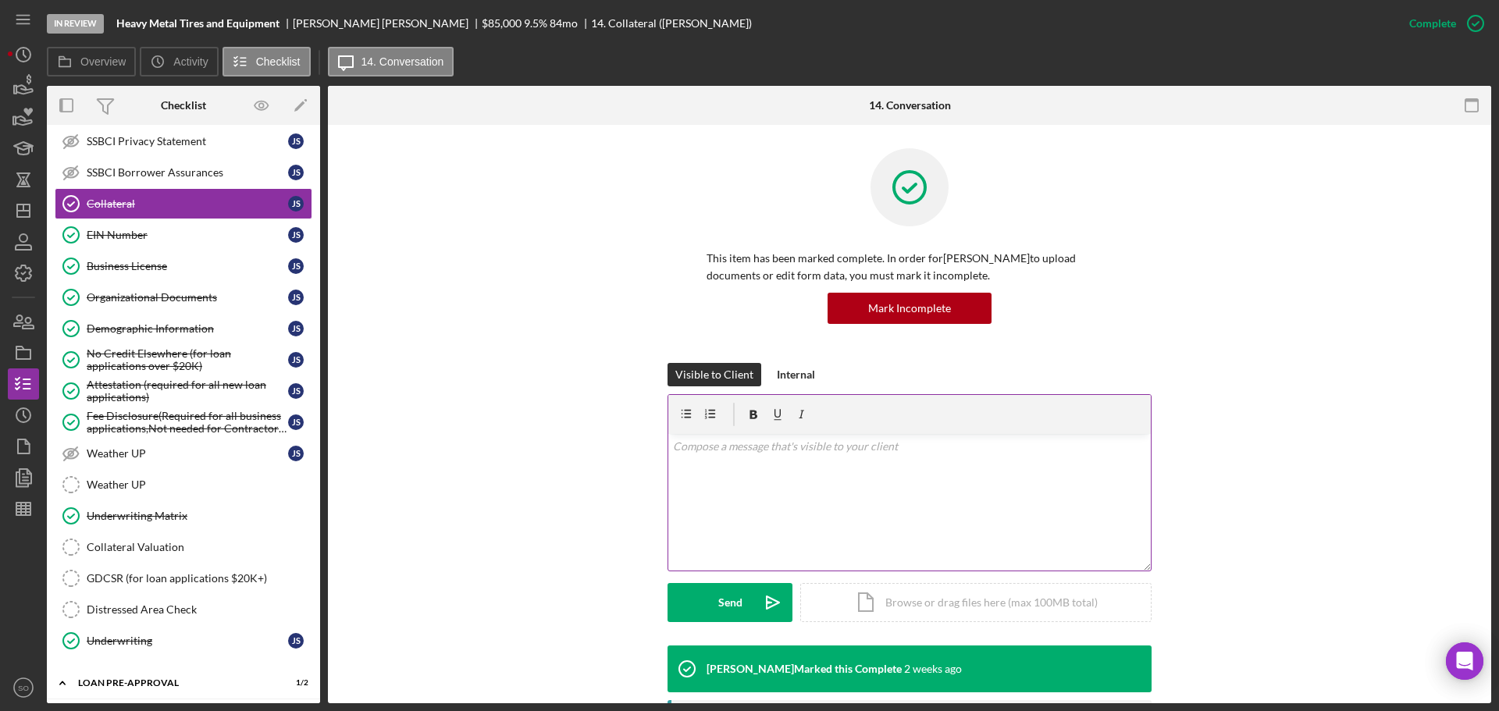
scroll to position [312, 0]
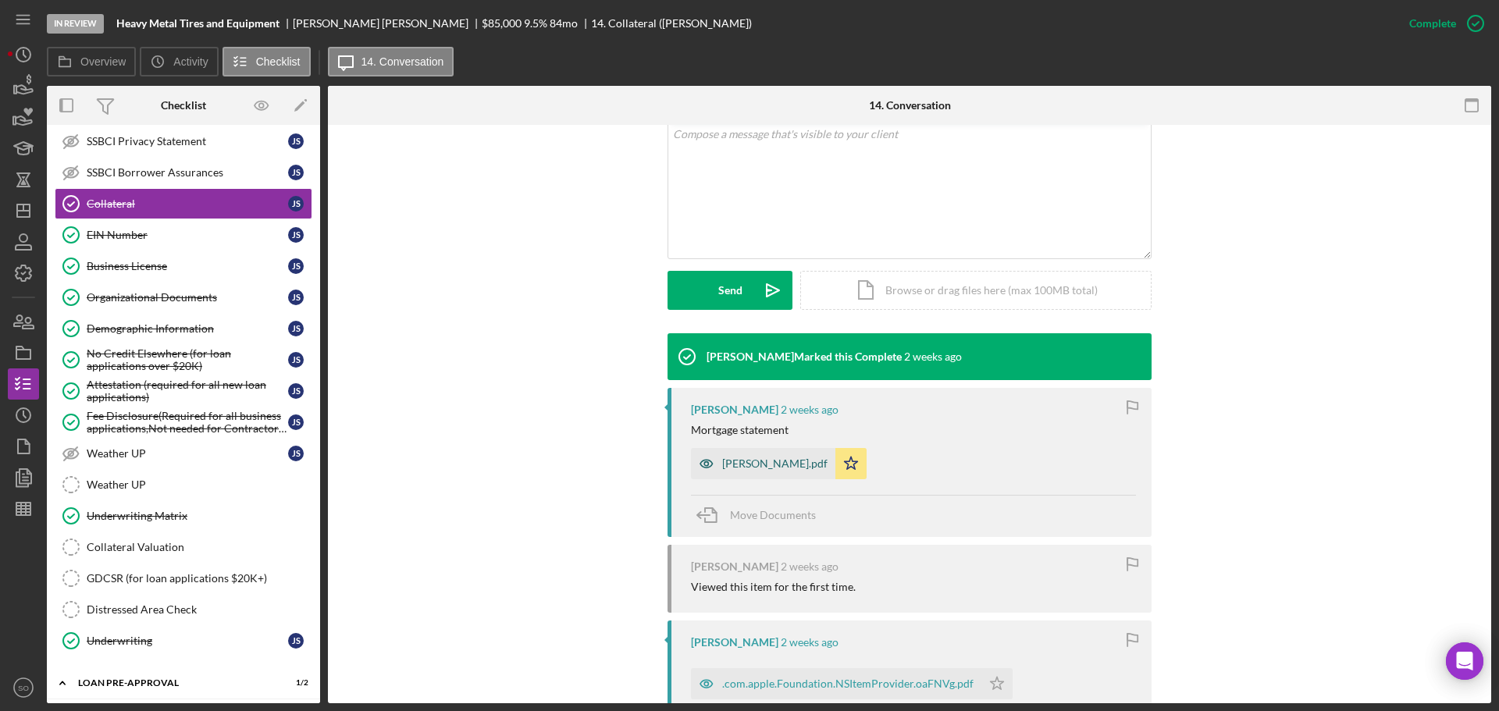
click at [760, 458] on div "Mr cooper.pdf" at bounding box center [774, 464] width 105 height 12
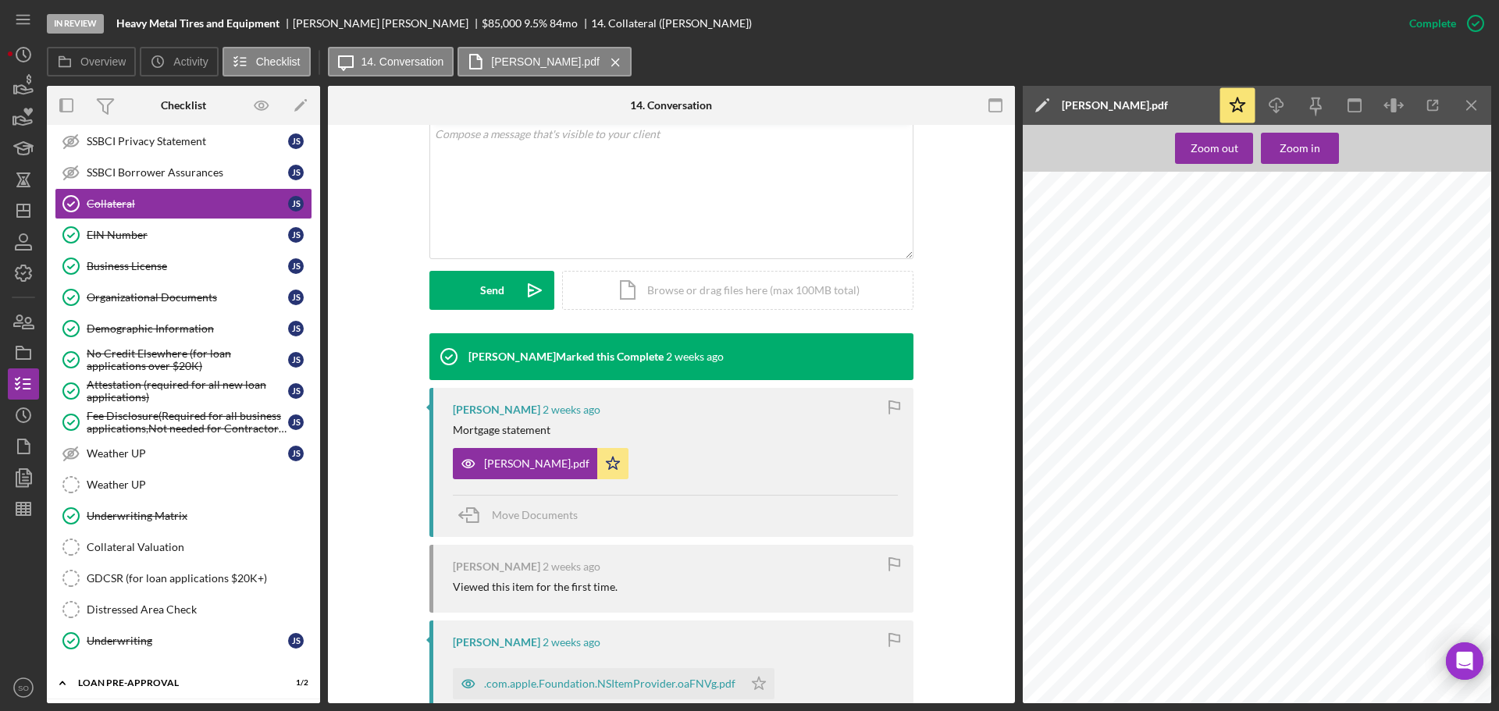
scroll to position [536, 0]
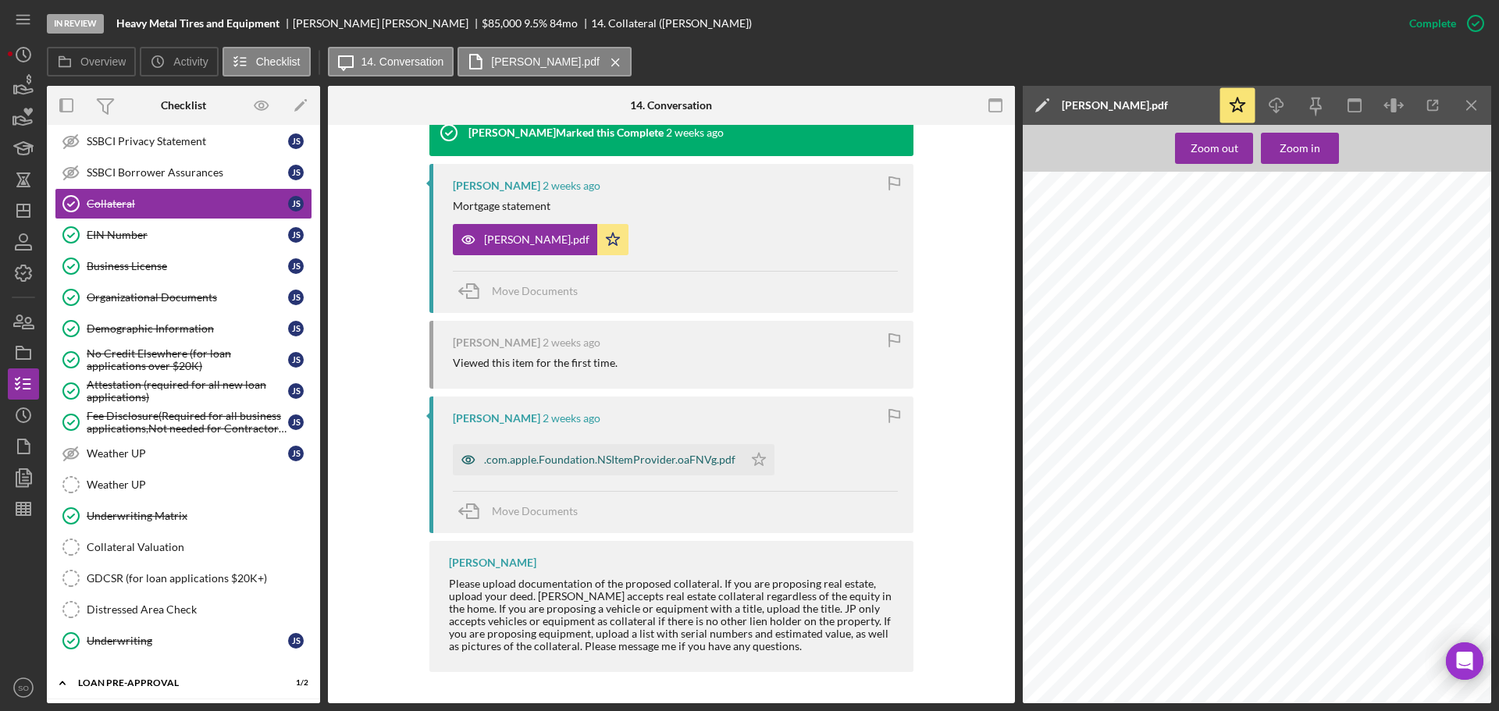
click at [632, 456] on div ".com.apple.Foundation.NSItemProvider.oaFNVg.pdf" at bounding box center [609, 460] width 251 height 12
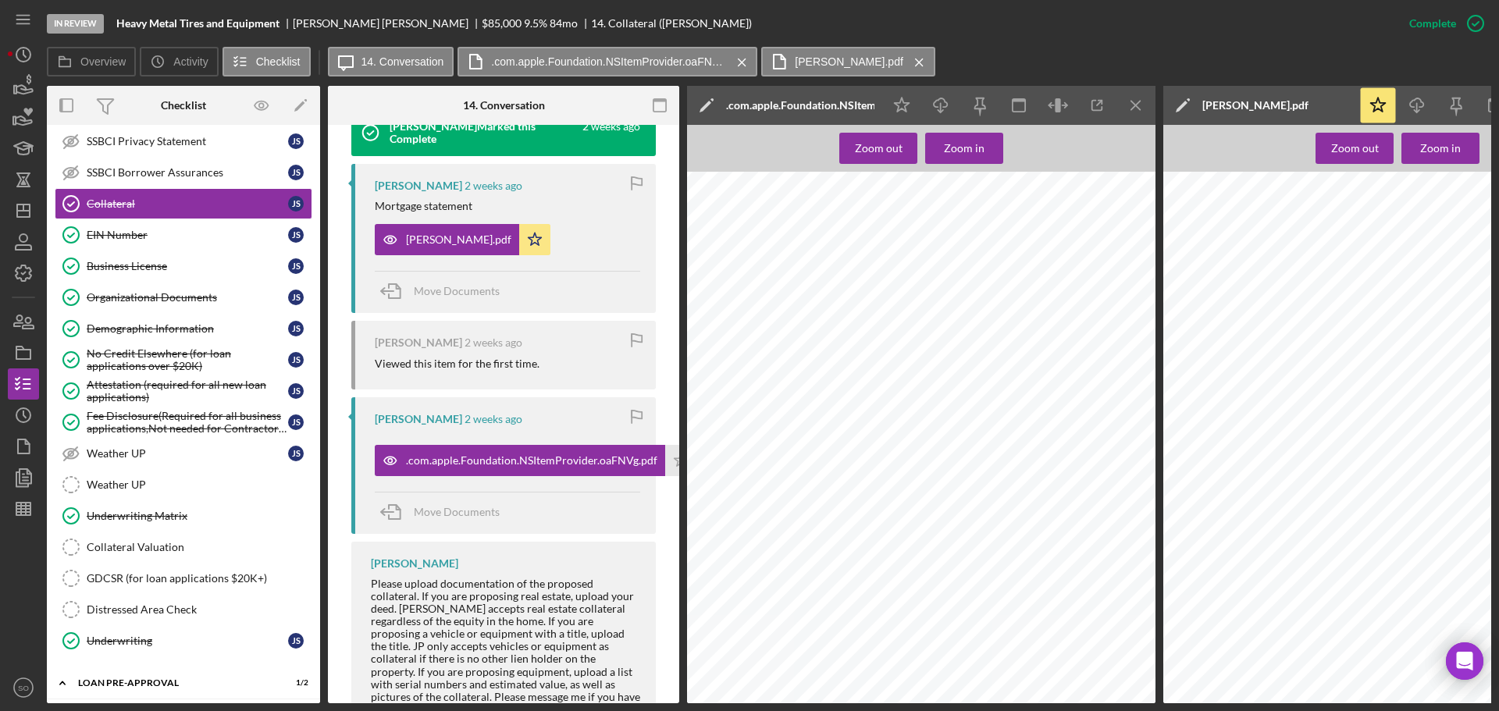
scroll to position [0, 0]
click at [1138, 111] on icon "Icon/Menu Close" at bounding box center [1136, 105] width 35 height 35
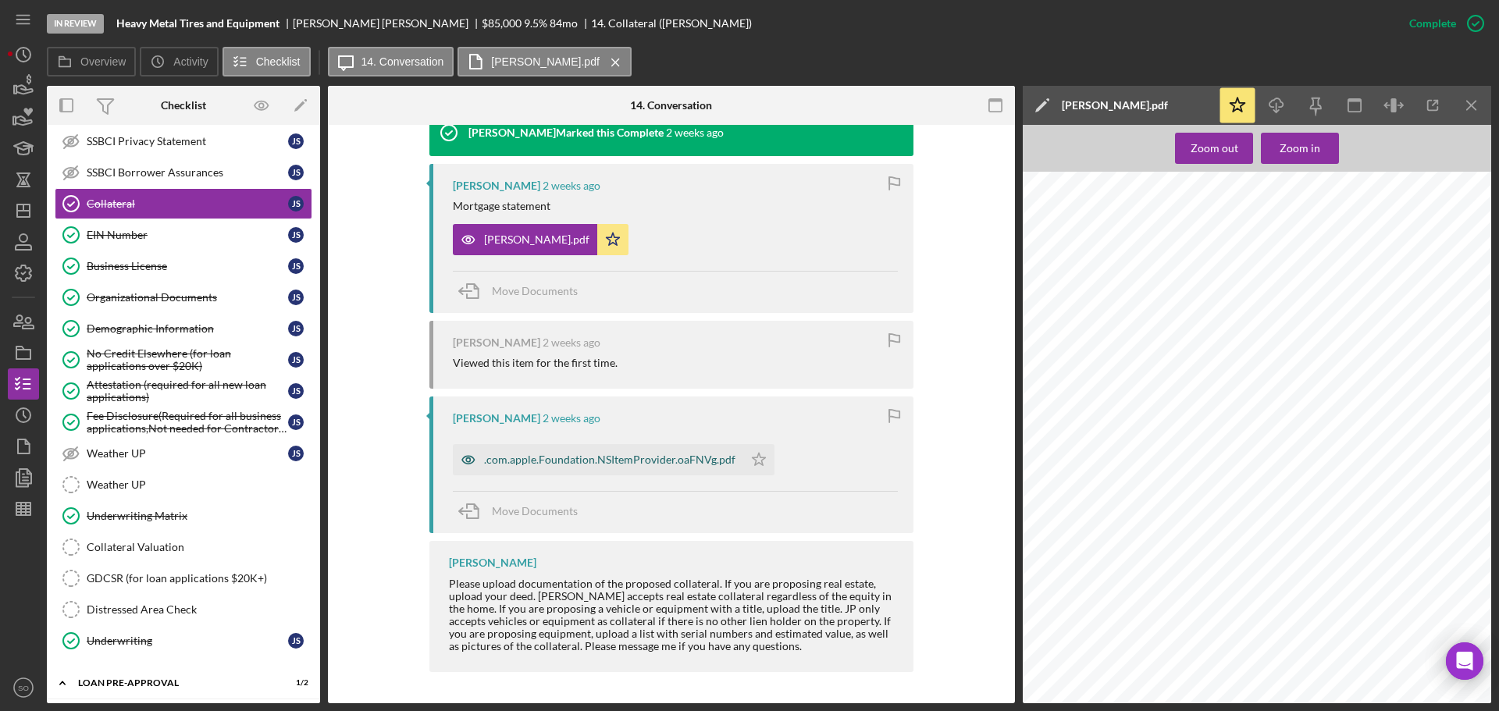
click at [632, 458] on div ".com.apple.Foundation.NSItemProvider.oaFNVg.pdf" at bounding box center [609, 460] width 251 height 12
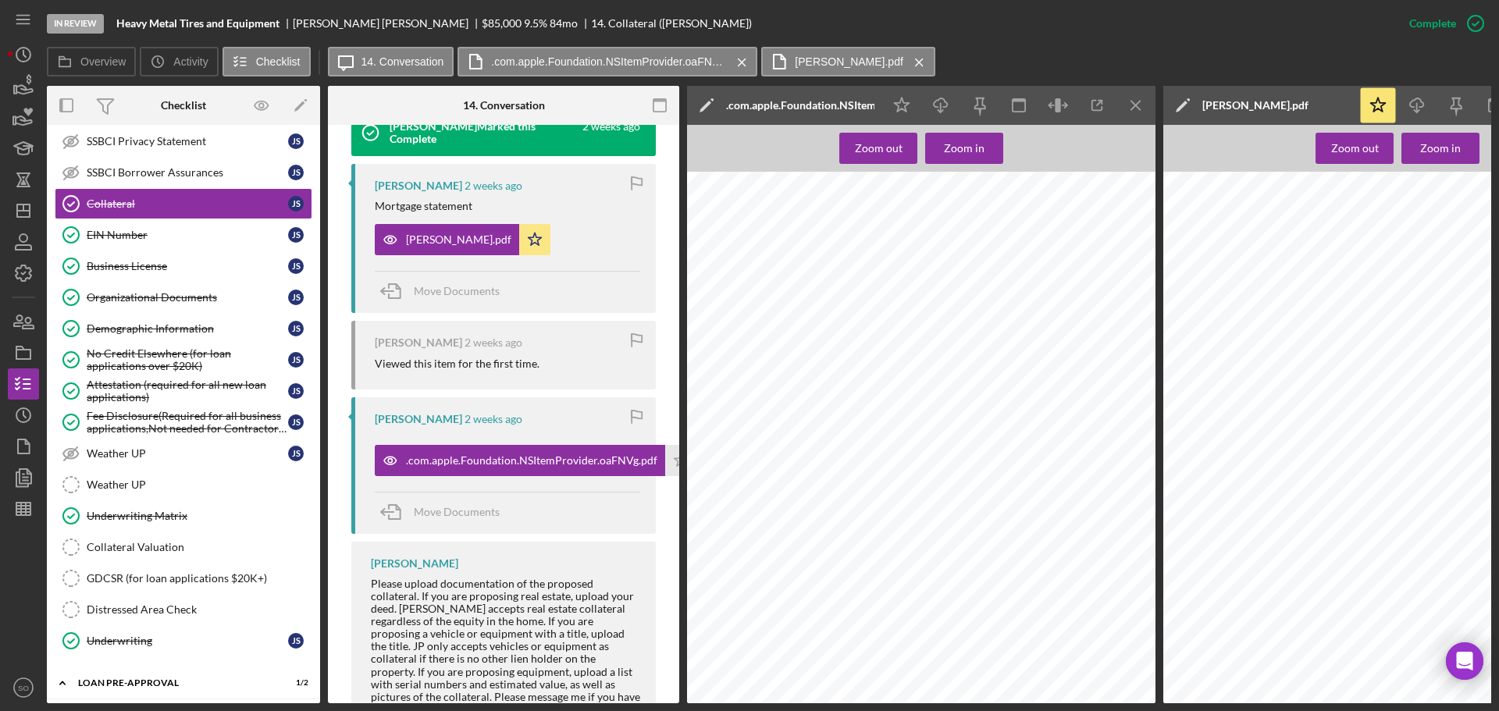
scroll to position [468, 21]
click at [1139, 100] on icon "Icon/Menu Close" at bounding box center [1136, 105] width 35 height 35
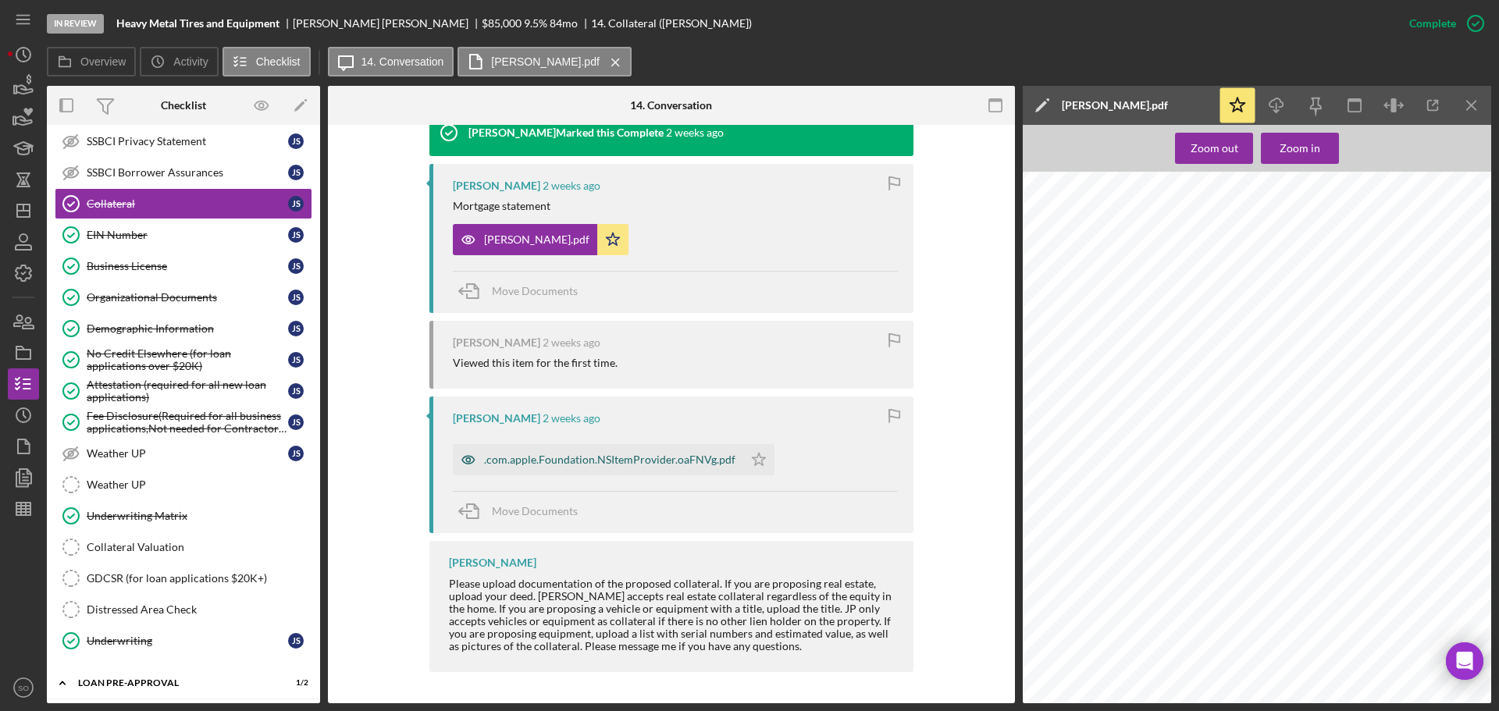
click at [631, 461] on div ".com.apple.Foundation.NSItemProvider.oaFNVg.pdf" at bounding box center [609, 460] width 251 height 12
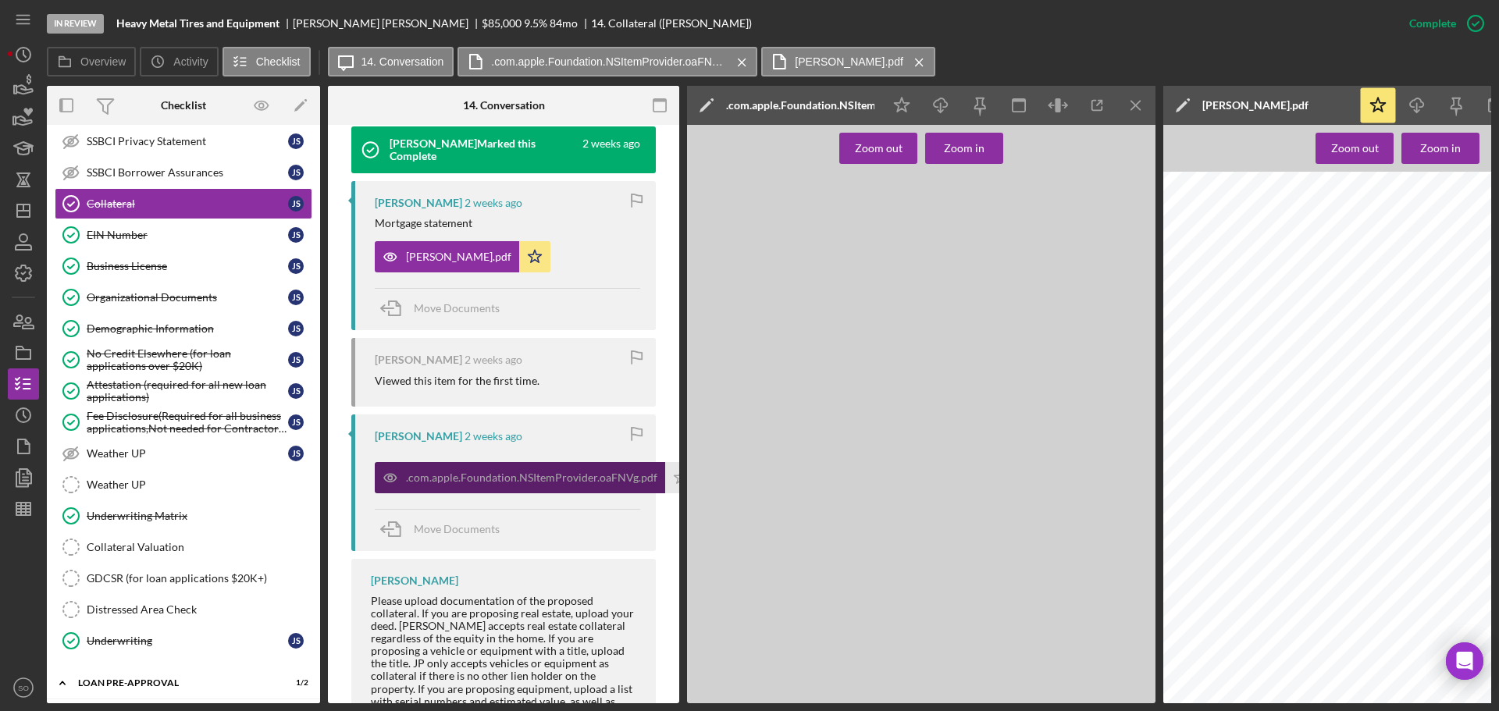
scroll to position [554, 0]
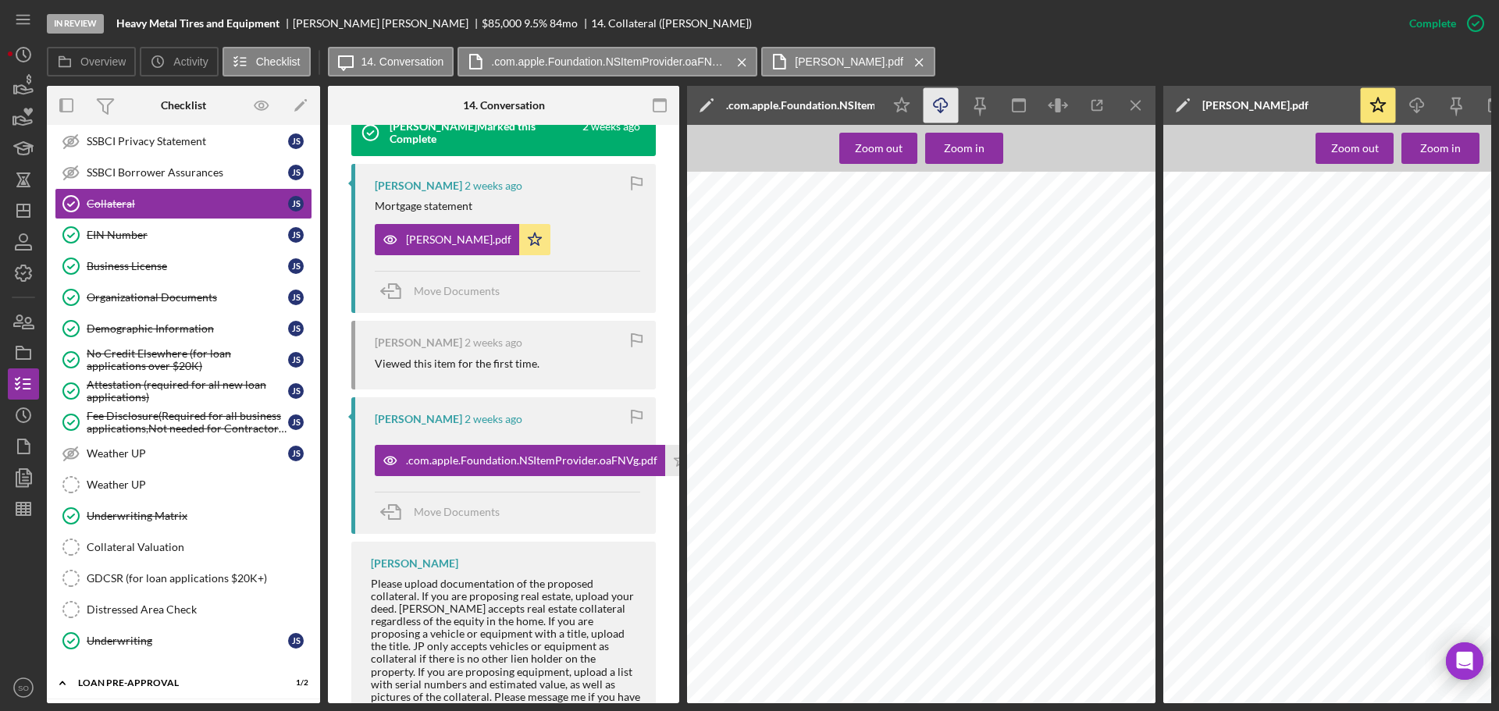
click at [950, 102] on icon "Icon/Download" at bounding box center [941, 105] width 35 height 35
click at [431, 240] on div "Mr cooper.pdf" at bounding box center [458, 239] width 105 height 12
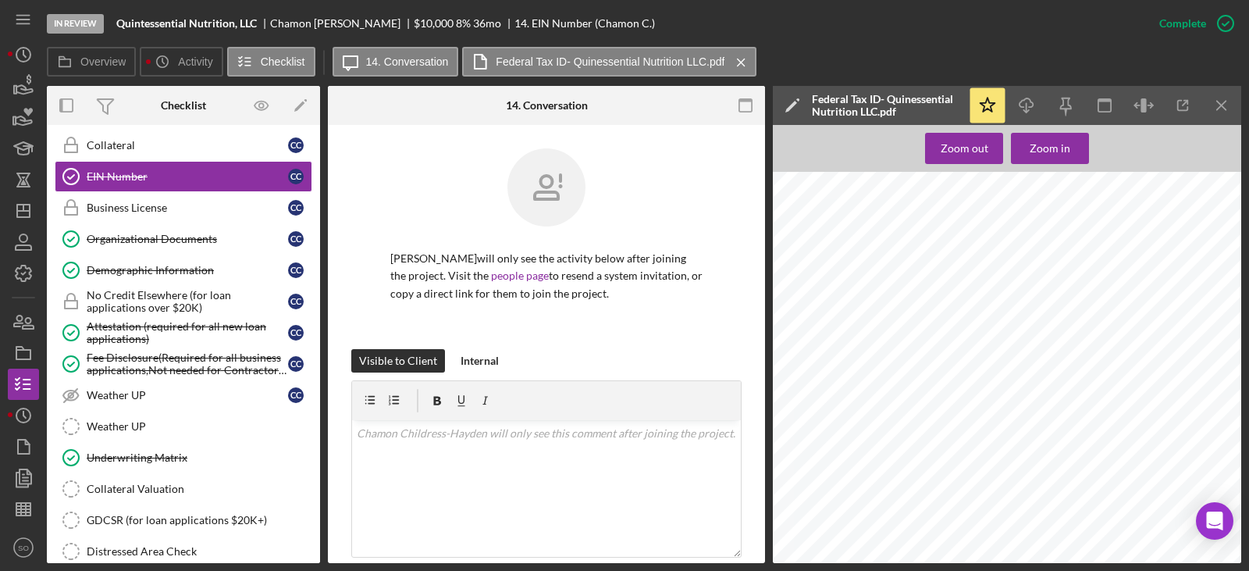
scroll to position [0, 94]
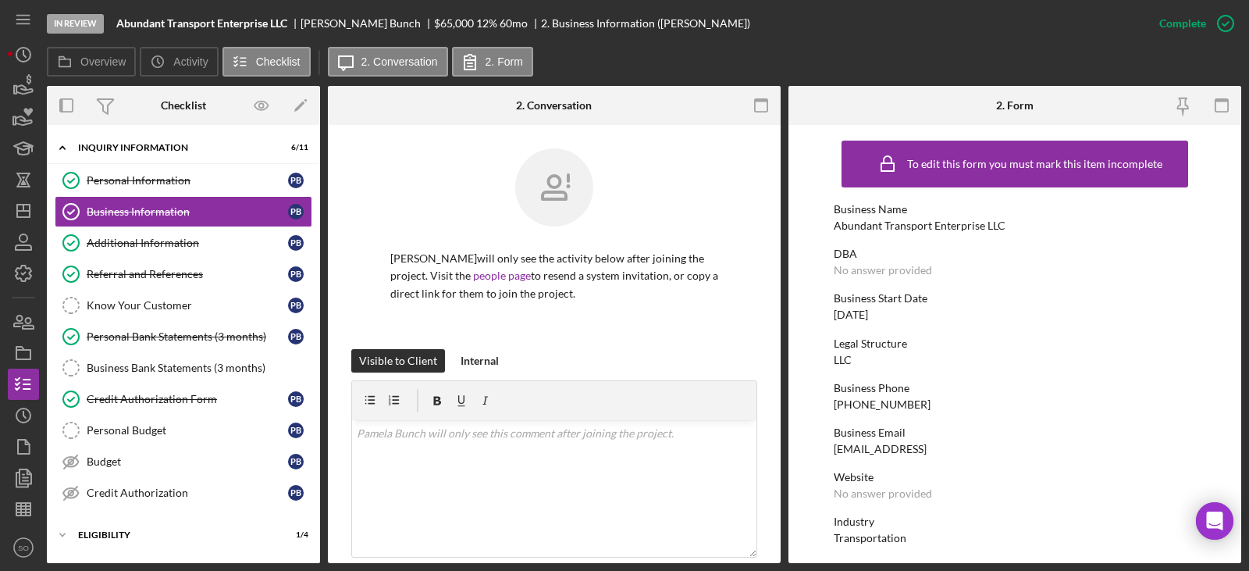
click at [955, 228] on div "Abundant Transport Enterprise LLC" at bounding box center [920, 225] width 172 height 12
copy div "Abundant Transport Enterprise LLC"
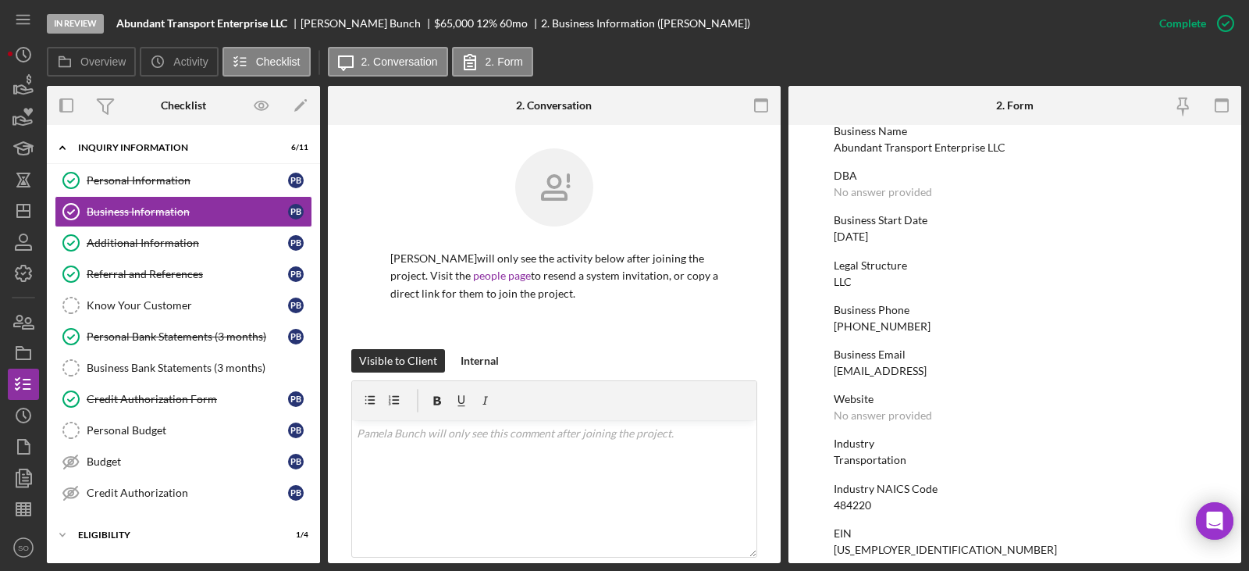
click at [868, 239] on div "[DATE]" at bounding box center [851, 236] width 34 height 12
copy div "[DATE]"
click at [895, 329] on div "[PHONE_NUMBER]" at bounding box center [882, 326] width 97 height 12
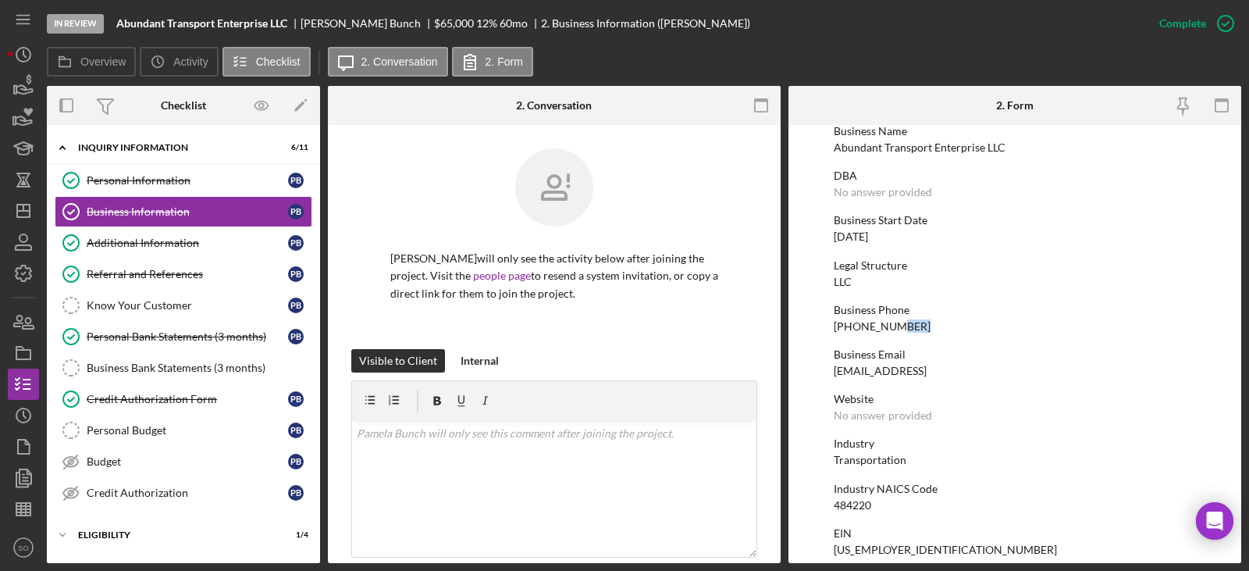
click at [895, 329] on div "[PHONE_NUMBER]" at bounding box center [882, 326] width 97 height 12
copy div "[PHONE_NUMBER]"
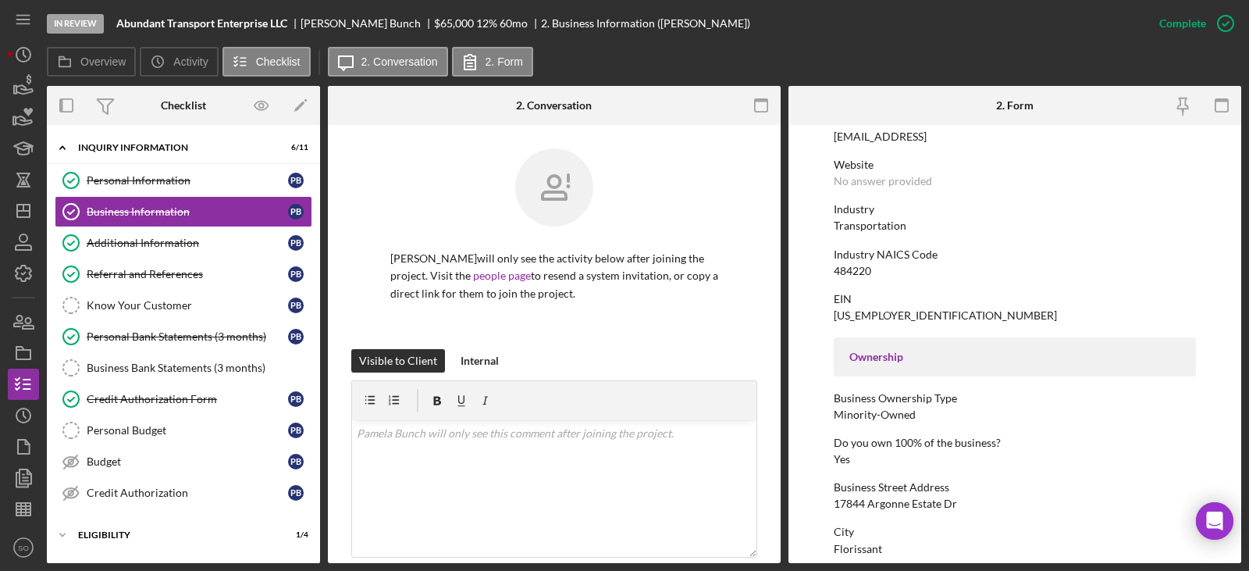
scroll to position [390, 0]
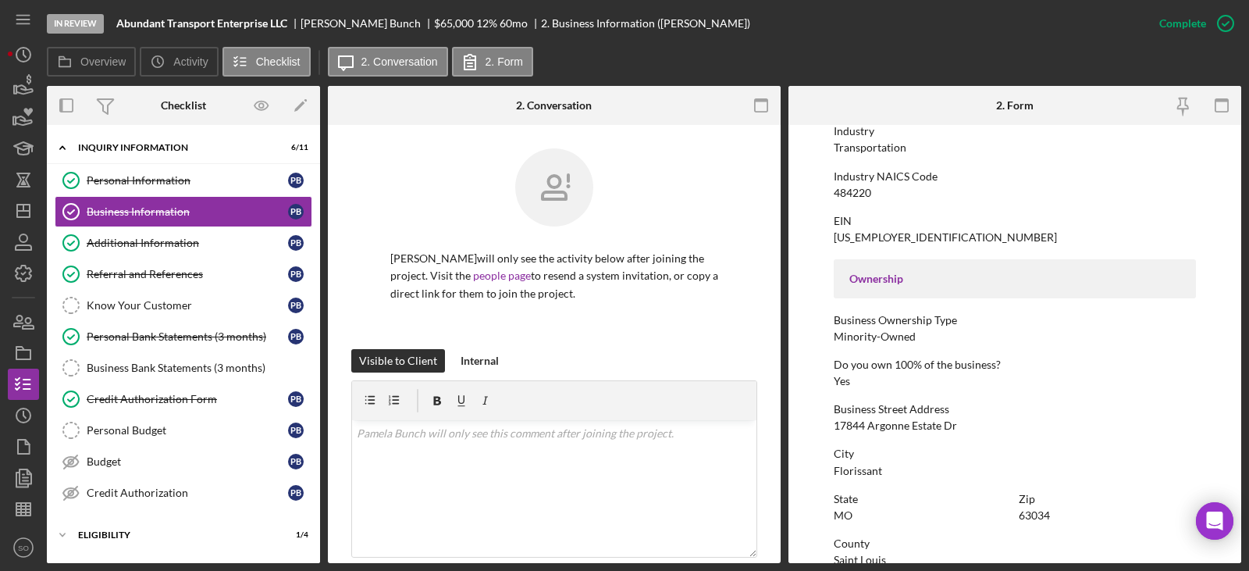
click at [878, 427] on div "17844 Argonne Estate Dr" at bounding box center [895, 425] width 123 height 12
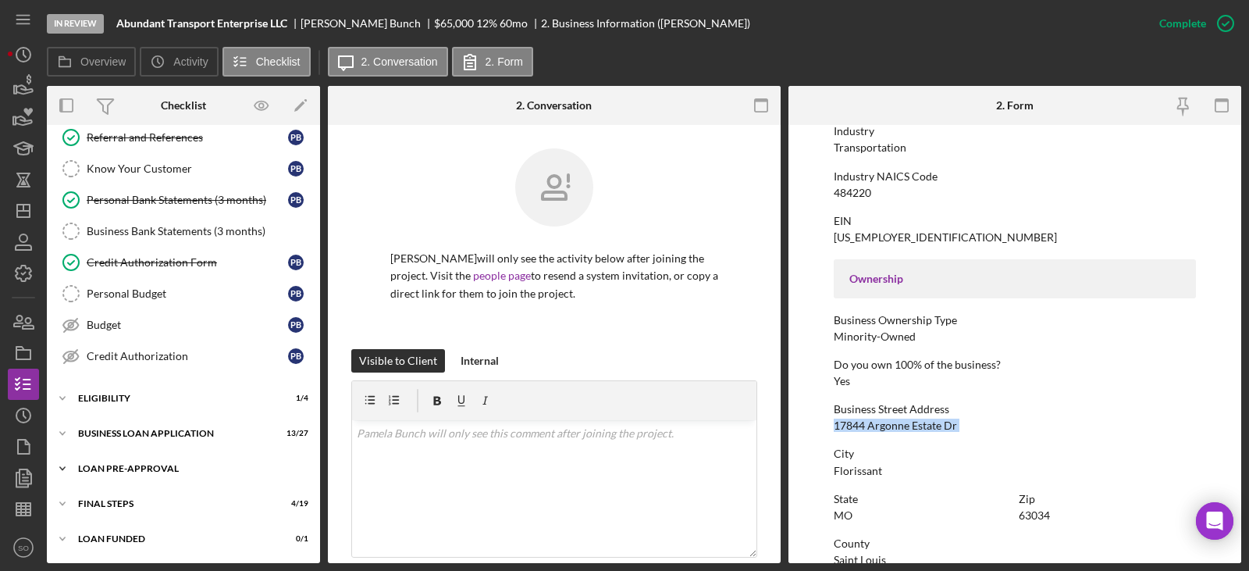
click at [173, 468] on div "LOAN PRE-APPROVAL" at bounding box center [189, 468] width 223 height 9
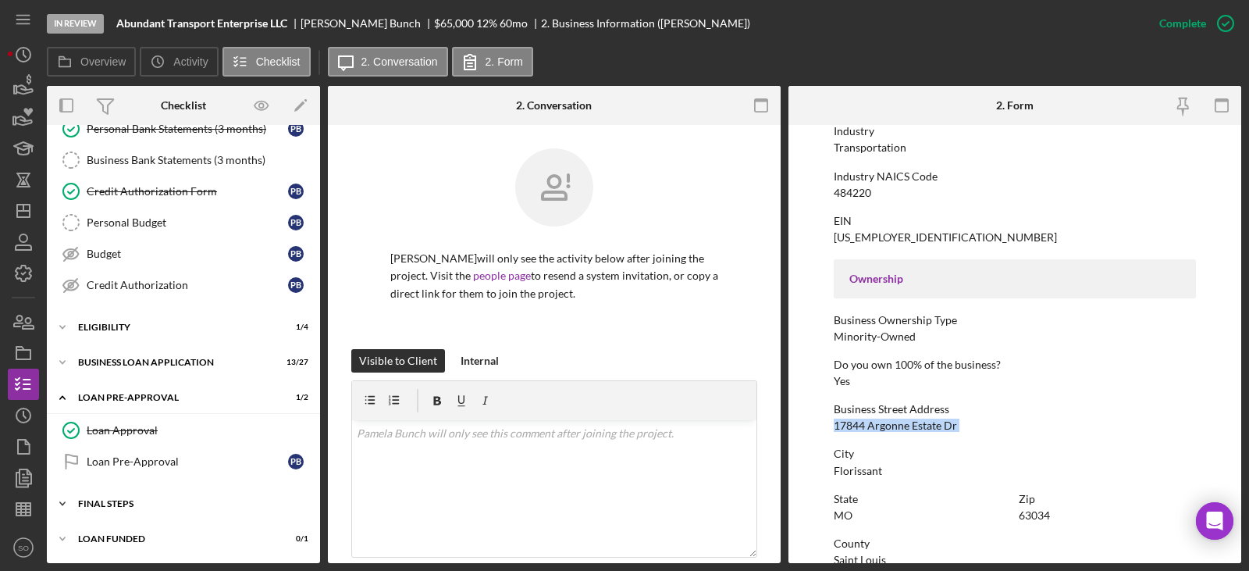
click at [144, 499] on div "FINAL STEPS" at bounding box center [189, 503] width 223 height 9
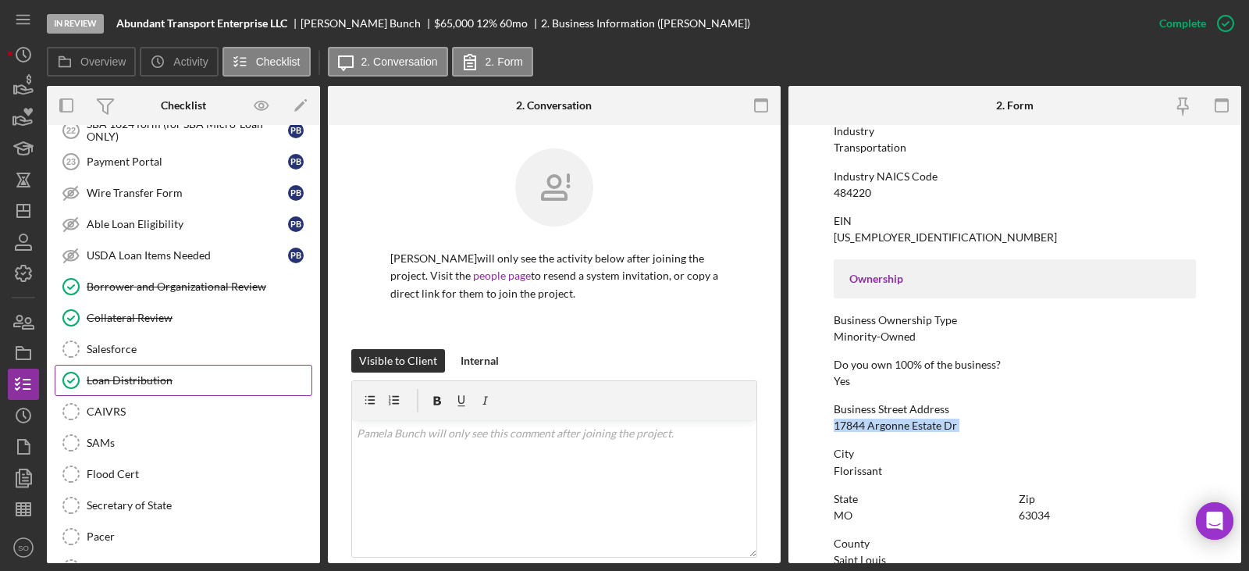
click at [154, 378] on div "Loan Distribution" at bounding box center [199, 380] width 225 height 12
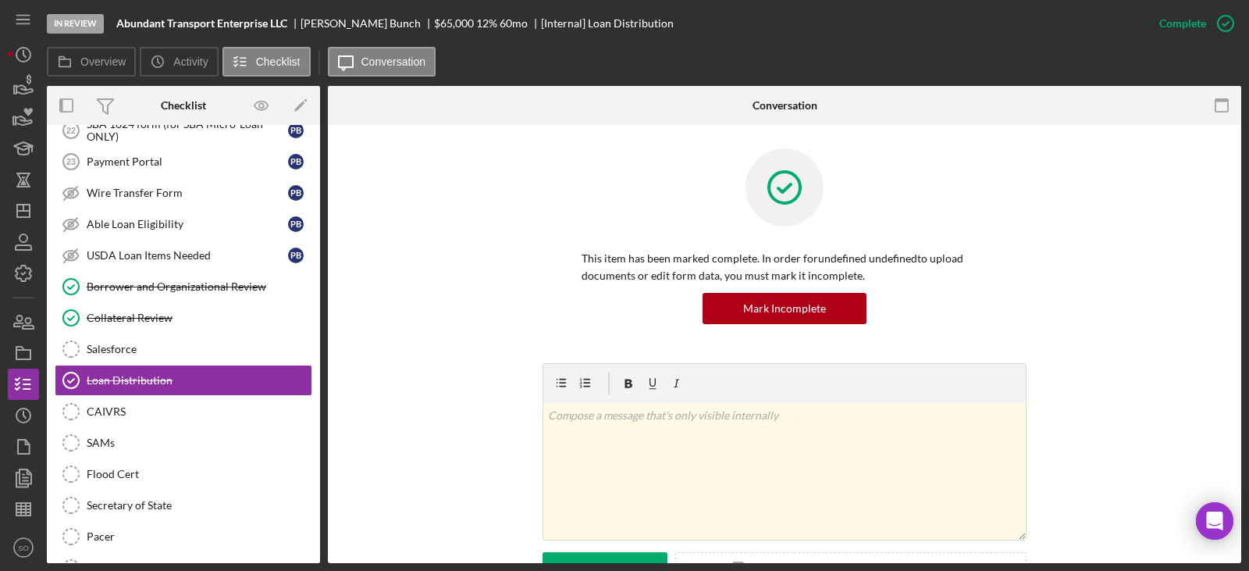
scroll to position [547, 0]
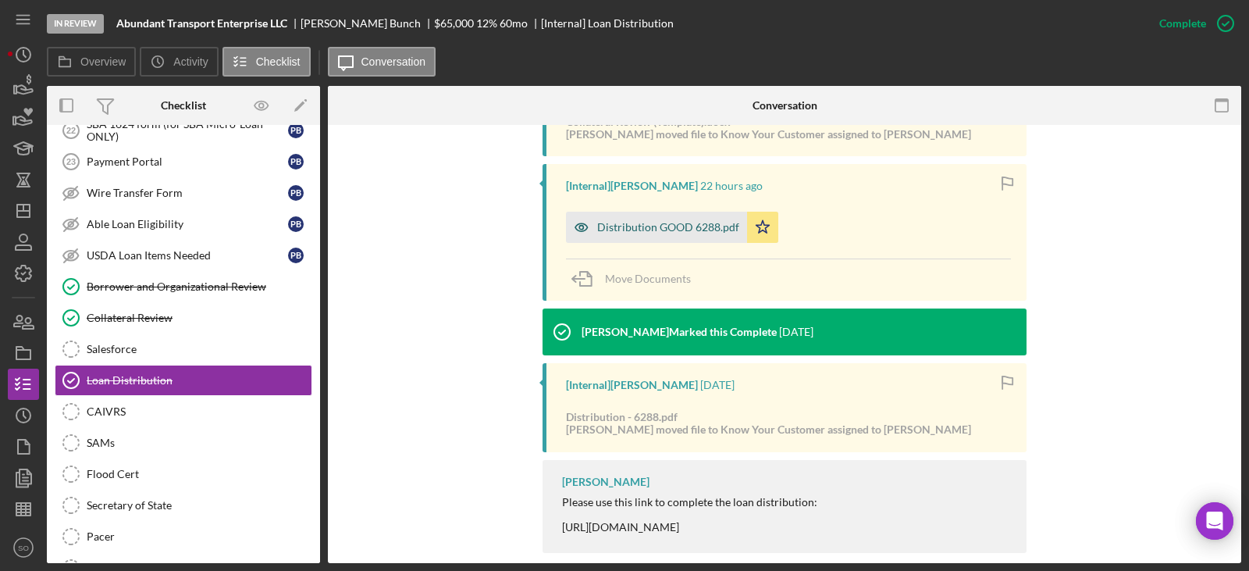
click at [668, 225] on div "Distribution GOOD 6288.pdf" at bounding box center [668, 227] width 142 height 12
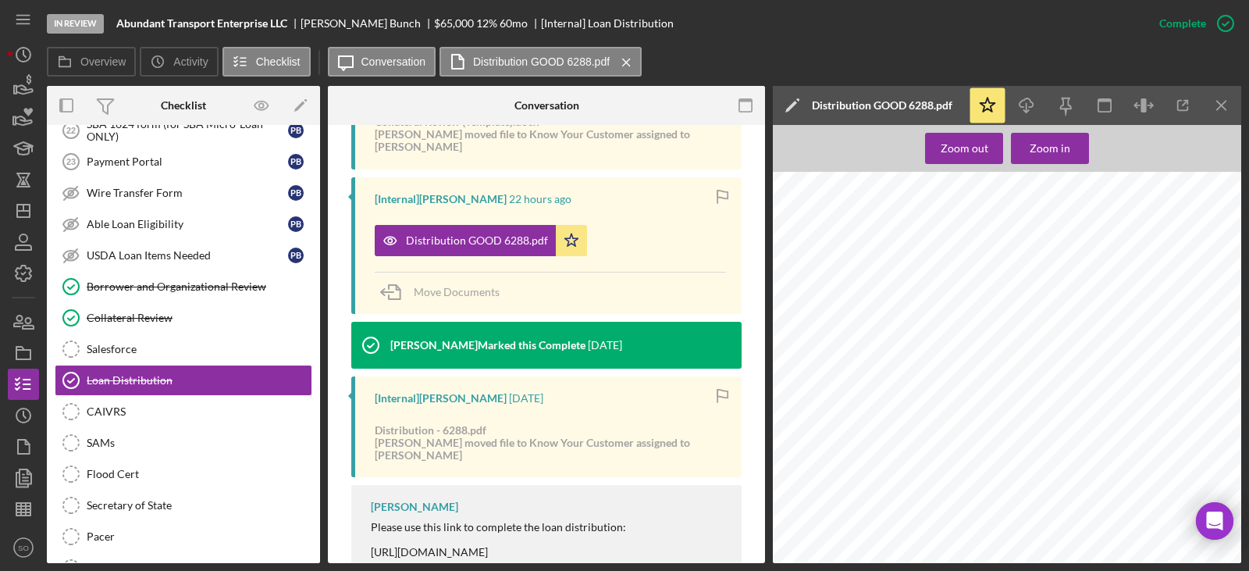
scroll to position [156, 0]
click at [883, 464] on span "11585 W [GEOGRAPHIC_DATA]" at bounding box center [877, 467] width 121 height 9
copy span "Florissant"
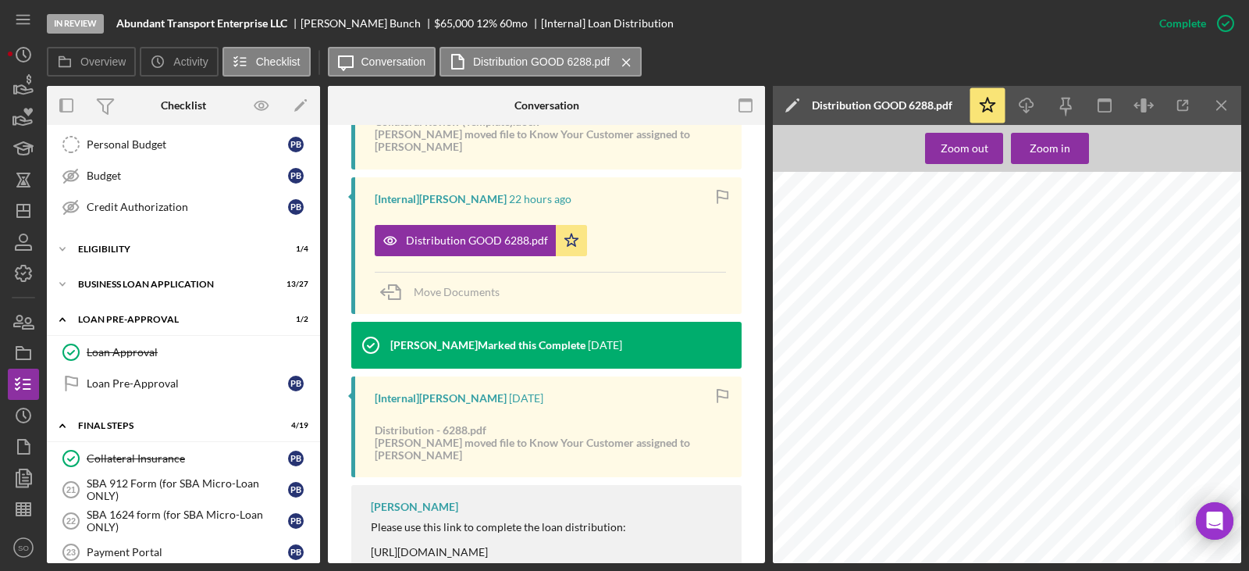
scroll to position [0, 0]
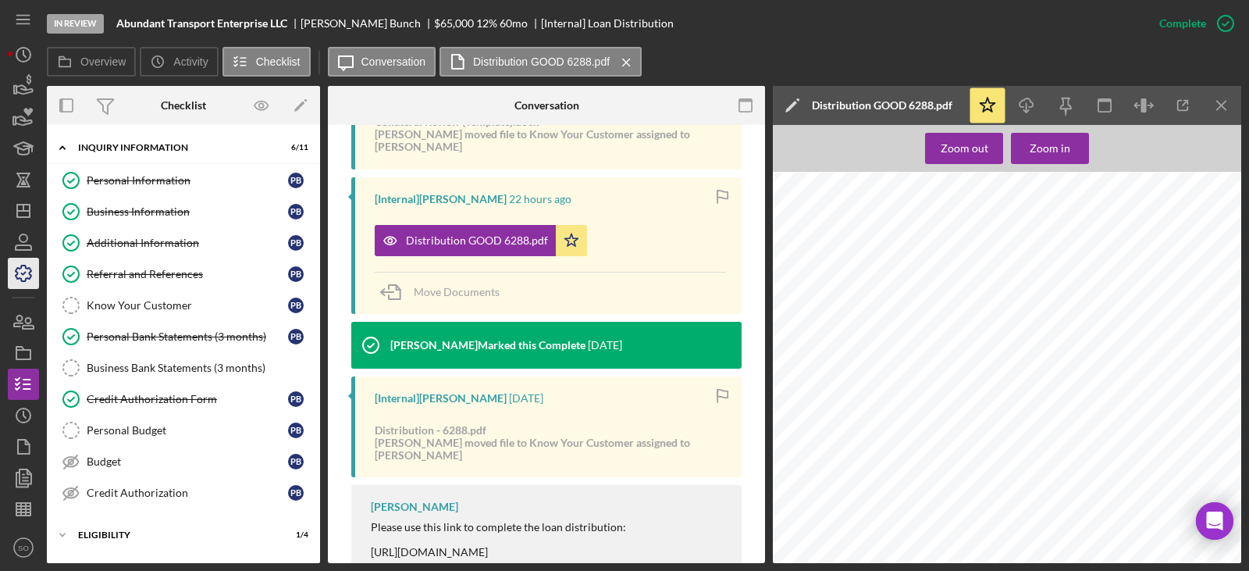
drag, startPoint x: 126, startPoint y: 207, endPoint x: 37, endPoint y: 264, distance: 105.0
click at [126, 207] on div "Business Information" at bounding box center [187, 211] width 201 height 12
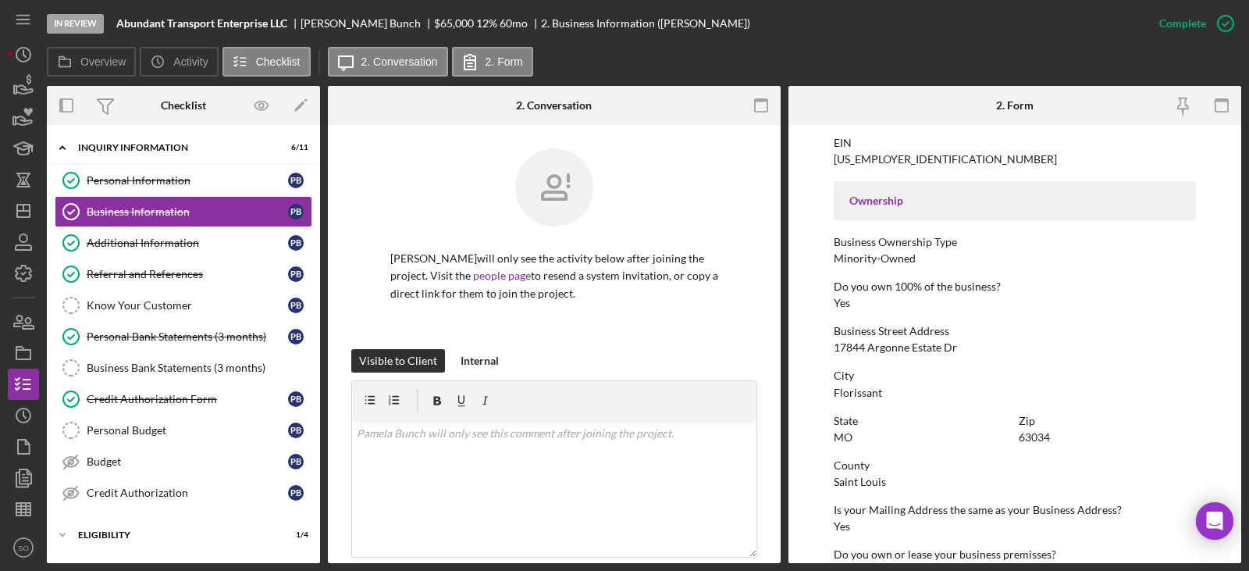
scroll to position [312, 0]
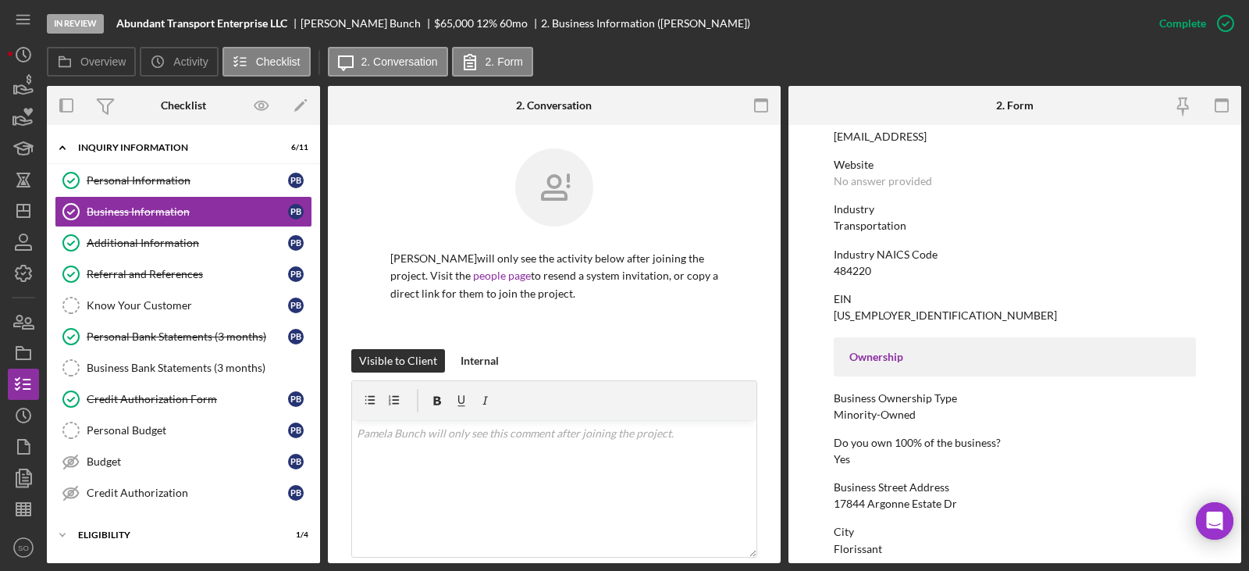
click at [860, 312] on div "[US_EMPLOYER_IDENTIFICATION_NUMBER]" at bounding box center [945, 315] width 223 height 12
copy div "[US_EMPLOYER_IDENTIFICATION_NUMBER]"
click at [851, 276] on div "484220" at bounding box center [852, 271] width 37 height 12
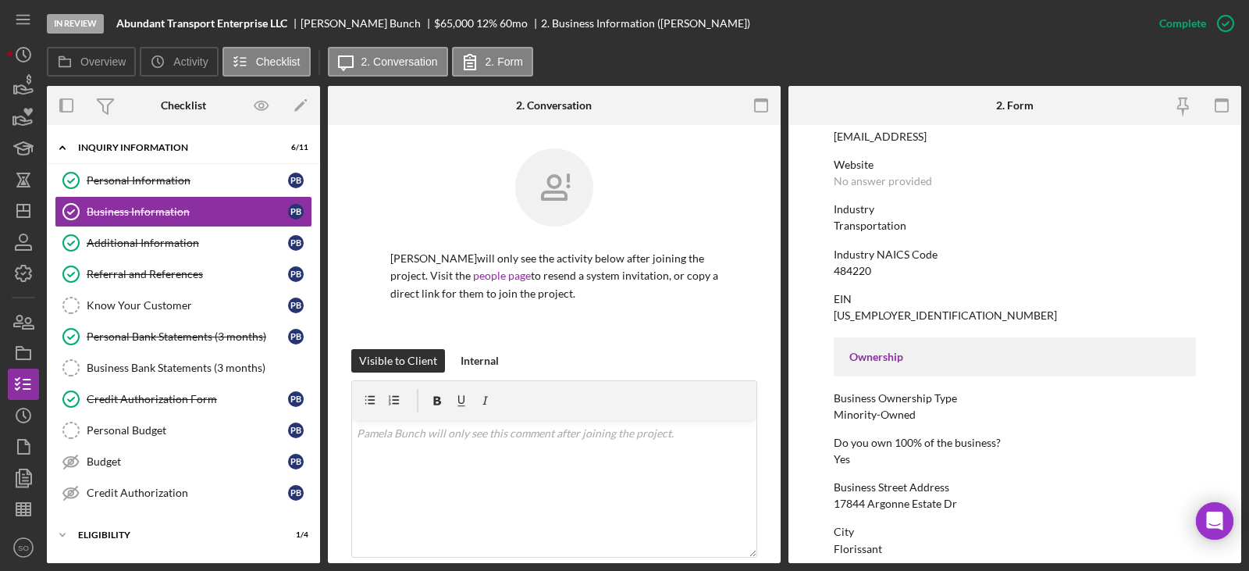
click at [850, 277] on div "To edit this form you must mark this item incomplete Business Name Abundant Tra…" at bounding box center [1015, 401] width 362 height 1162
drag, startPoint x: 850, startPoint y: 277, endPoint x: 846, endPoint y: 264, distance: 14.1
click at [846, 265] on div "484220" at bounding box center [852, 271] width 37 height 12
copy div "484220"
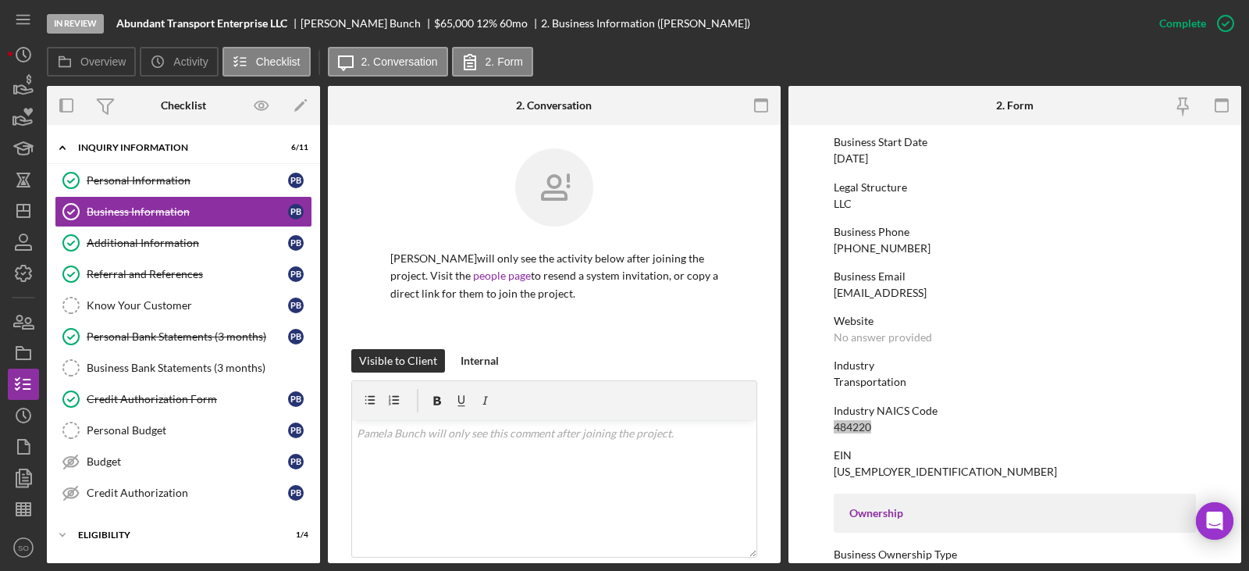
scroll to position [0, 0]
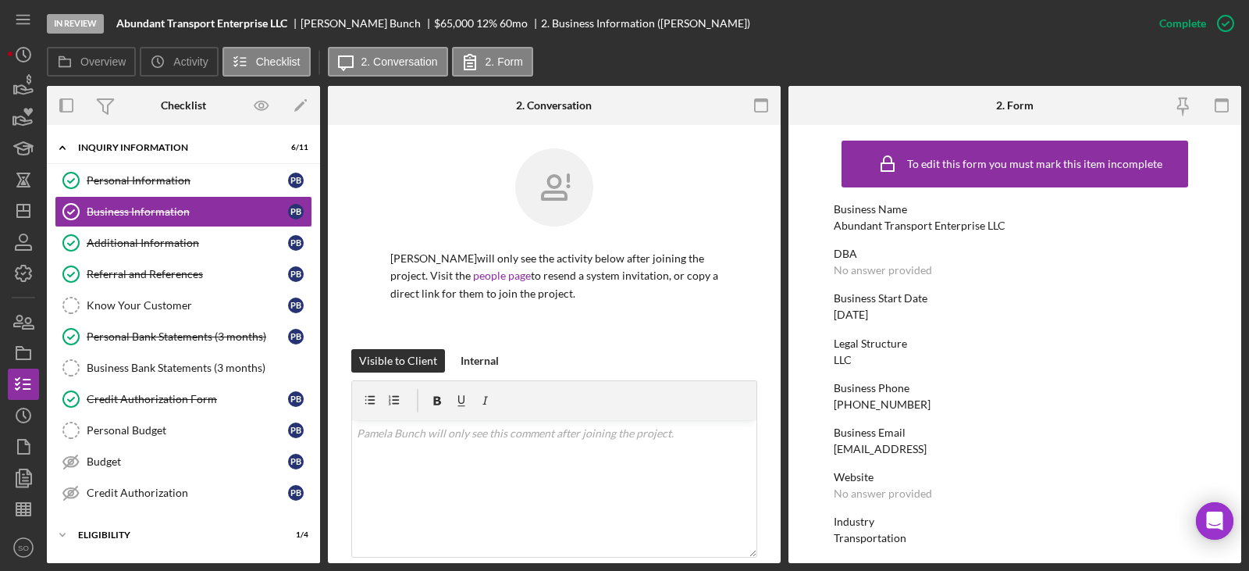
click at [868, 316] on div "[DATE]" at bounding box center [851, 314] width 34 height 12
copy div "[DATE]"
click at [883, 534] on div "Transportation" at bounding box center [870, 538] width 73 height 12
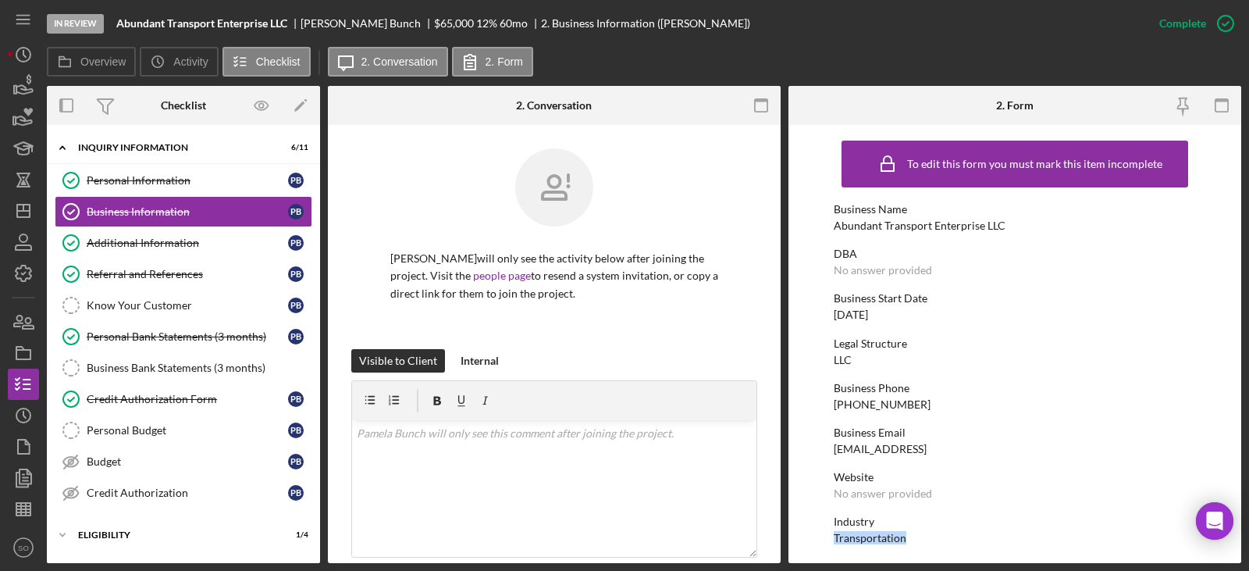
click at [883, 535] on div "Transportation" at bounding box center [870, 538] width 73 height 12
copy div "Transportation"
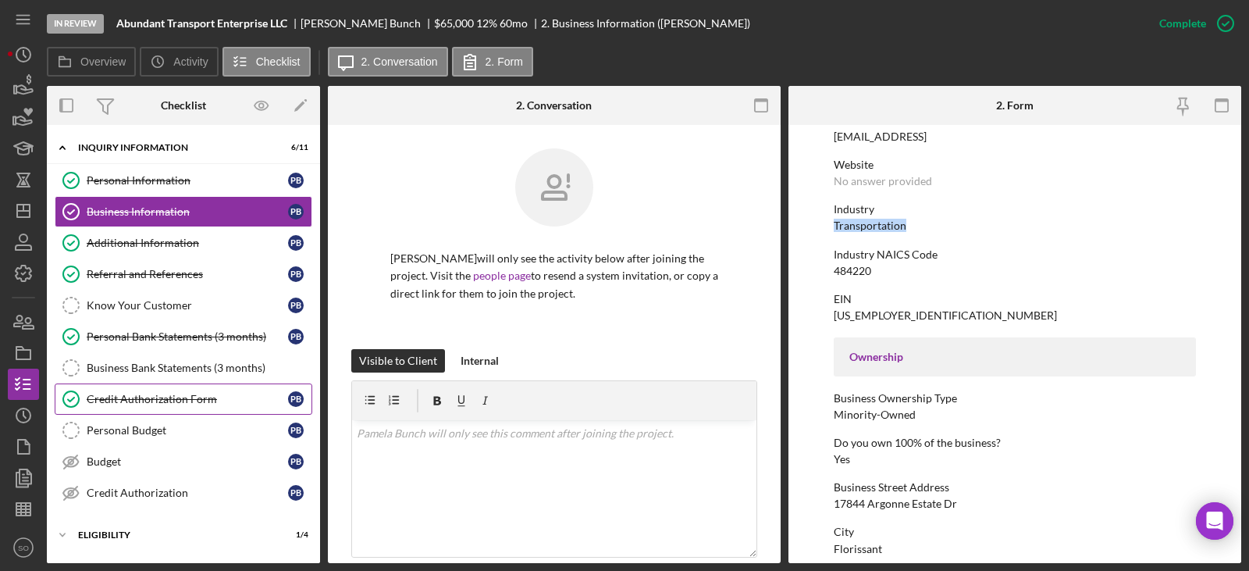
click at [176, 399] on div "Credit Authorization Form" at bounding box center [187, 399] width 201 height 12
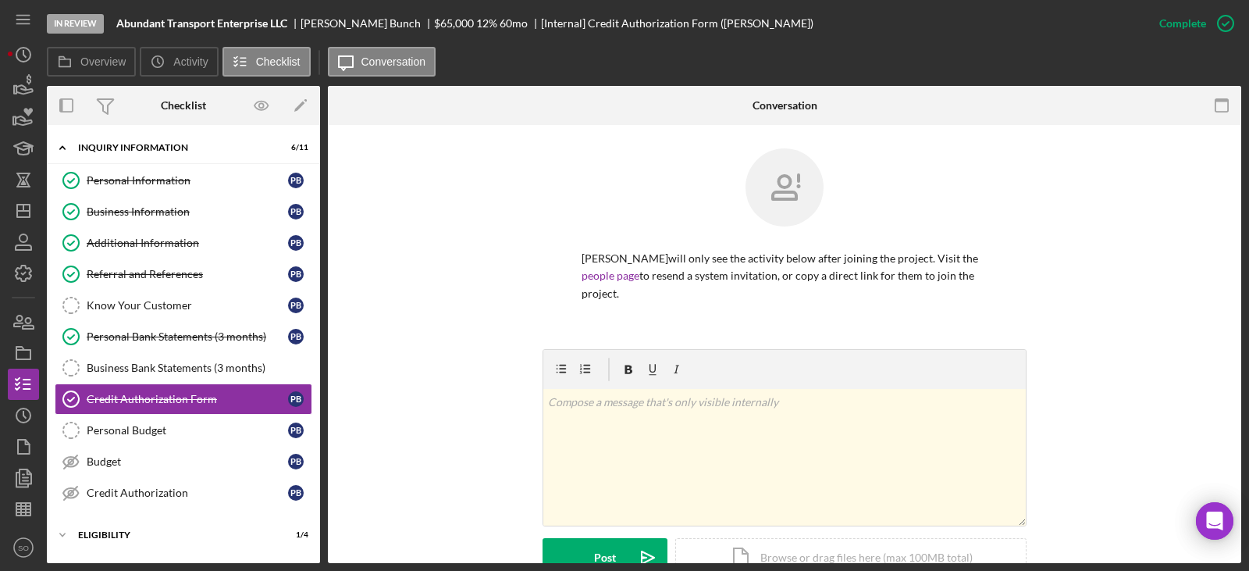
scroll to position [234, 0]
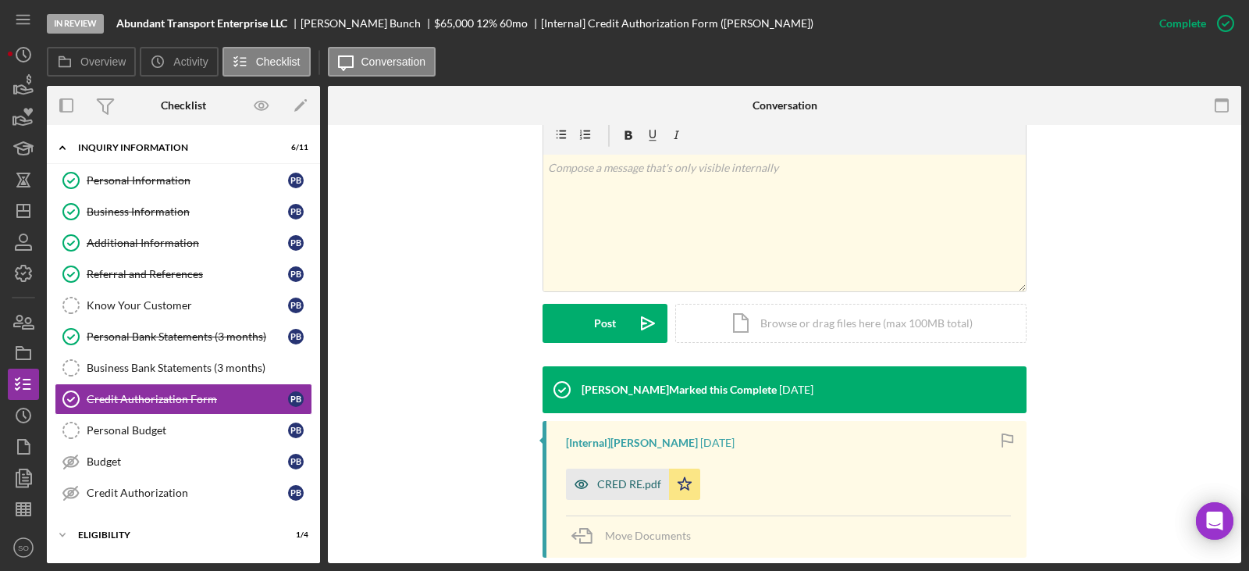
click at [655, 473] on div "CRED RE.pdf" at bounding box center [617, 483] width 103 height 31
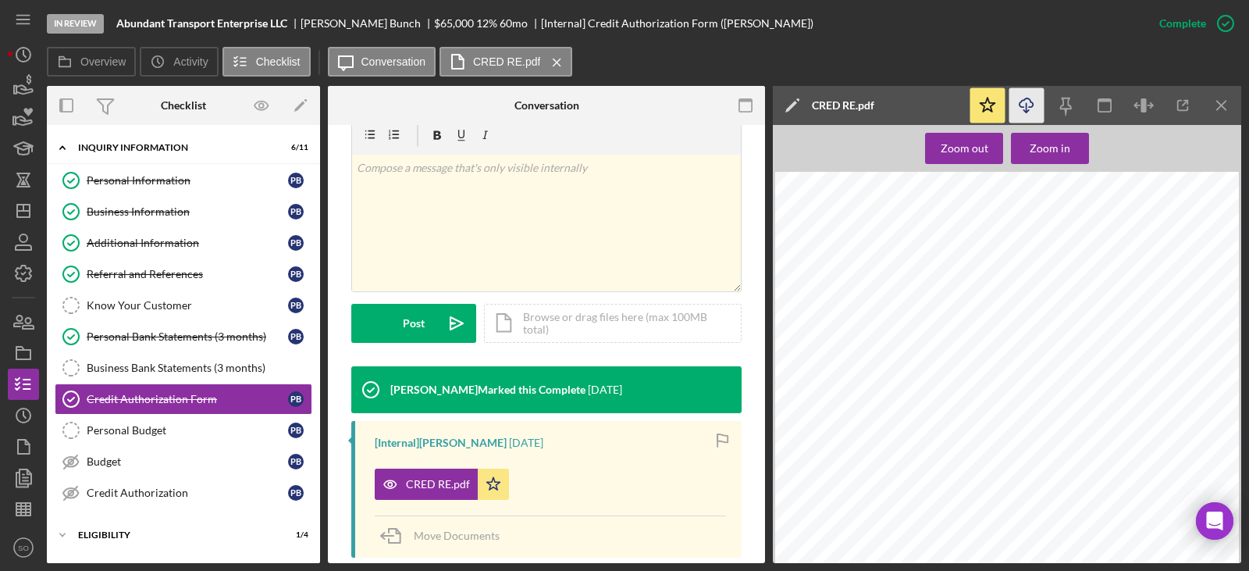
click at [1031, 101] on icon "Icon/Download" at bounding box center [1026, 105] width 35 height 35
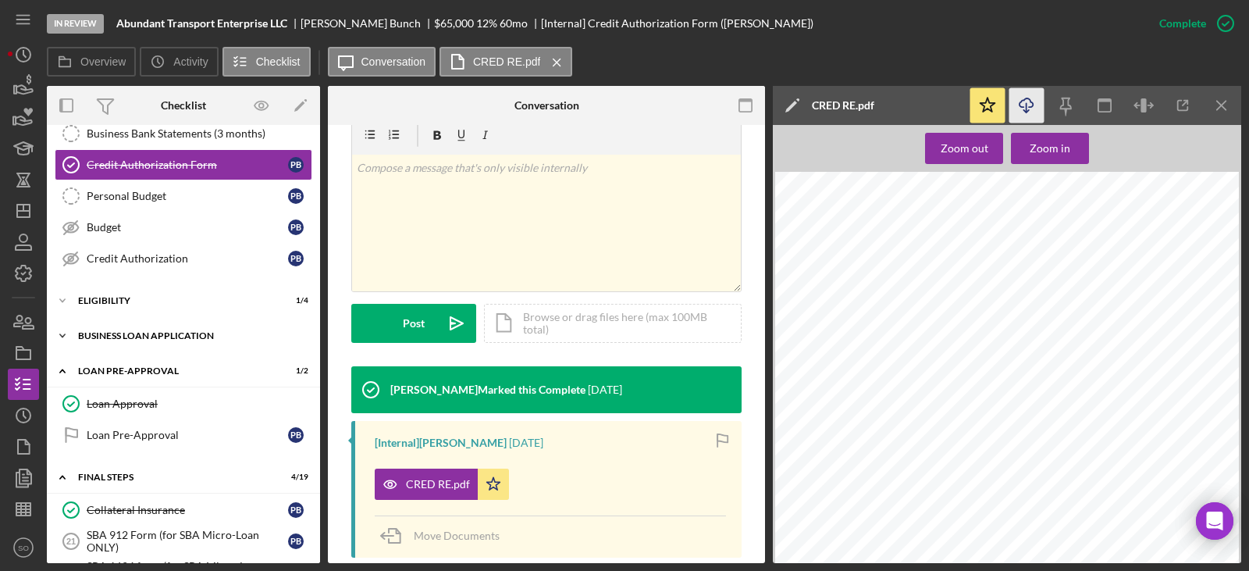
click at [153, 339] on div "BUSINESS LOAN APPLICATION" at bounding box center [189, 335] width 223 height 9
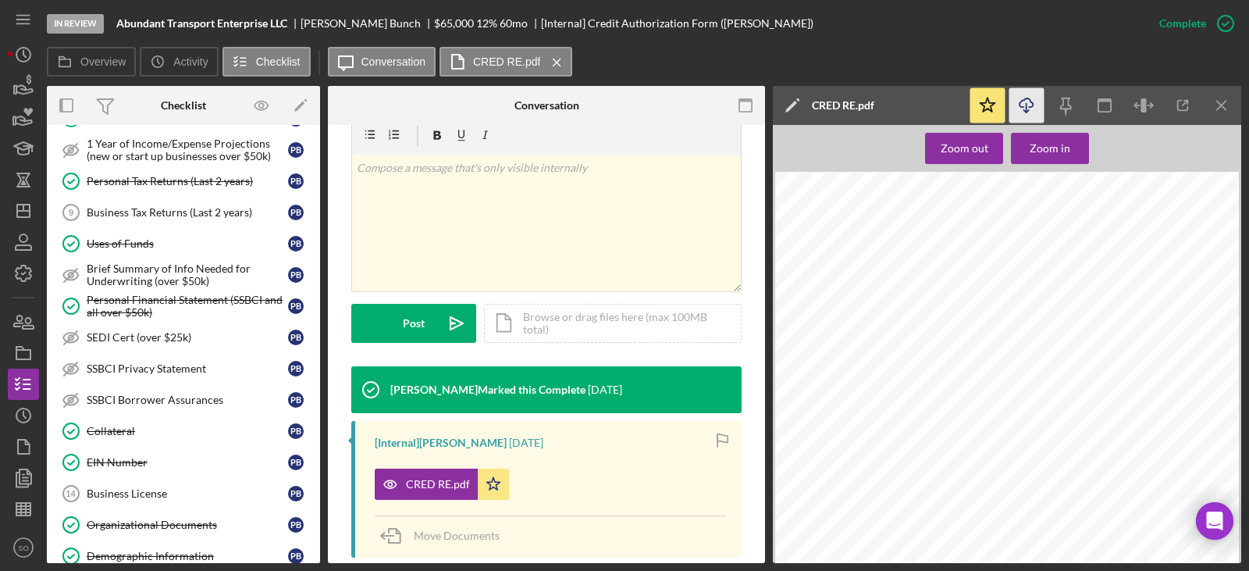
scroll to position [390, 0]
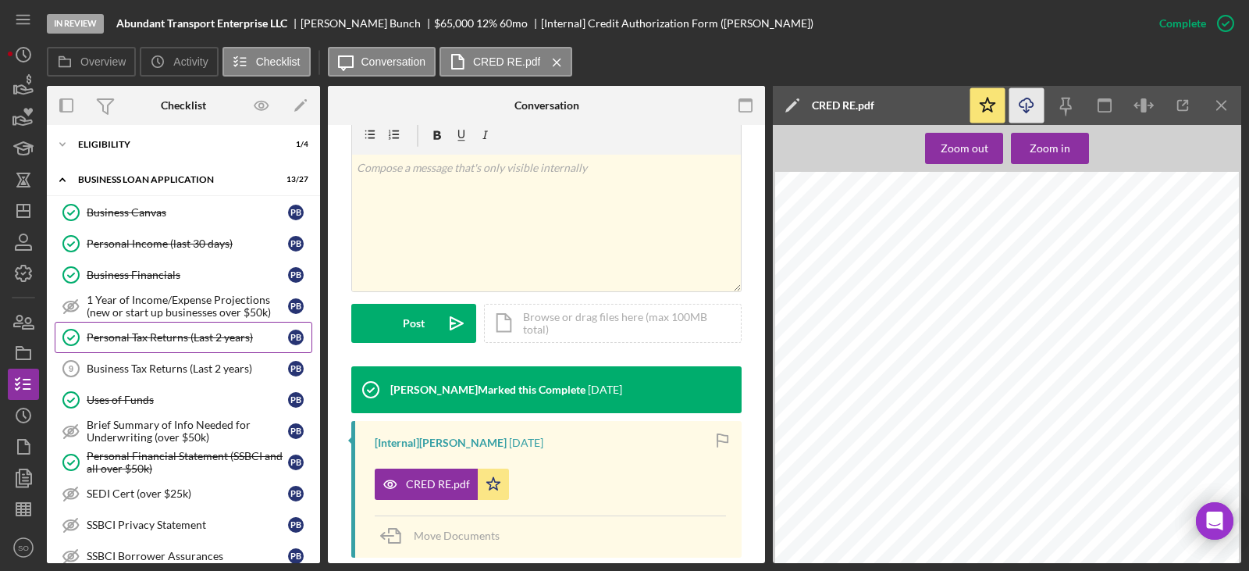
click at [176, 334] on div "Personal Tax Returns (Last 2 years)" at bounding box center [187, 337] width 201 height 12
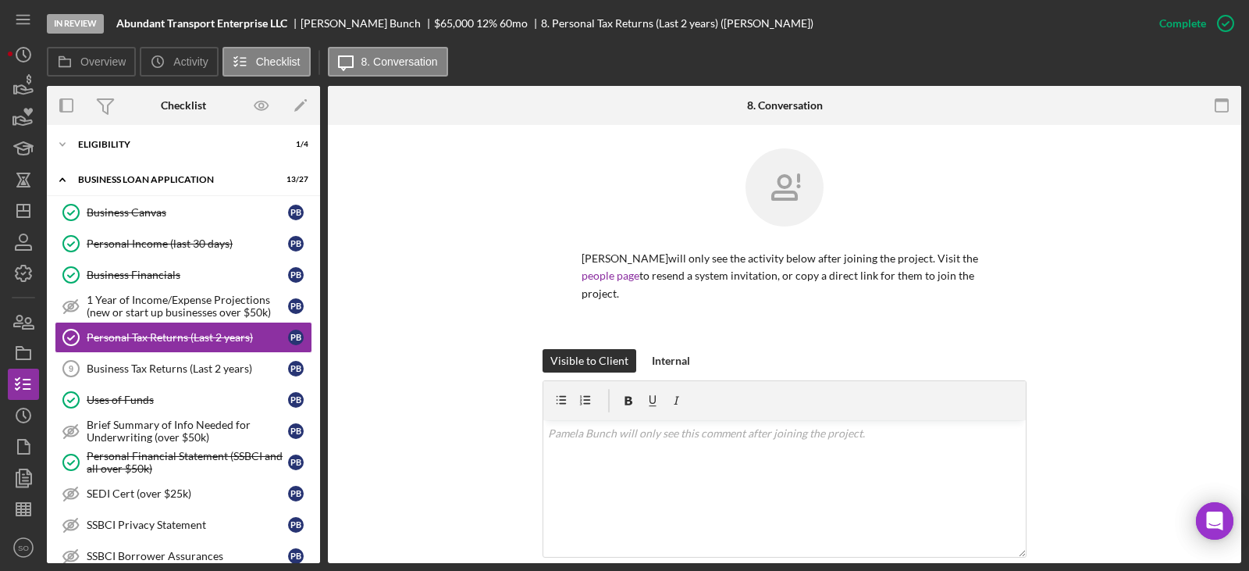
scroll to position [390, 0]
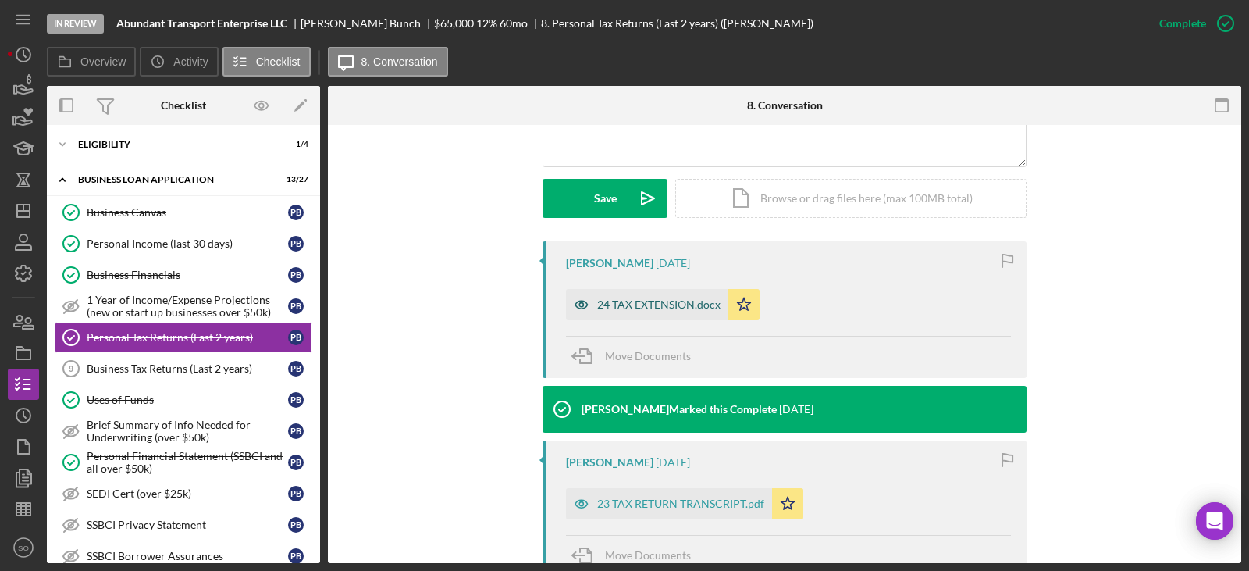
click at [660, 312] on div "24 TAX EXTENSION.docx" at bounding box center [647, 304] width 162 height 31
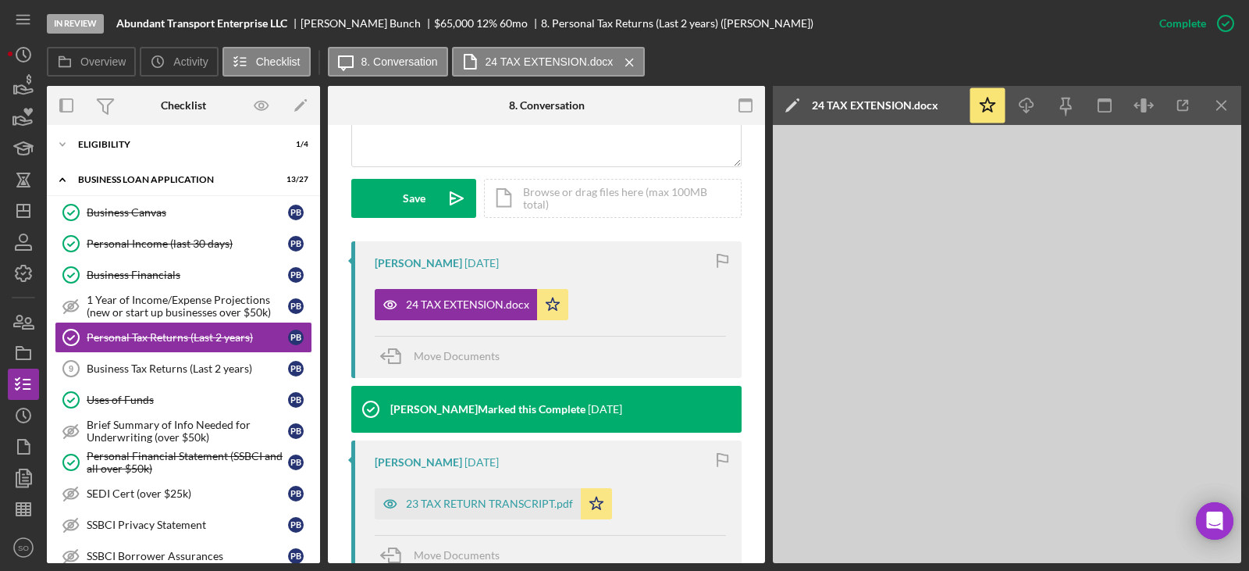
scroll to position [522, 0]
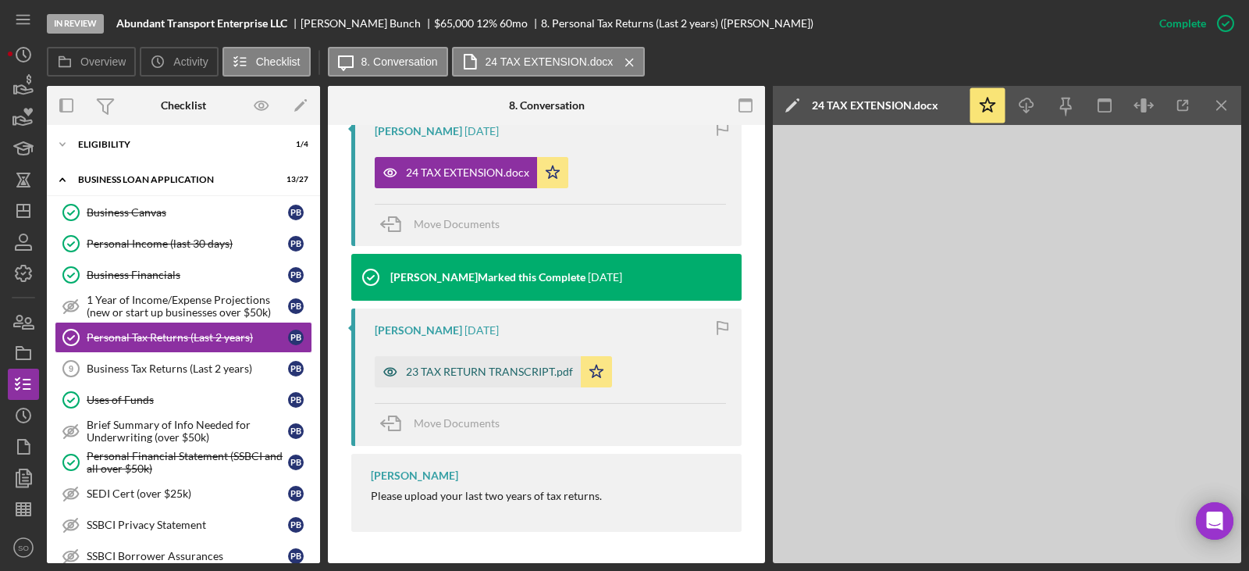
click at [500, 365] on div "23 TAX RETURN TRANSCRIPT.pdf" at bounding box center [478, 371] width 206 height 31
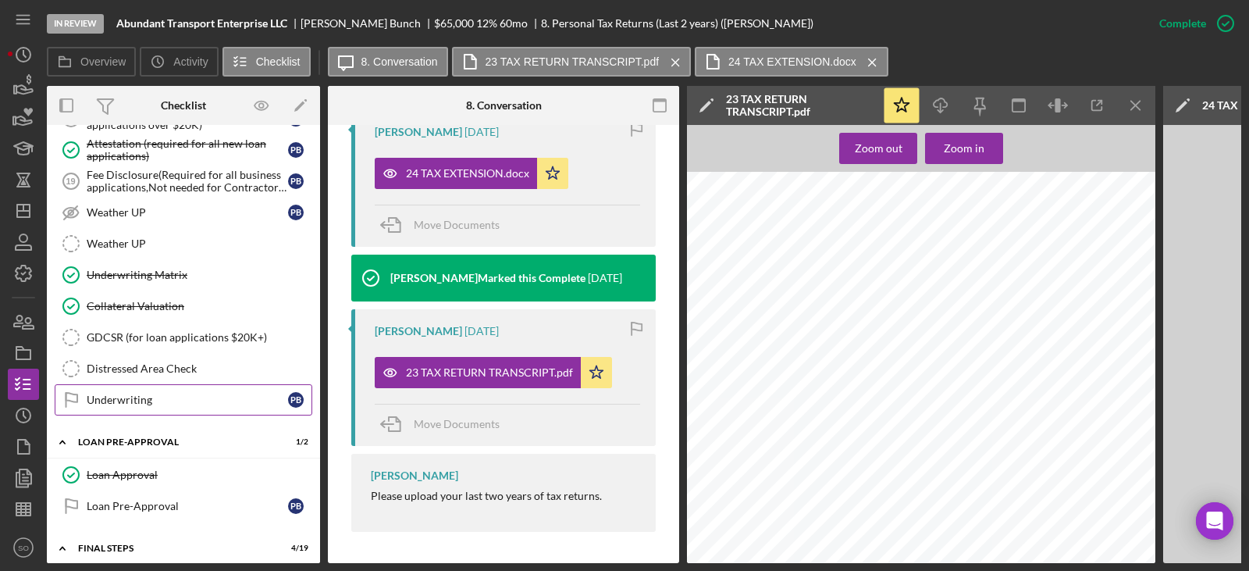
scroll to position [859, 0]
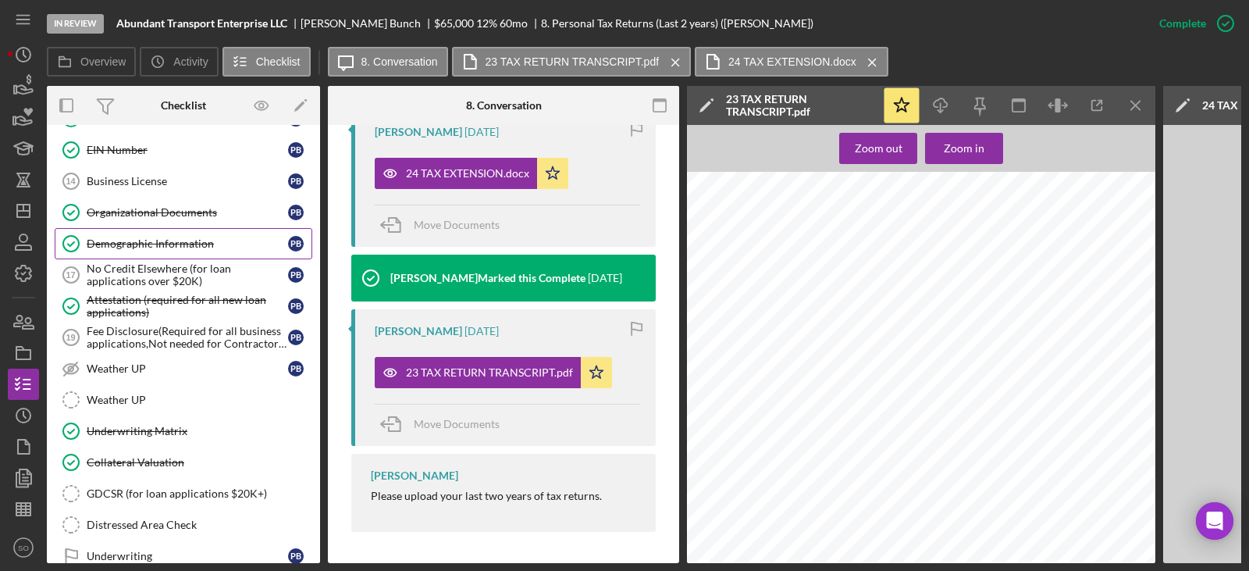
click at [198, 243] on div "Demographic Information" at bounding box center [187, 243] width 201 height 12
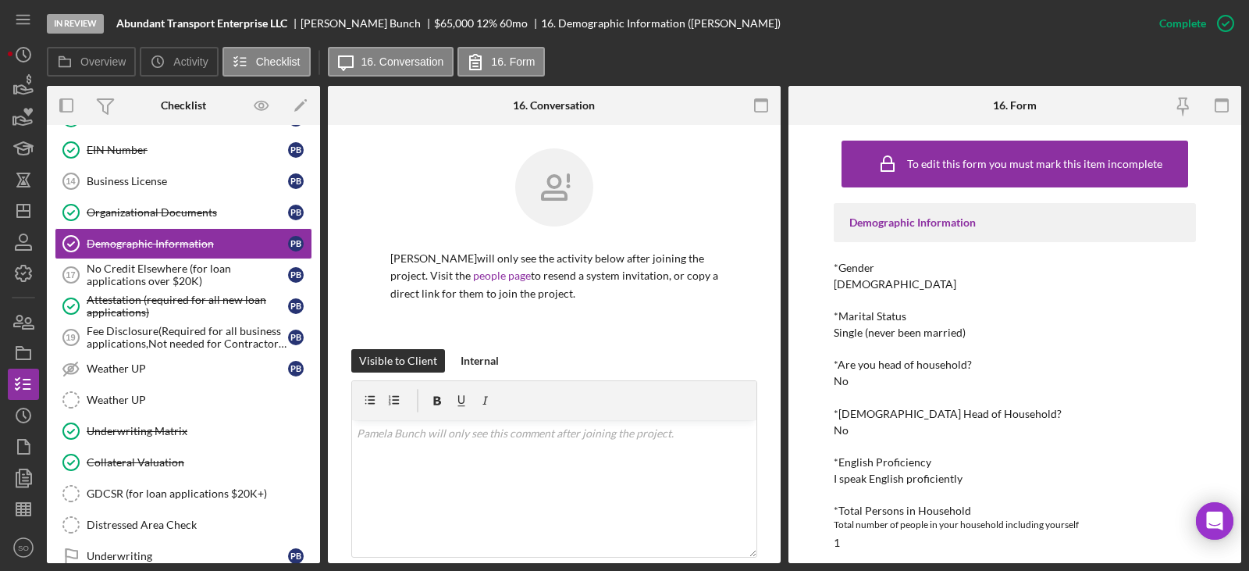
scroll to position [312, 0]
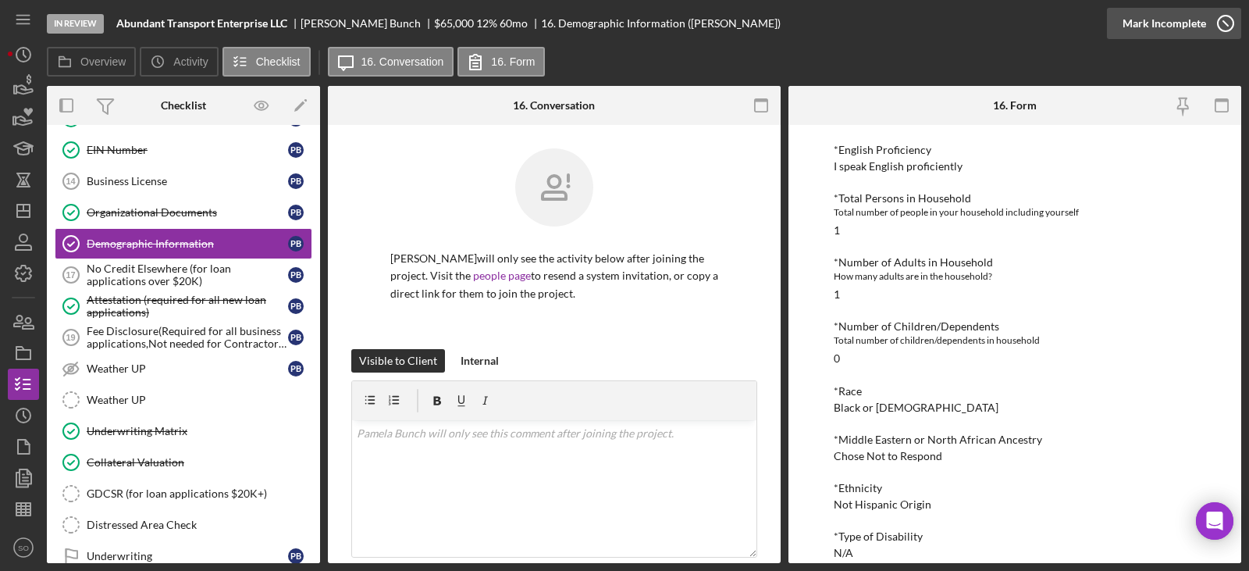
click at [1181, 19] on div "Mark Incomplete" at bounding box center [1165, 23] width 84 height 31
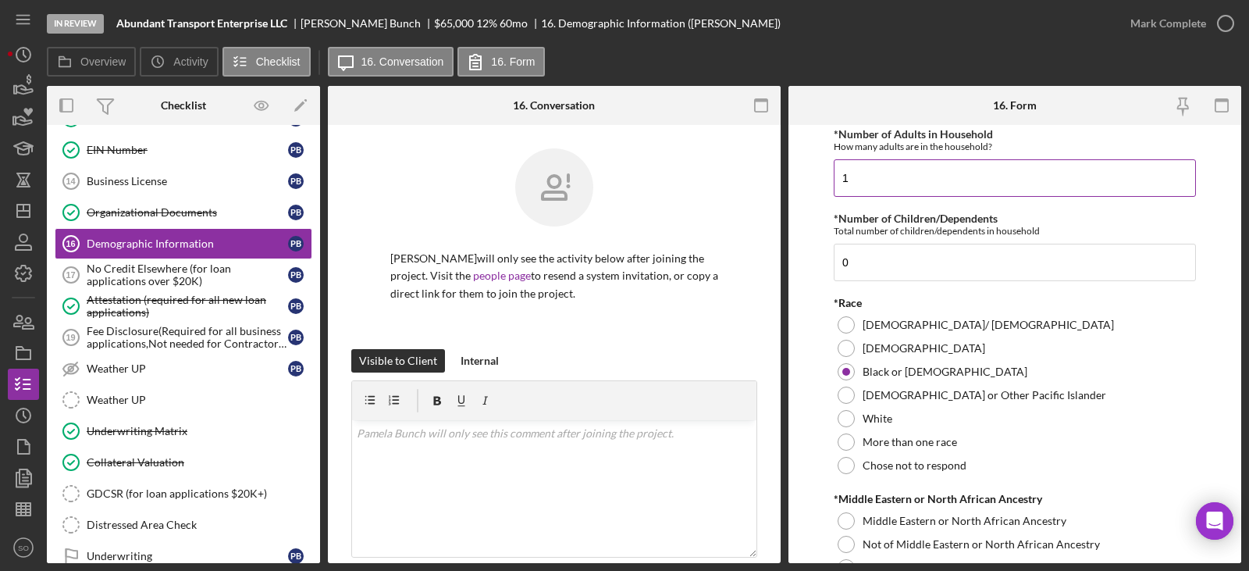
scroll to position [547, 0]
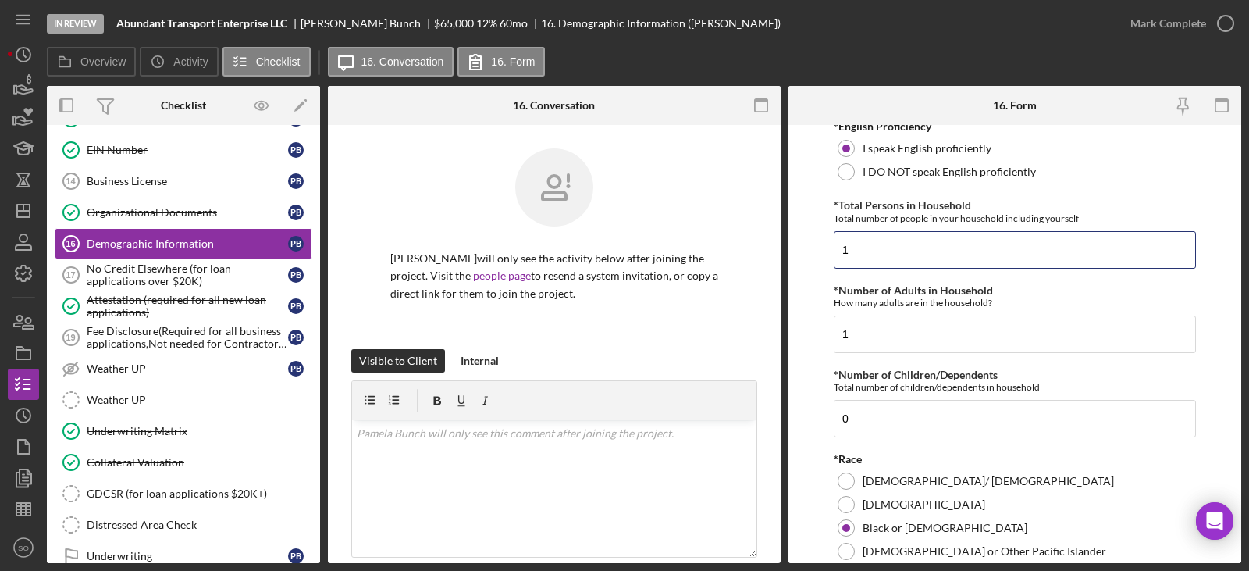
drag, startPoint x: 610, startPoint y: 248, endPoint x: 597, endPoint y: 248, distance: 12.5
click at [597, 248] on div "Overview Internal Workflow Stage In Review Icon/Dropdown Arrow Archive (can una…" at bounding box center [644, 324] width 1195 height 477
type input "3"
drag, startPoint x: 773, startPoint y: 412, endPoint x: 756, endPoint y: 413, distance: 17.2
click at [756, 413] on div "Overview Internal Workflow Stage In Review Icon/Dropdown Arrow Archive (can una…" at bounding box center [644, 324] width 1195 height 477
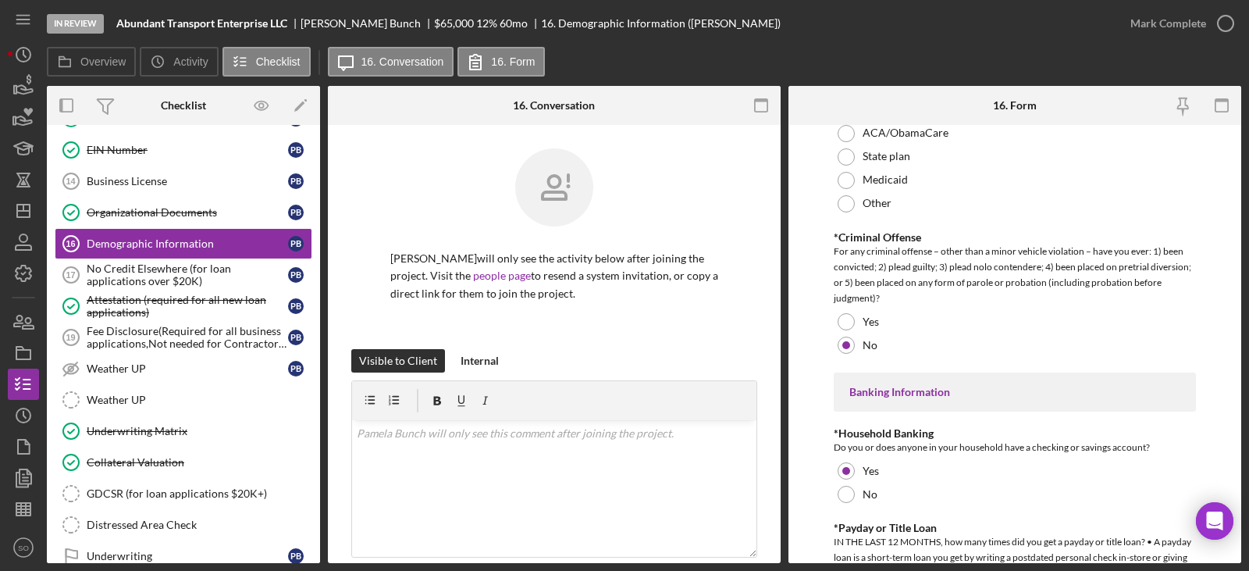
scroll to position [3241, 0]
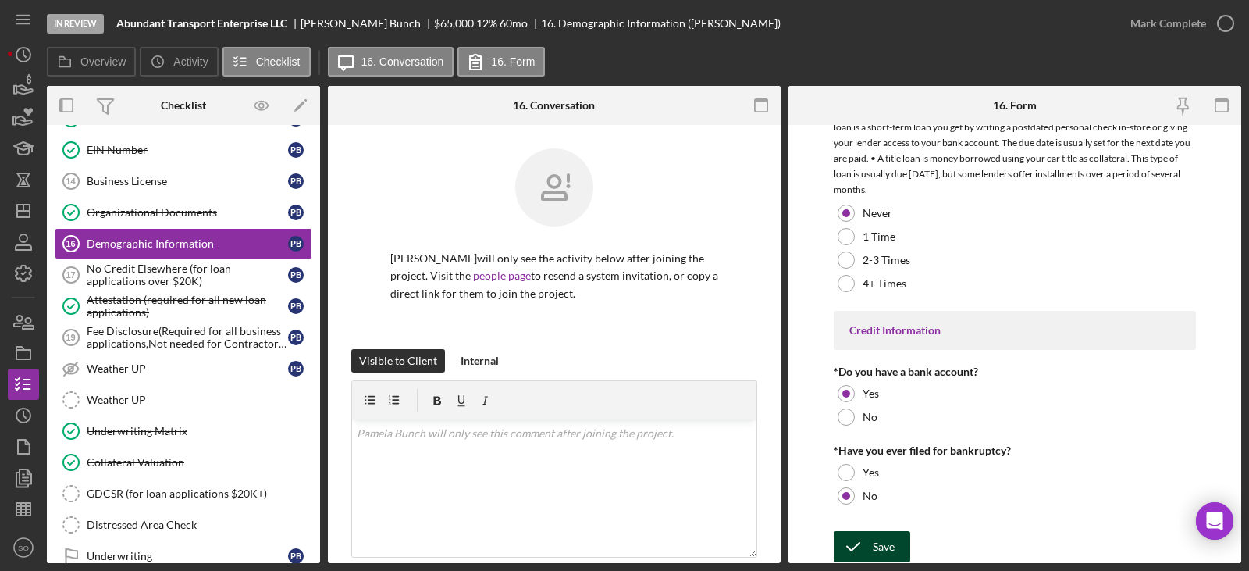
type input "2"
click at [901, 547] on button "Save" at bounding box center [872, 546] width 77 height 31
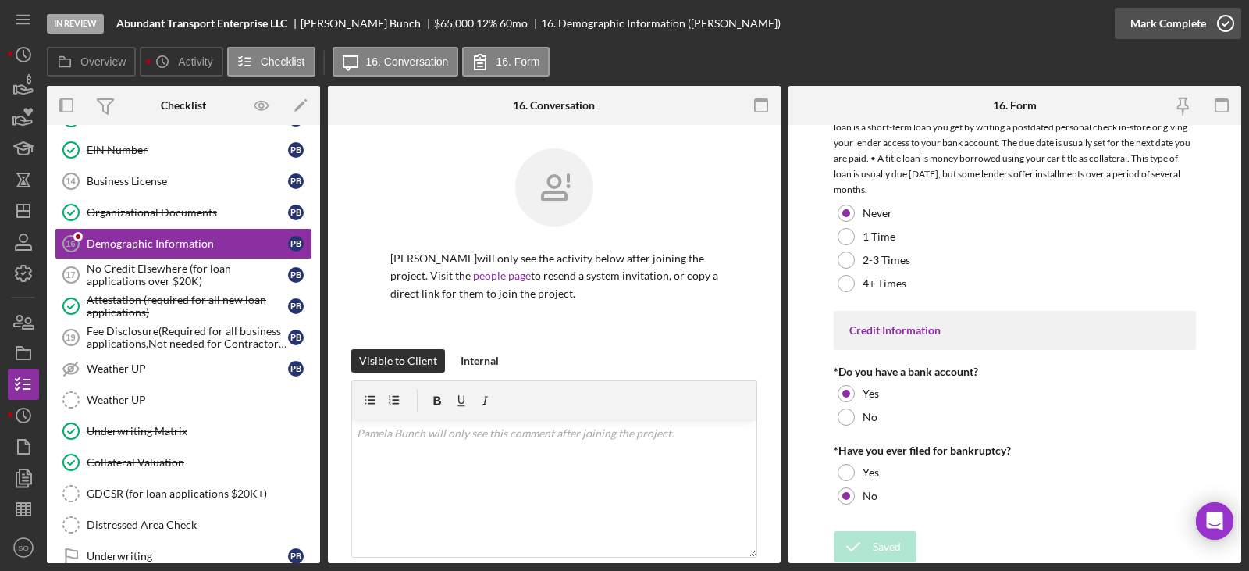
click at [1152, 30] on div "Mark Complete" at bounding box center [1168, 23] width 76 height 31
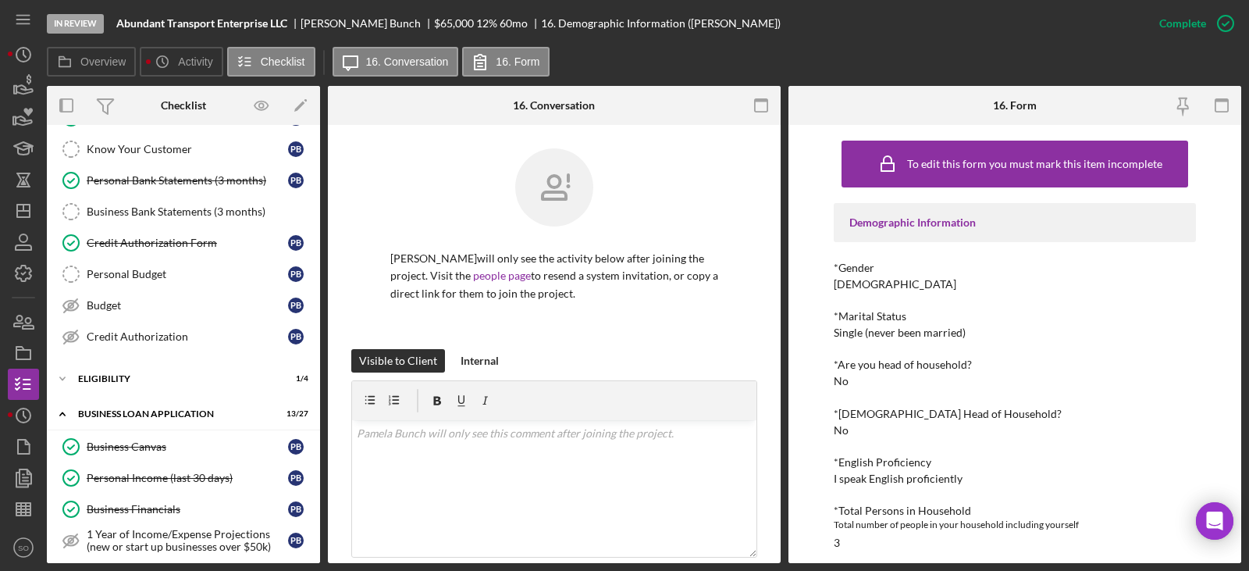
scroll to position [0, 0]
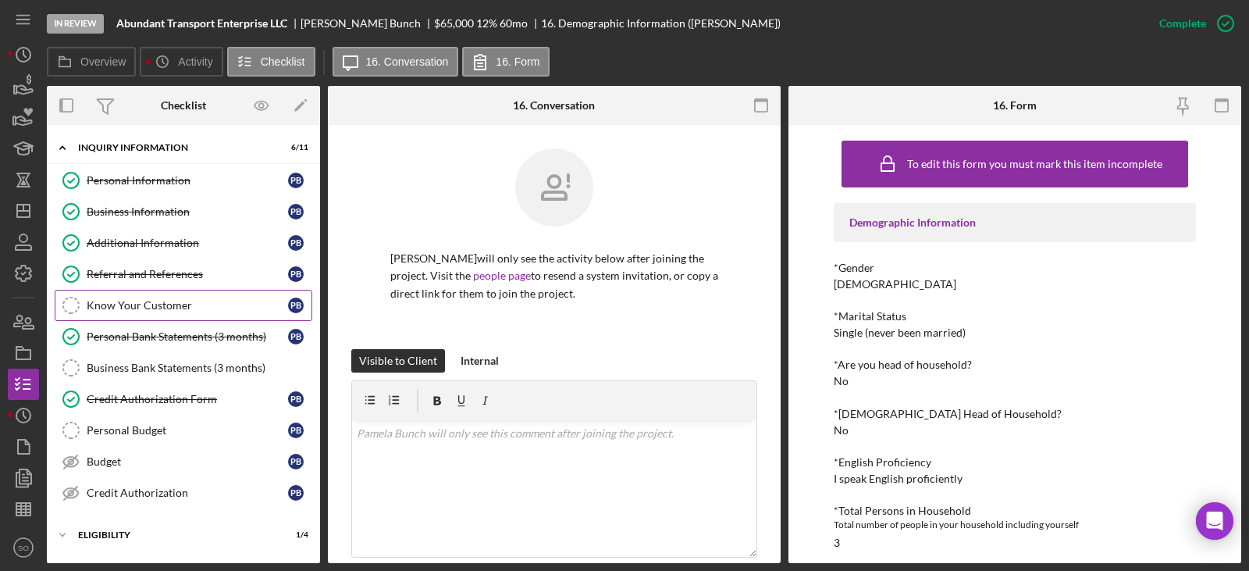
drag, startPoint x: 125, startPoint y: 278, endPoint x: 122, endPoint y: 308, distance: 29.8
click at [125, 278] on div "Referral and References" at bounding box center [187, 274] width 201 height 12
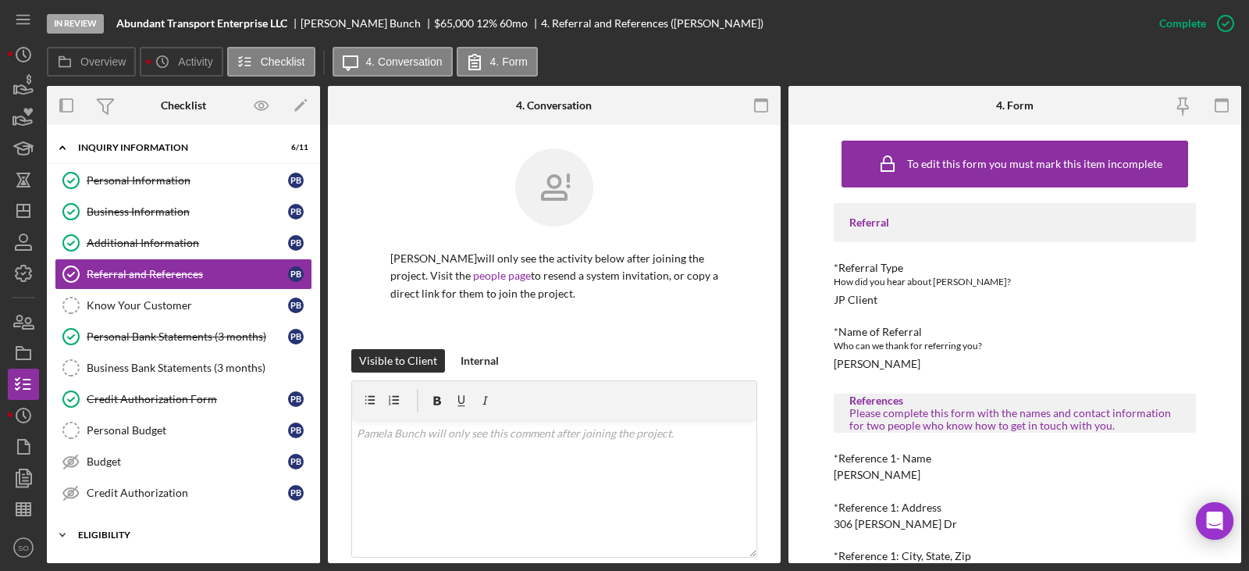
click at [140, 526] on div "Icon/Expander ELIGIBILITY 1 / 4" at bounding box center [183, 534] width 273 height 31
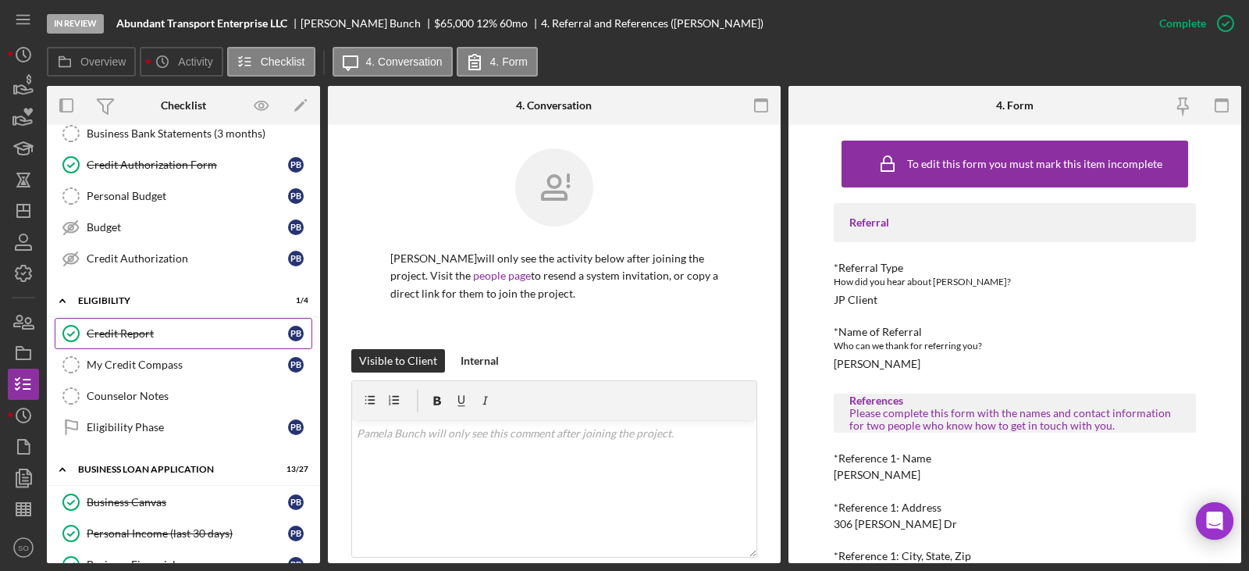
click at [128, 337] on div "Credit Report" at bounding box center [187, 333] width 201 height 12
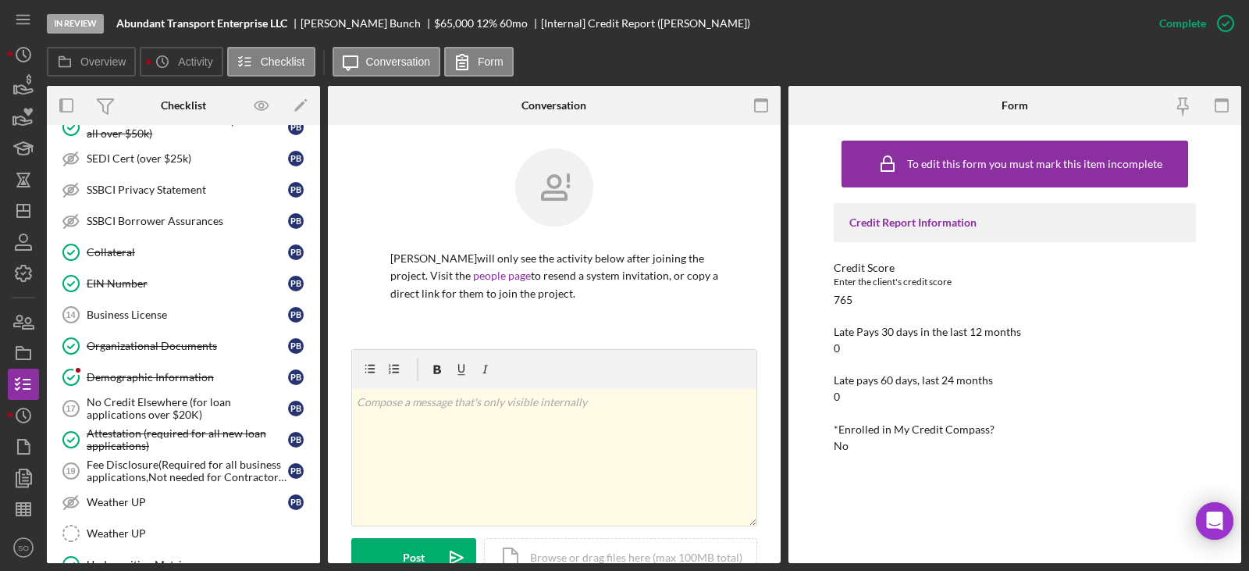
scroll to position [937, 0]
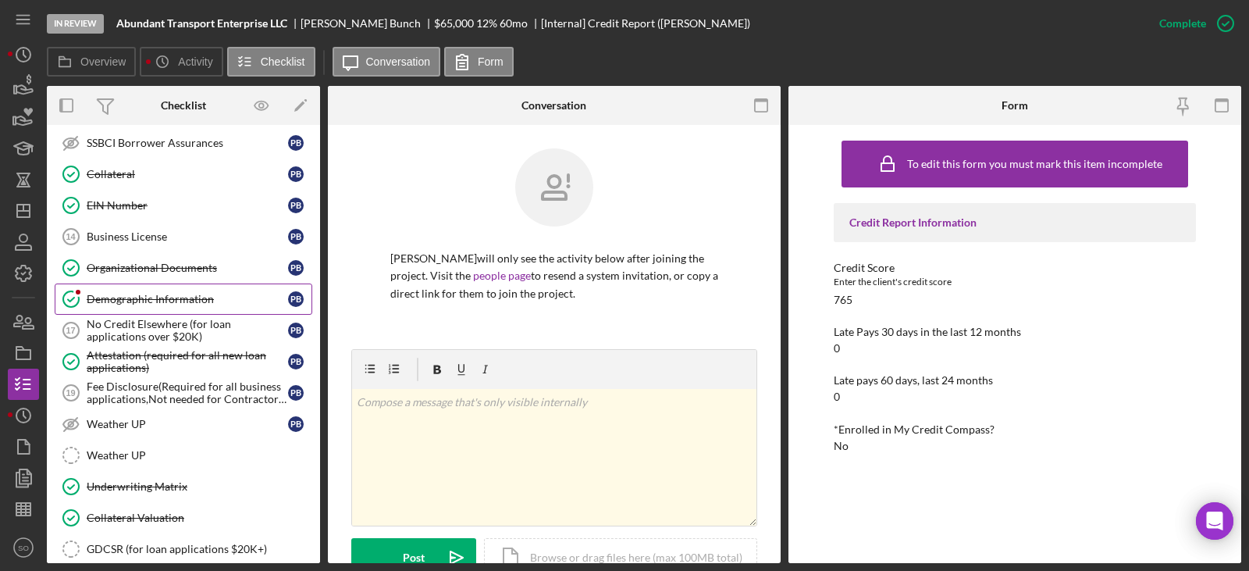
click at [121, 297] on div "Demographic Information" at bounding box center [187, 299] width 201 height 12
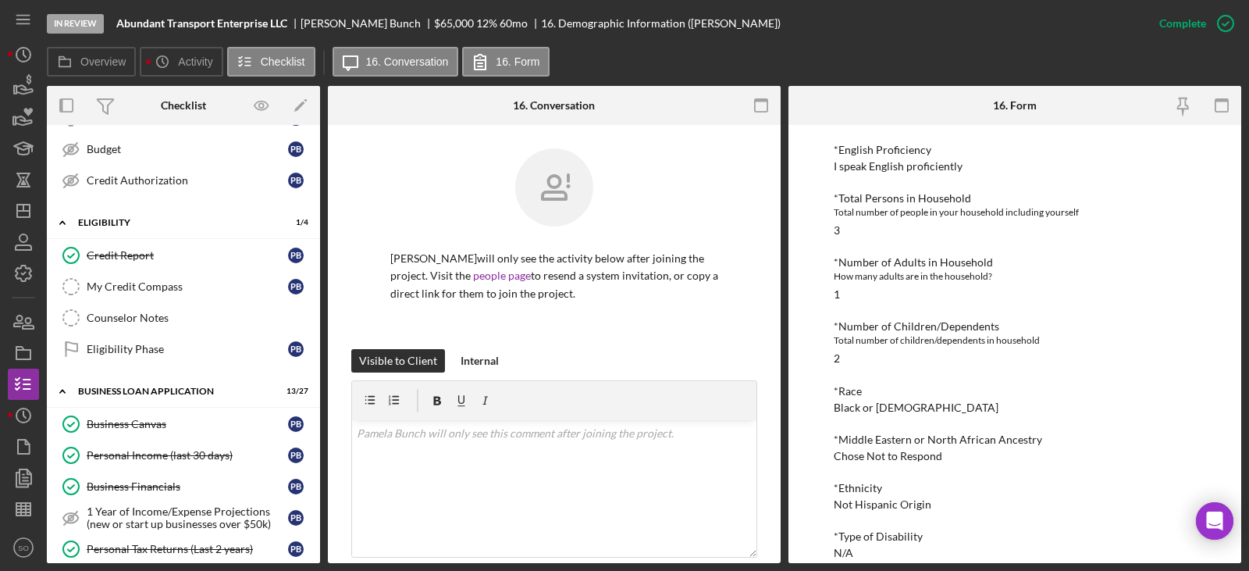
scroll to position [234, 0]
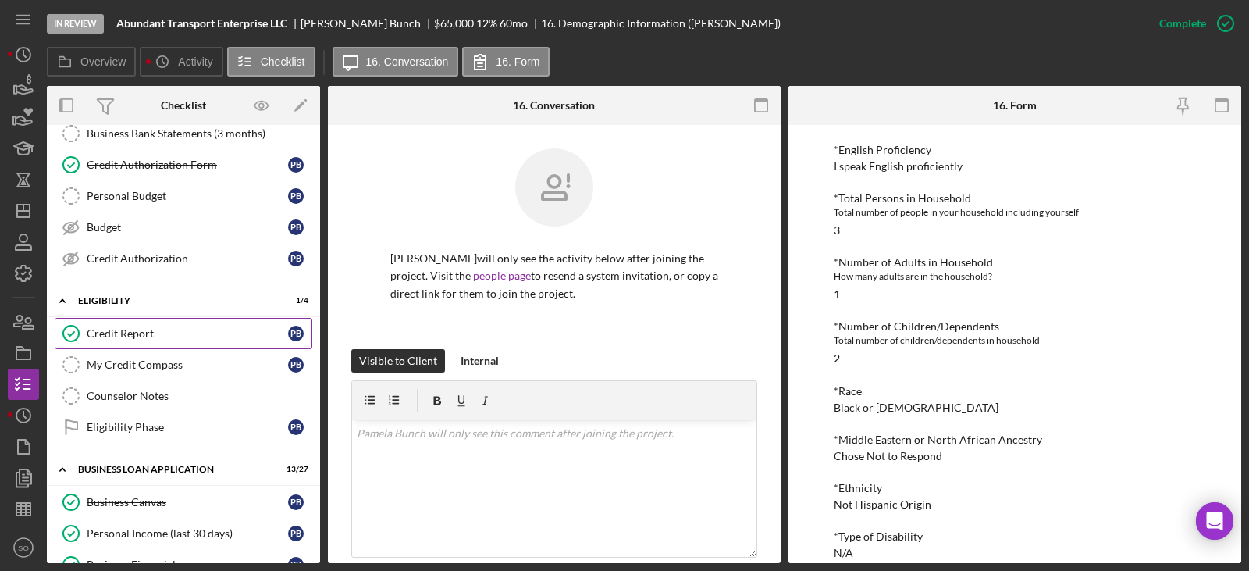
click at [98, 337] on div "Credit Report" at bounding box center [187, 333] width 201 height 12
